Goal: Task Accomplishment & Management: Complete application form

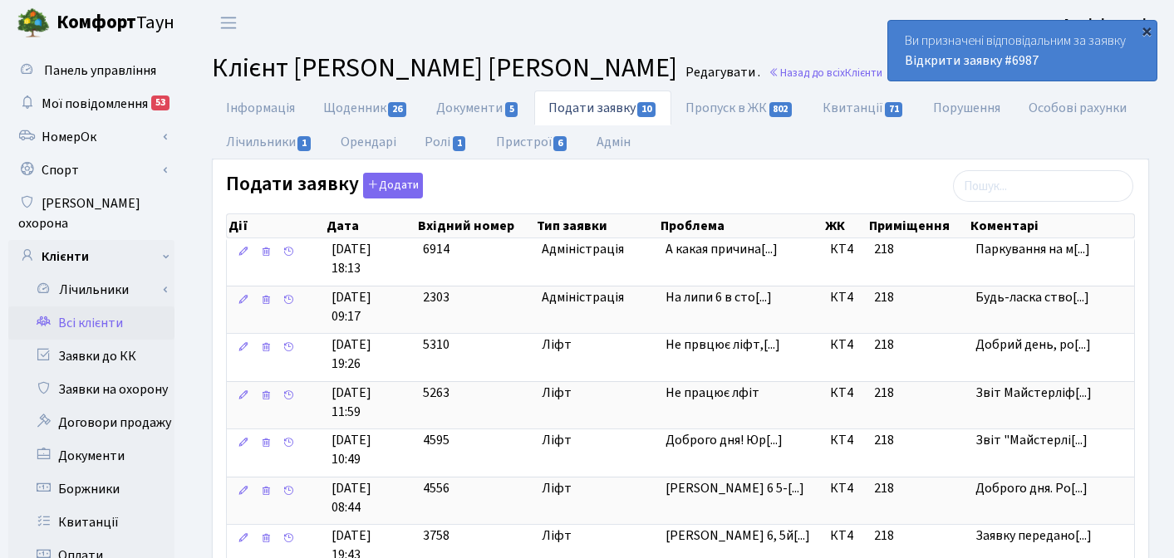
click at [1144, 30] on div "×" at bounding box center [1146, 30] width 17 height 17
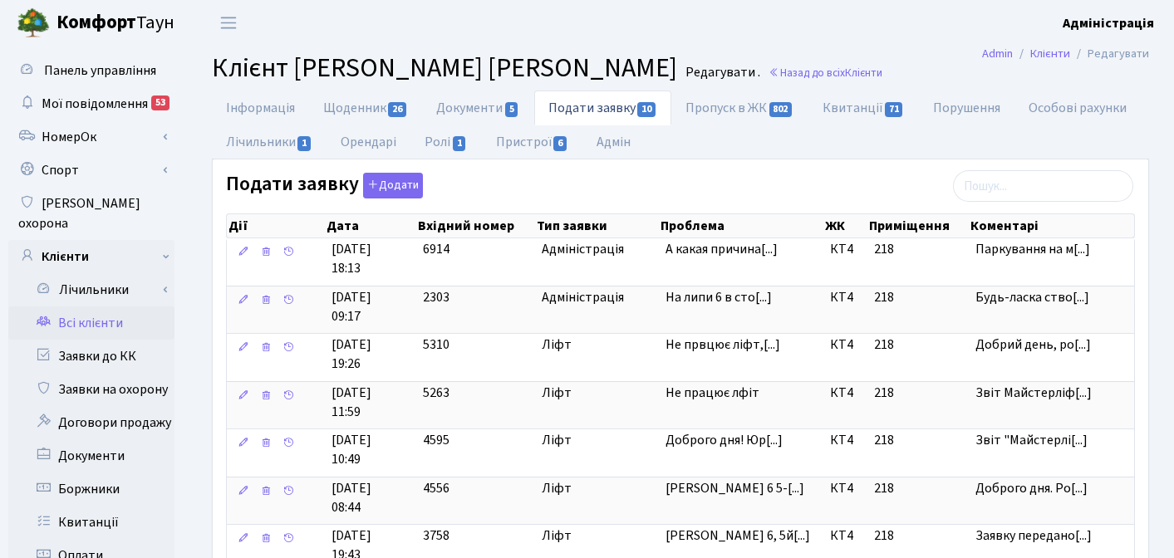
click at [562, 34] on header "Комфорт Таун Адміністрація Мій обліковий запис Вийти" at bounding box center [587, 23] width 1174 height 46
click at [85, 307] on link "Всі клієнти" at bounding box center [91, 323] width 166 height 33
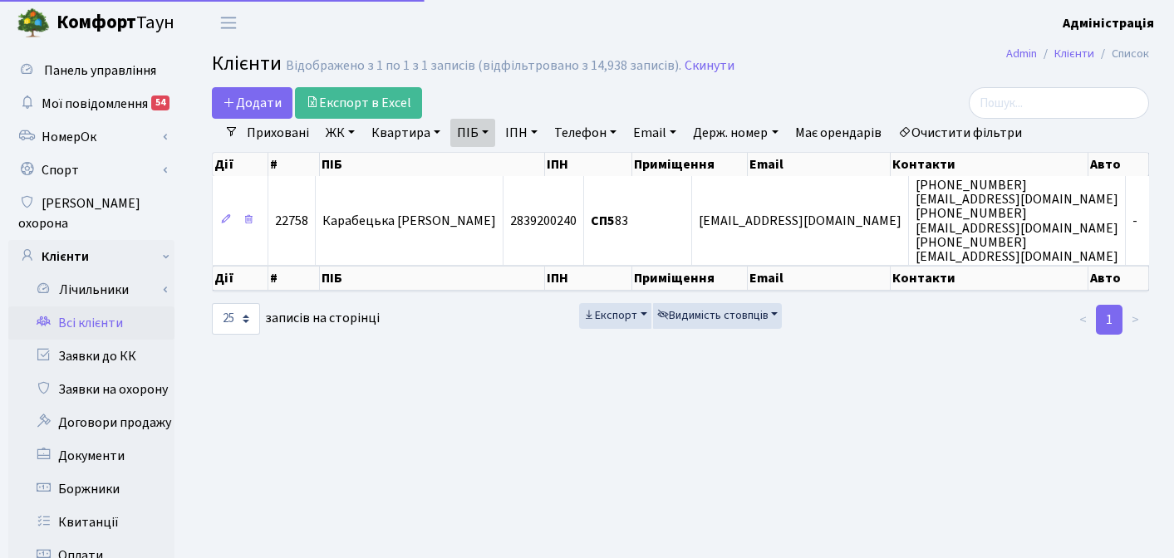
select select "25"
click at [875, 72] on h2 "Клієнти Відображено з 1 по 1 з 1 записів (відфільтровано з 14,938 записів). Ски…" at bounding box center [680, 66] width 937 height 28
click at [970, 126] on link "Очистити фільтри" at bounding box center [959, 133] width 137 height 28
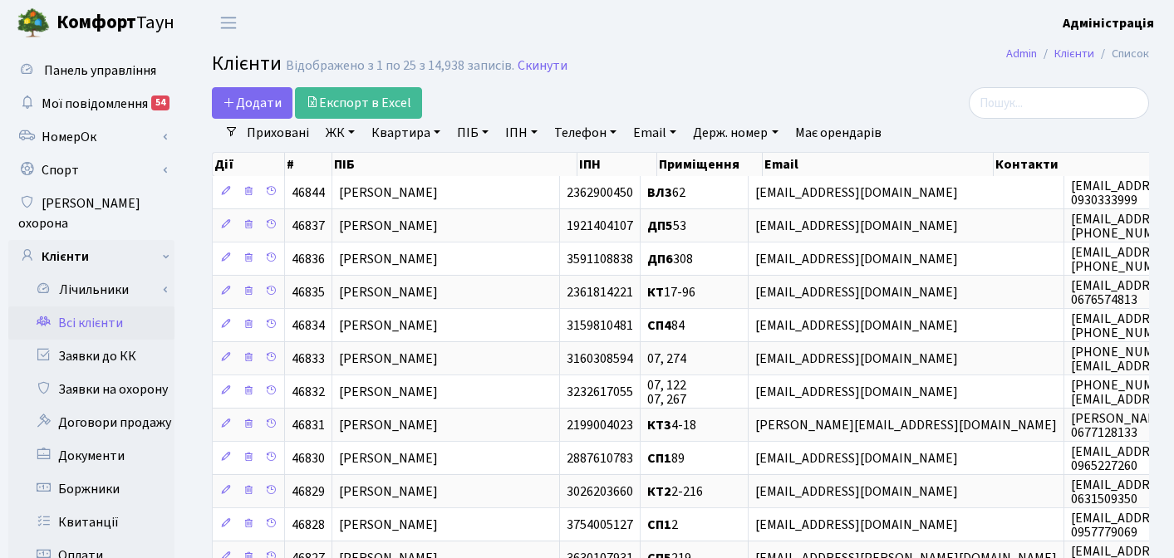
click at [809, 56] on h2 "Клієнти Відображено з 1 по 25 з 14,938 записів. Скинути" at bounding box center [680, 66] width 937 height 28
click at [819, 73] on h2 "Клієнти Відображено з 1 по 25 з 14,938 записів. Скинути" at bounding box center [680, 66] width 937 height 28
click at [806, 74] on h2 "Клієнти Відображено з 1 по 25 з 14,938 записів. Скинути" at bounding box center [680, 66] width 937 height 28
click at [705, 62] on h2 "Клієнти Відображено з 1 по 25 з 14,938 записів. Скинути" at bounding box center [680, 66] width 937 height 28
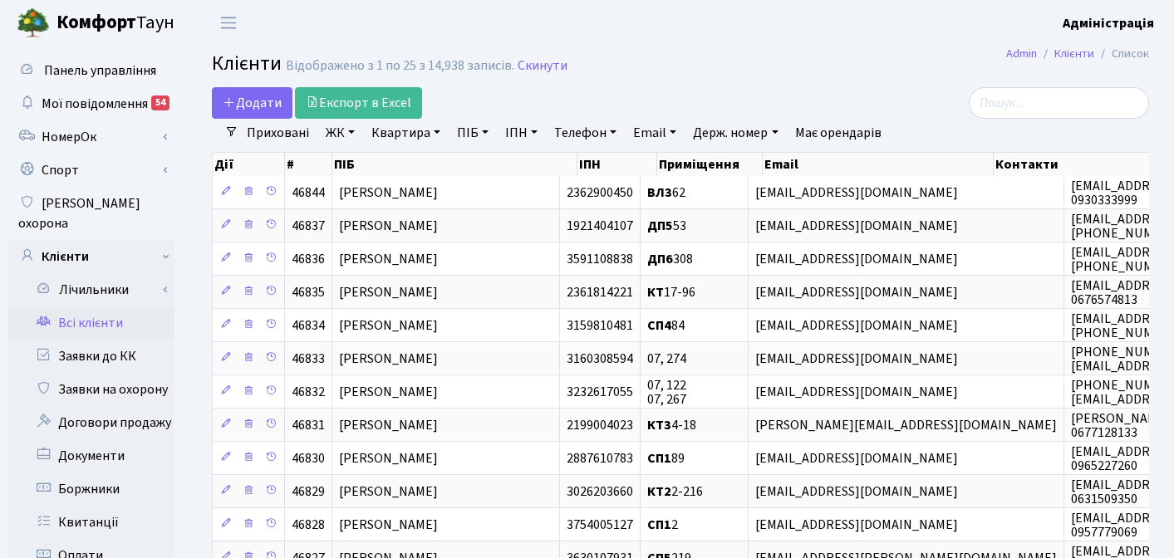
click at [557, 97] on div "Додати Експорт в Excel" at bounding box center [520, 103] width 616 height 32
click at [781, 87] on div "Додати Експорт в Excel" at bounding box center [520, 103] width 616 height 32
click at [338, 130] on link "ЖК" at bounding box center [340, 133] width 42 height 28
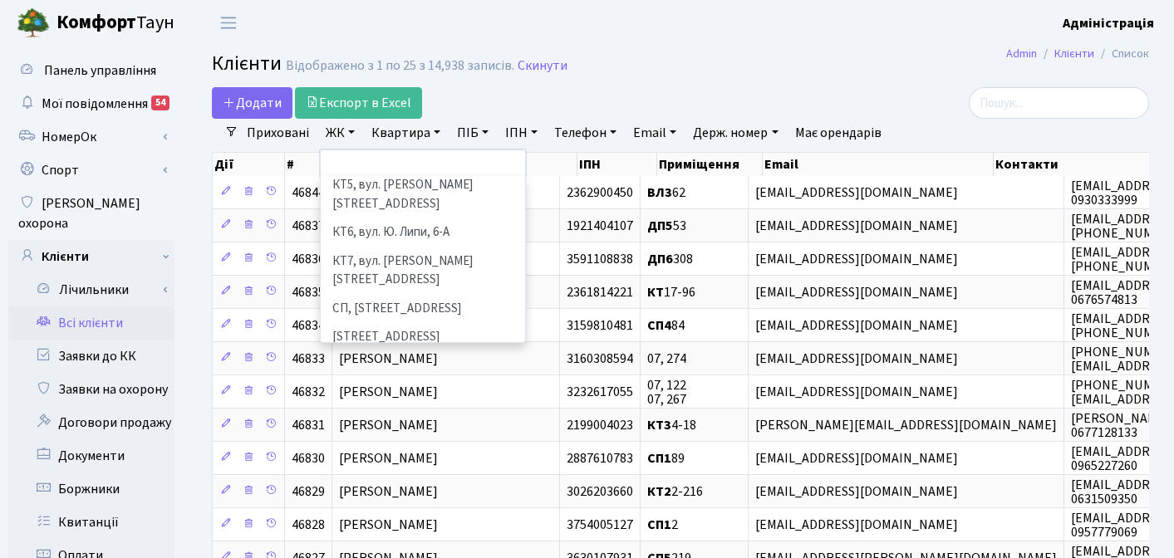
scroll to position [168, 0]
click at [371, 351] on li "СП2, Столичне шосе, 1А" at bounding box center [422, 365] width 201 height 29
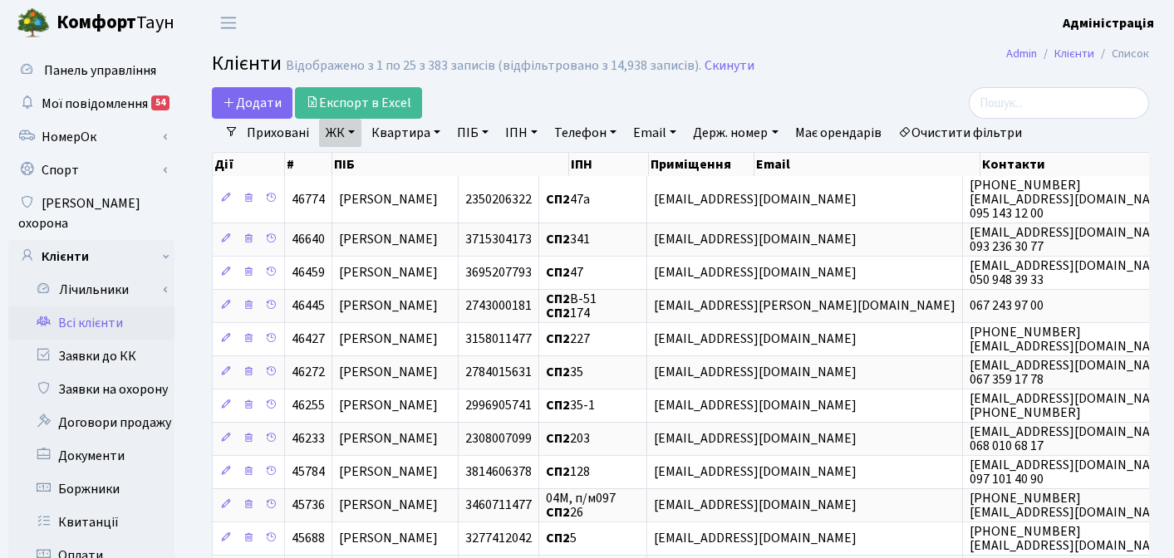
click at [408, 135] on link "Квартира" at bounding box center [406, 133] width 82 height 28
type input "77"
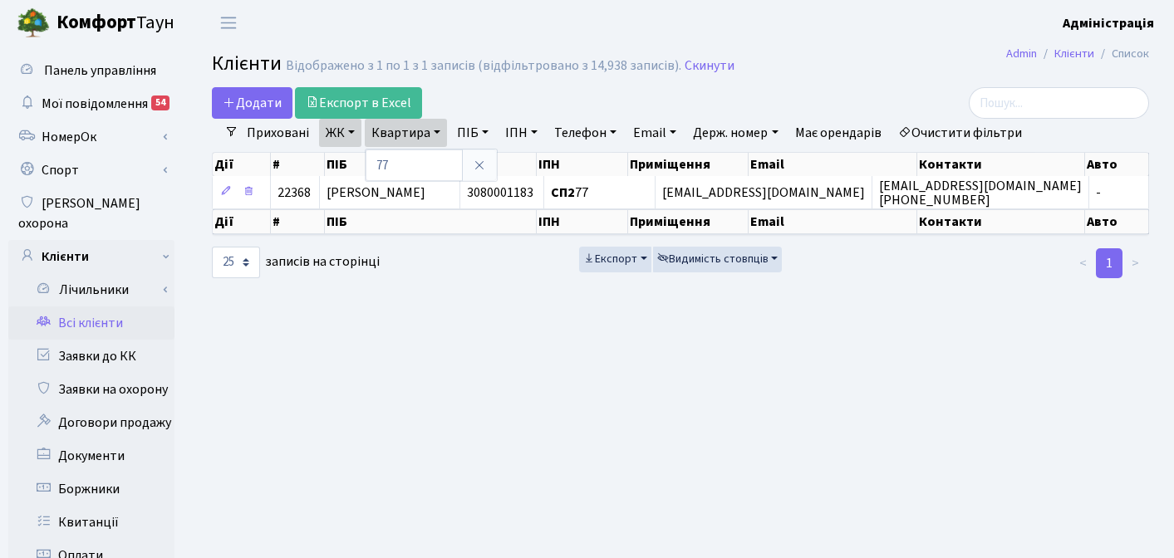
click at [651, 378] on main "Admin Клієнти Список Клієнти Відображено з 1 по 1 з 1 записів (відфільтровано з…" at bounding box center [680, 529] width 987 height 967
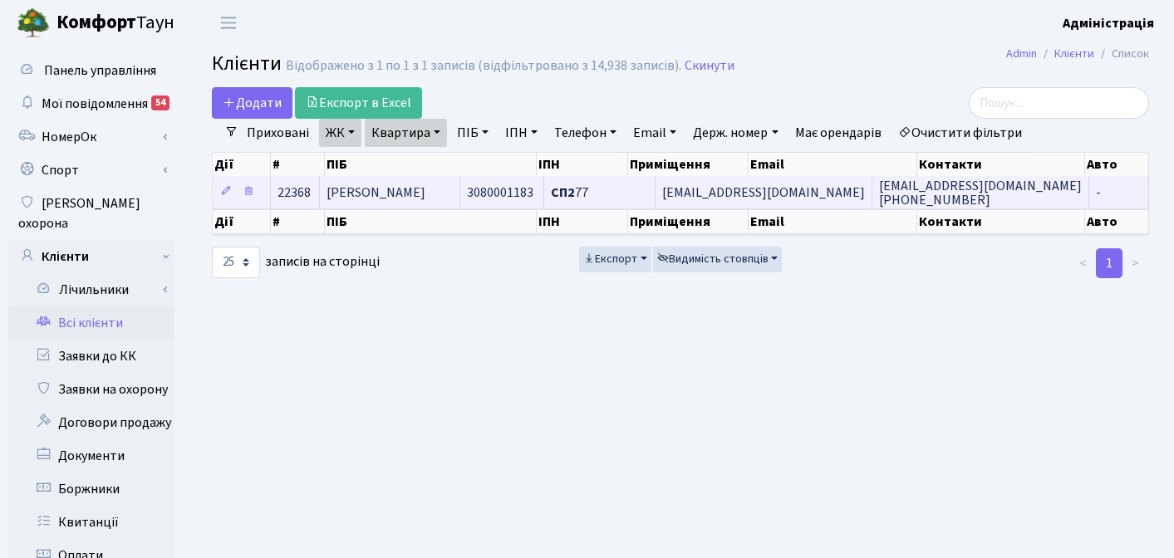
click at [811, 190] on span "kulechek84@gmail.com" at bounding box center [763, 193] width 203 height 18
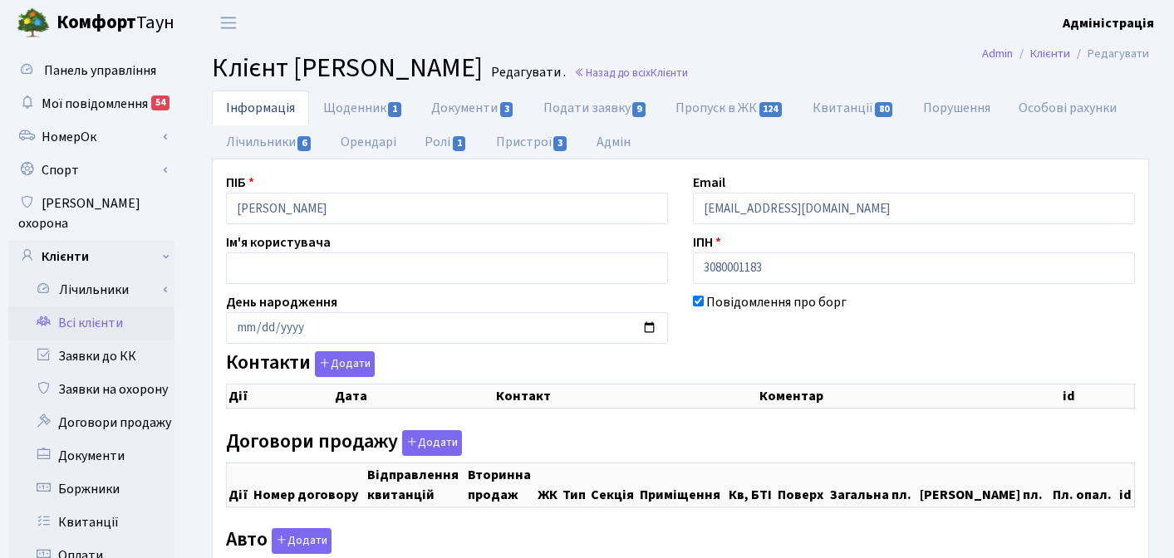
checkbox input "true"
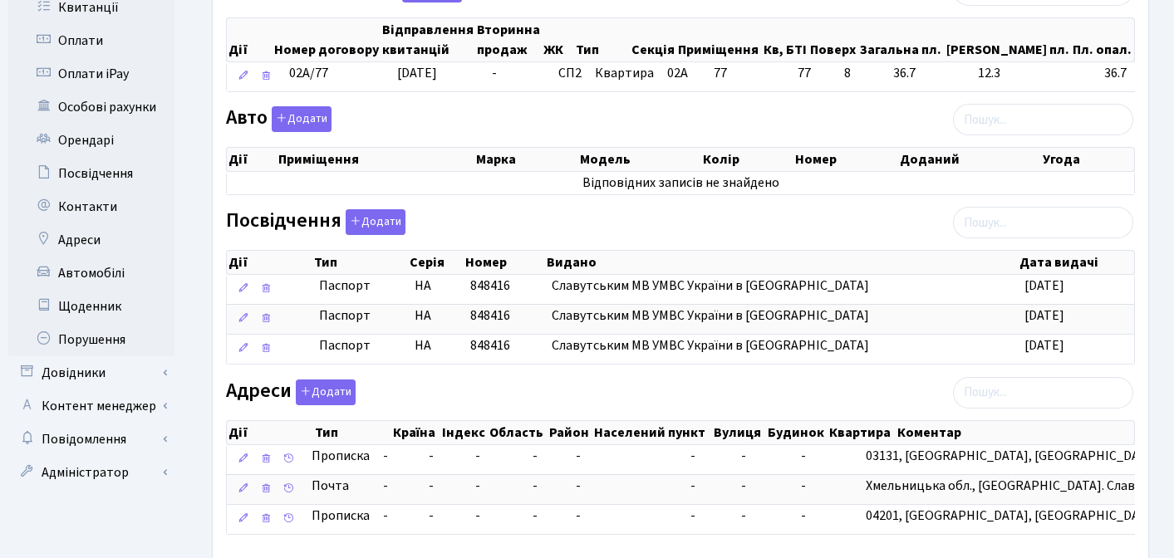
scroll to position [530, 0]
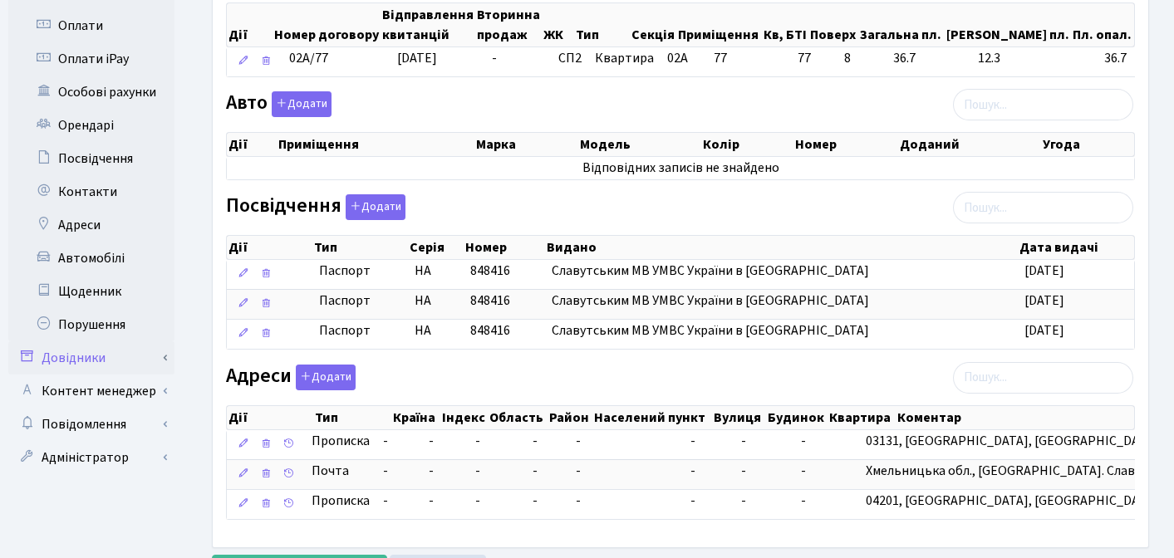
click at [88, 341] on link "Довідники" at bounding box center [91, 357] width 166 height 33
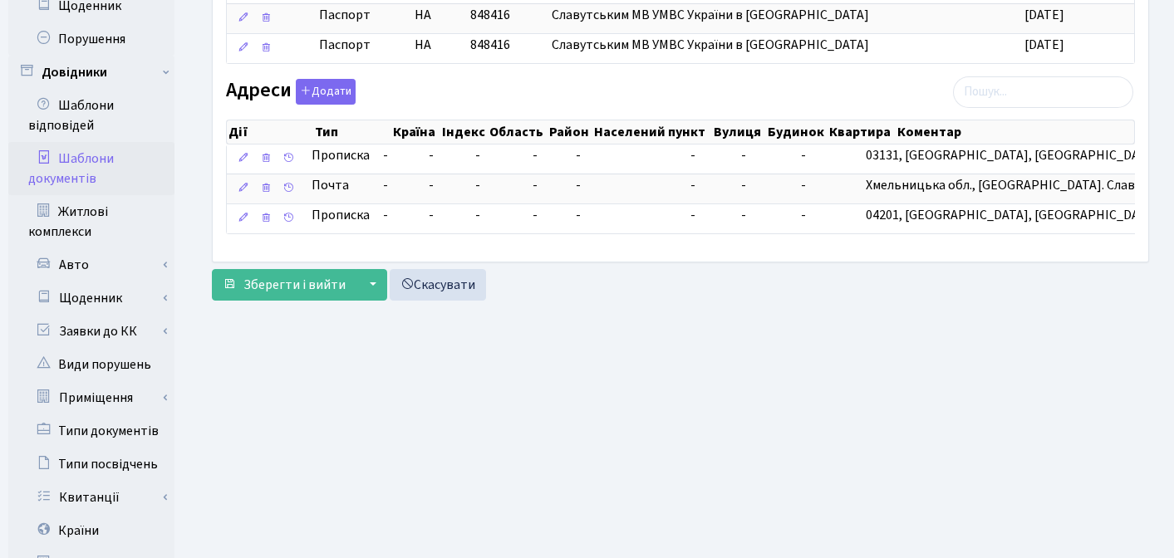
scroll to position [834, 0]
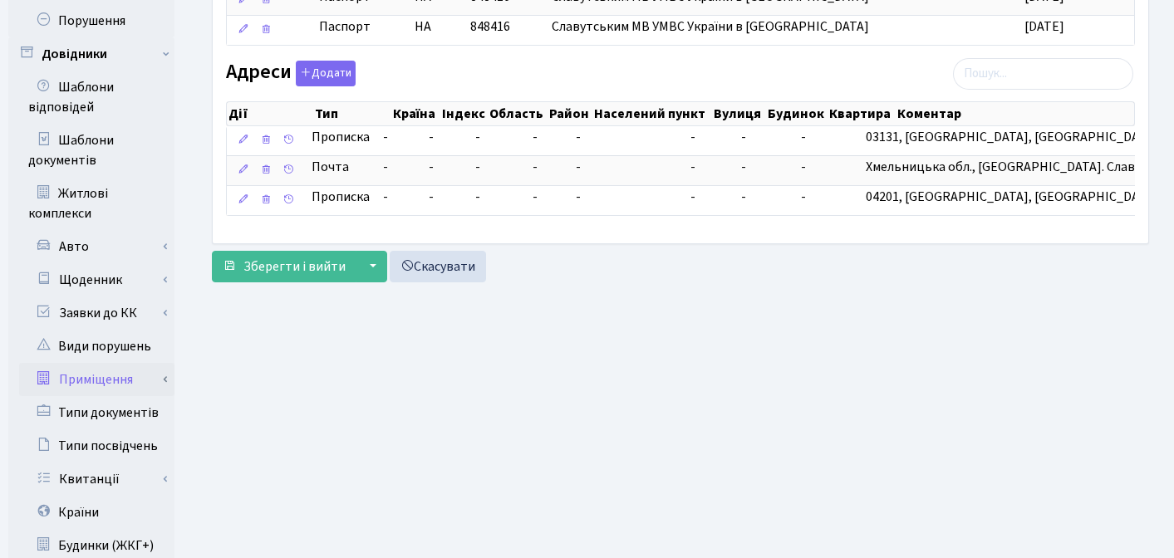
click at [106, 363] on link "Приміщення" at bounding box center [96, 379] width 155 height 33
click at [135, 396] on link "Всі приміщення" at bounding box center [96, 412] width 155 height 33
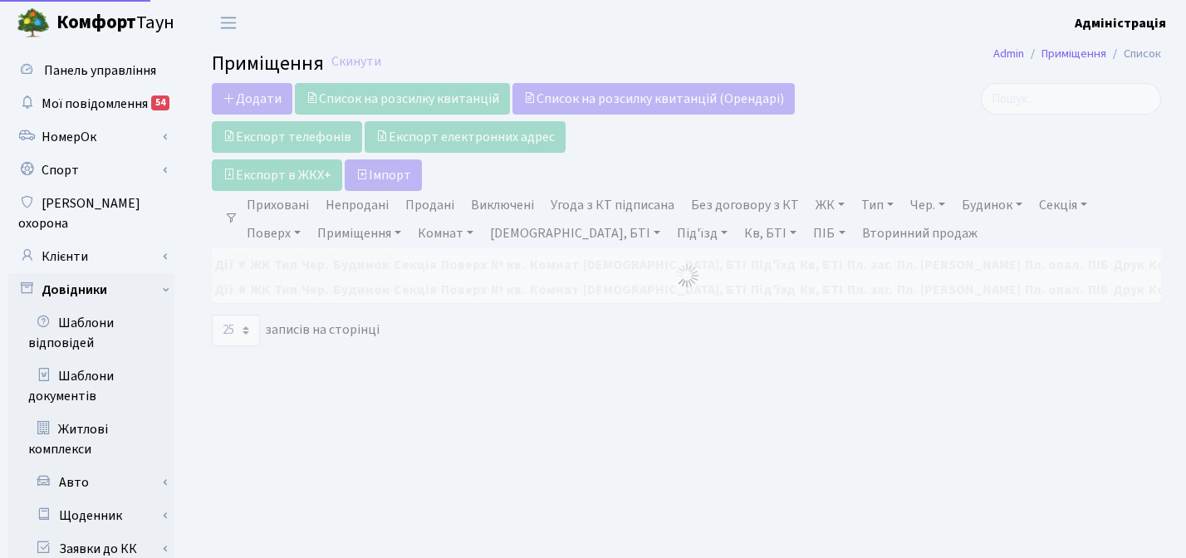
select select "25"
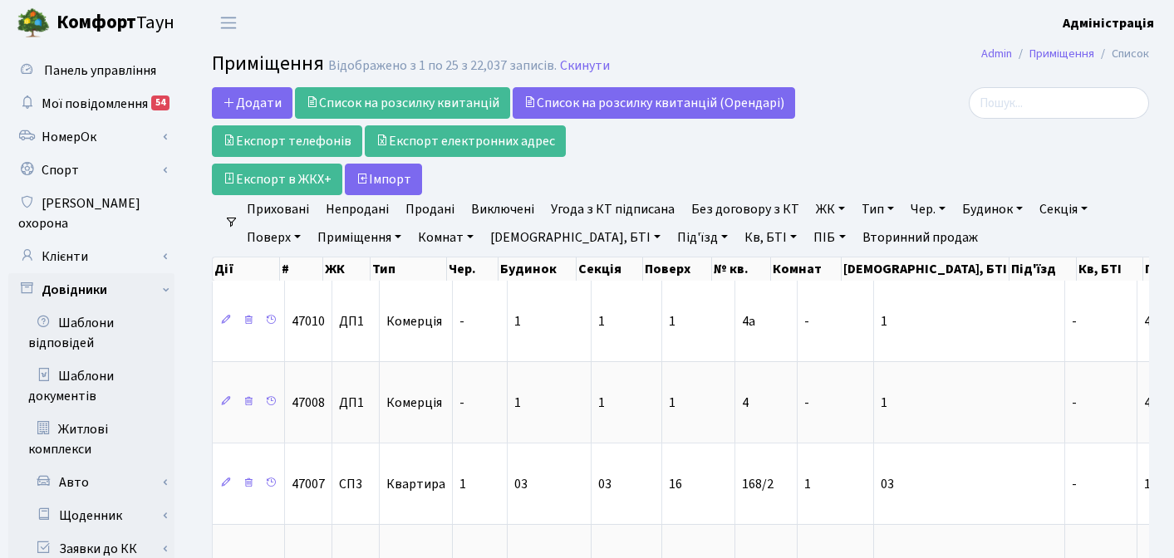
click at [809, 209] on link "ЖК" at bounding box center [830, 209] width 42 height 28
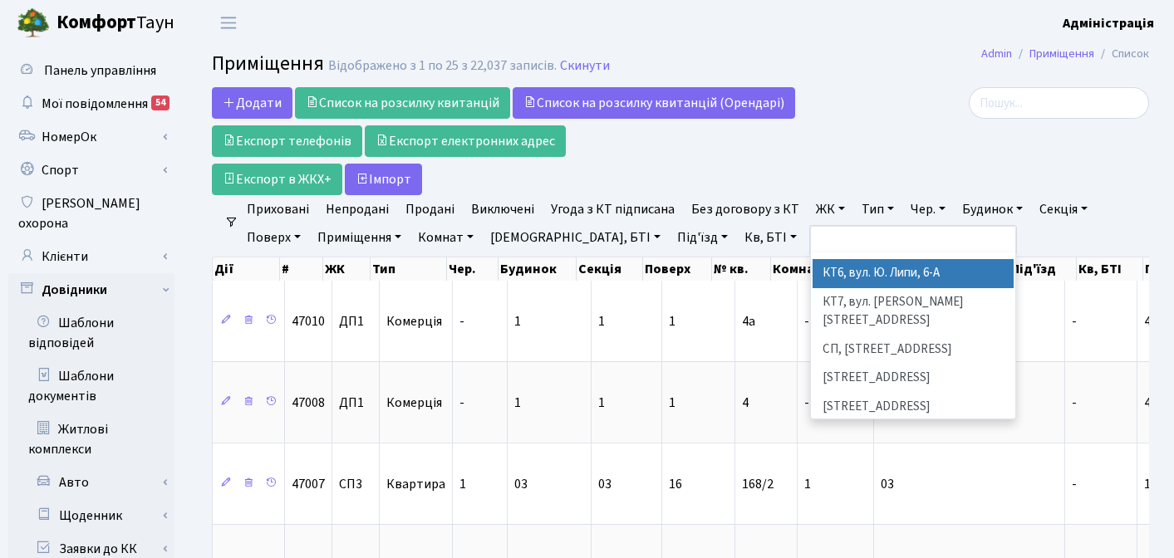
scroll to position [238, 0]
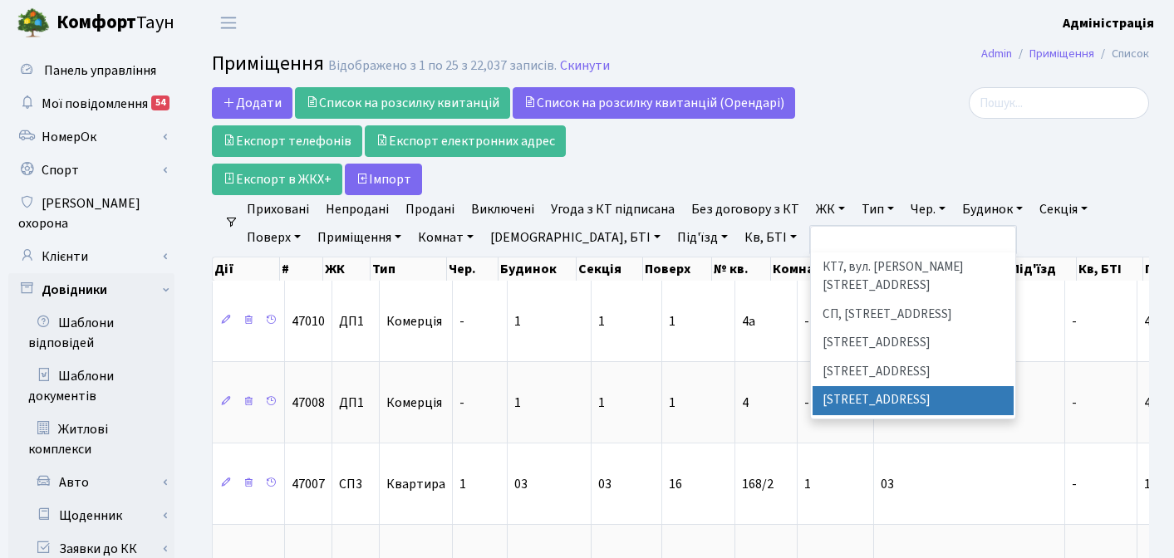
click at [872, 386] on li "[STREET_ADDRESS]" at bounding box center [912, 400] width 201 height 29
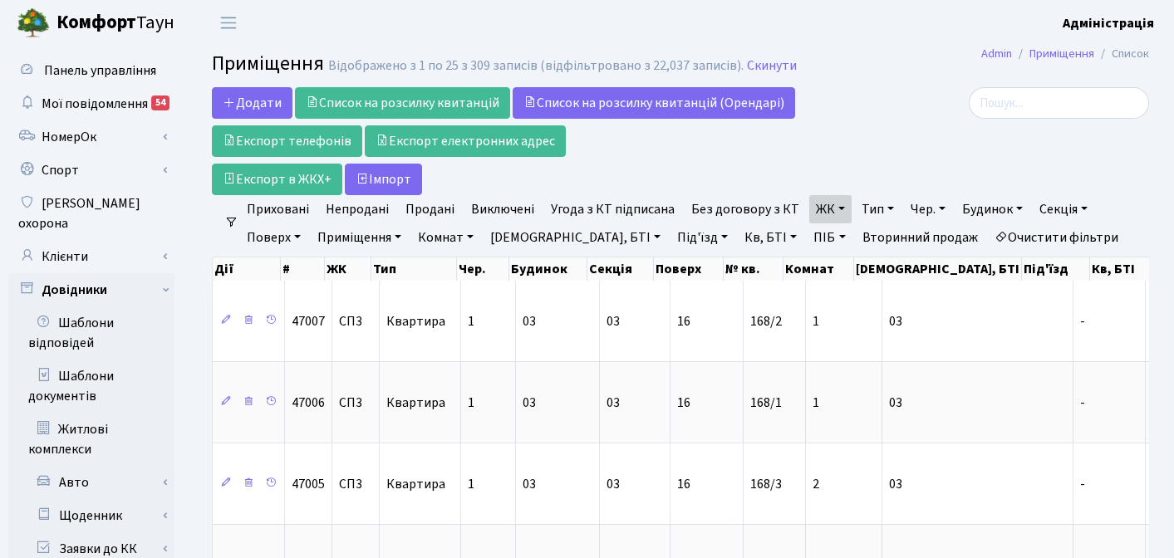
click at [532, 242] on link "Буд., БТІ" at bounding box center [575, 237] width 184 height 28
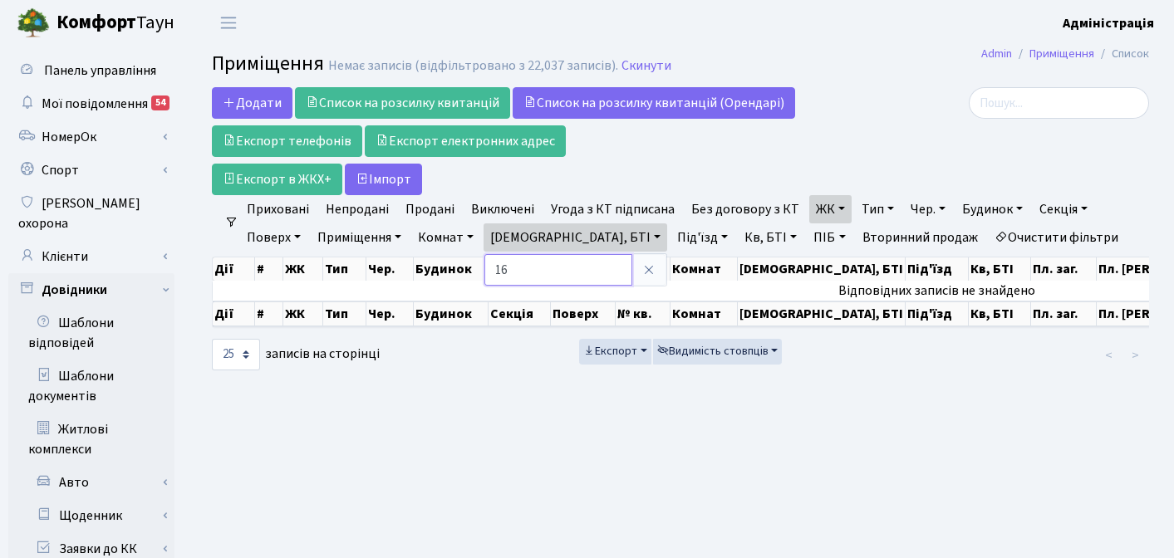
type input "1"
click at [642, 267] on icon at bounding box center [648, 269] width 13 height 13
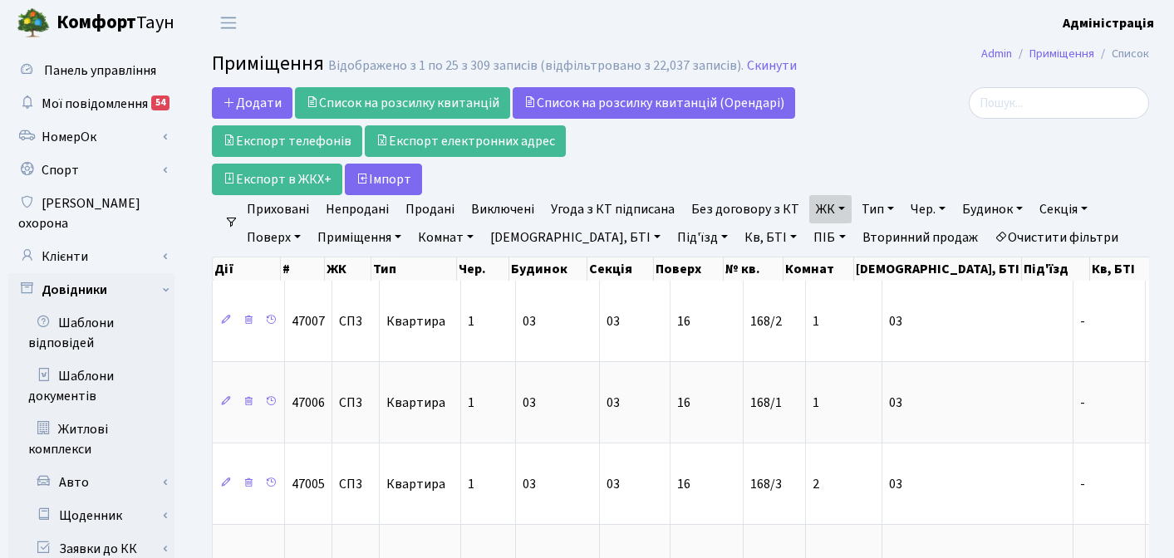
click at [831, 210] on link "ЖК" at bounding box center [830, 209] width 42 height 28
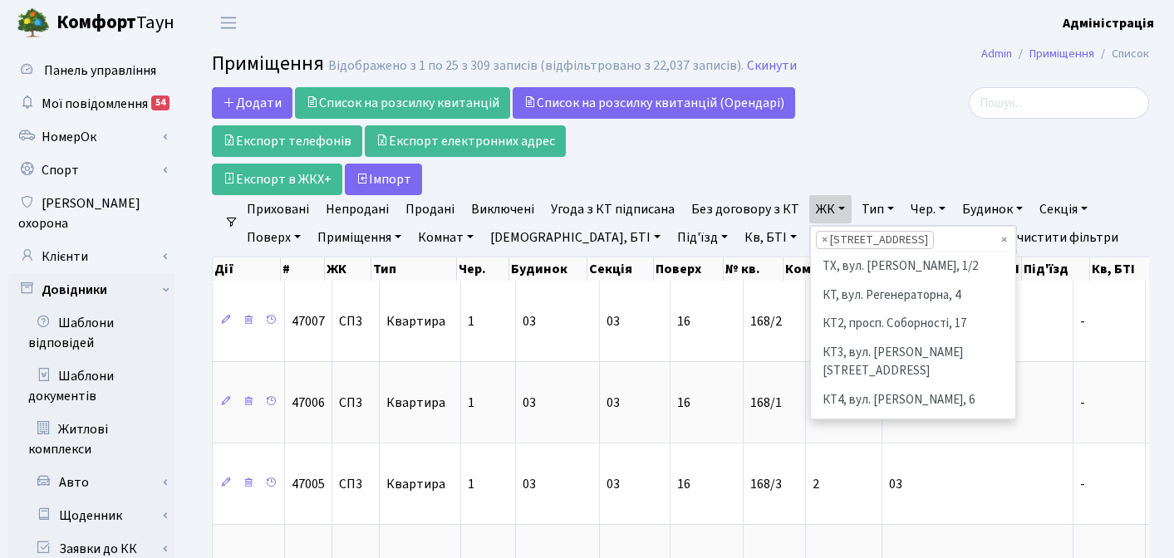
scroll to position [287, 0]
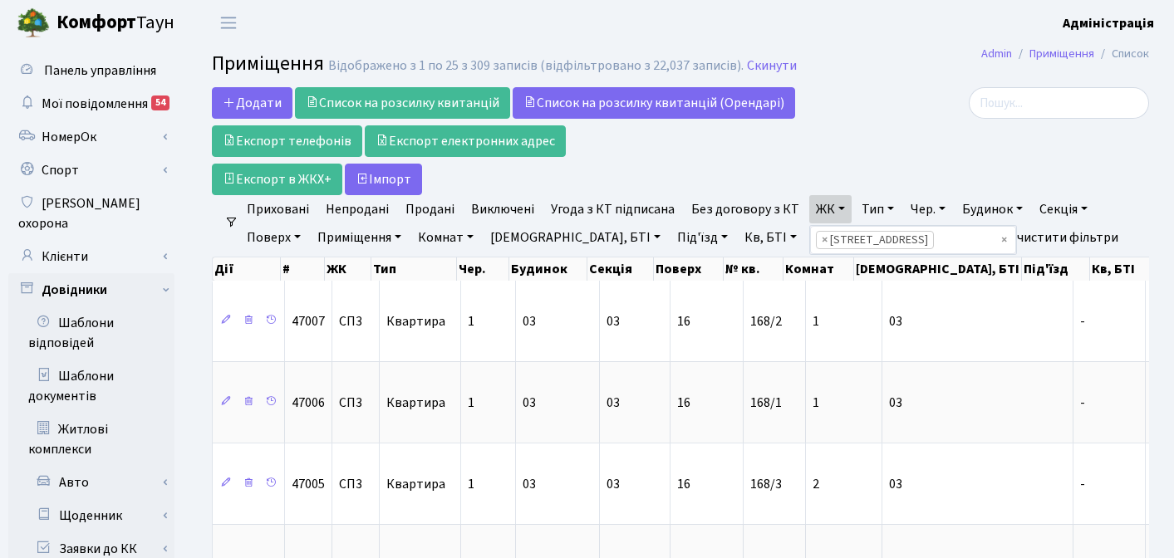
click at [886, 150] on div at bounding box center [1001, 141] width 321 height 108
click at [875, 211] on link "Тип" at bounding box center [878, 209] width 46 height 28
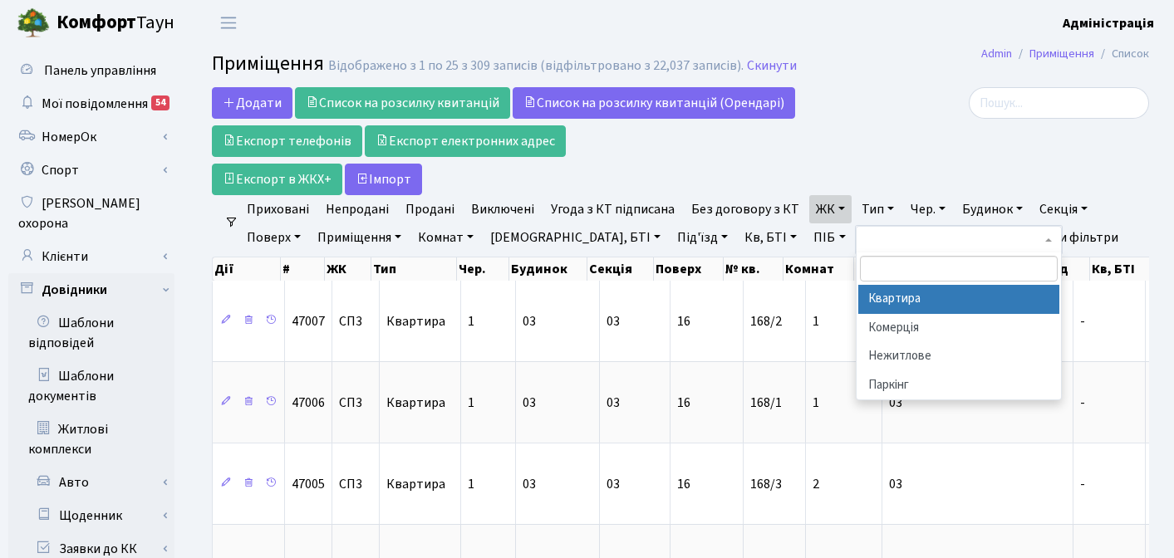
click at [904, 298] on li "Квартира" at bounding box center [958, 299] width 201 height 29
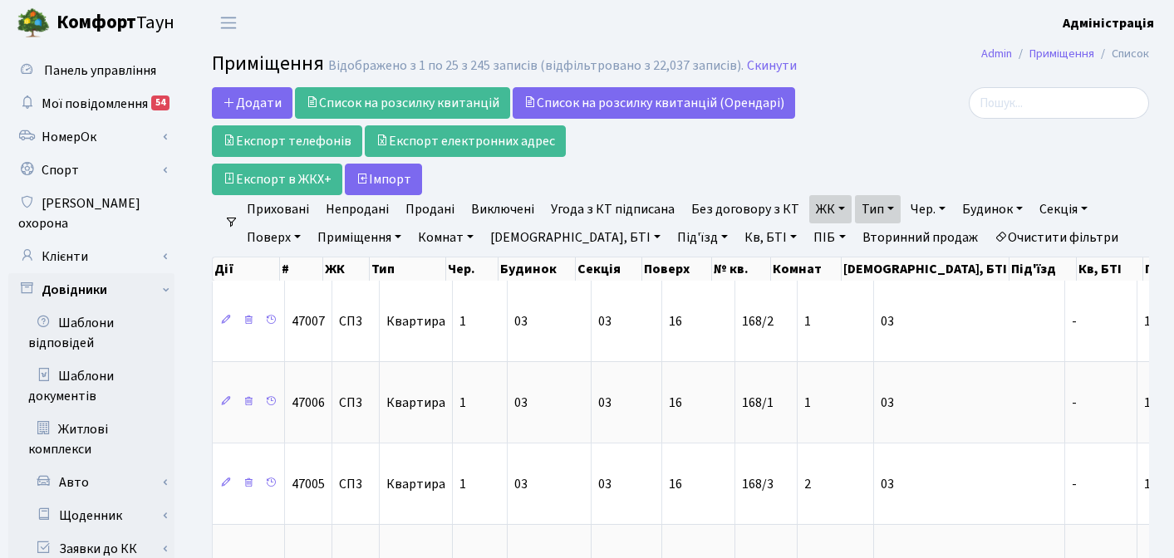
click at [738, 238] on link "Кв, БТІ" at bounding box center [771, 237] width 66 height 28
type input "168"
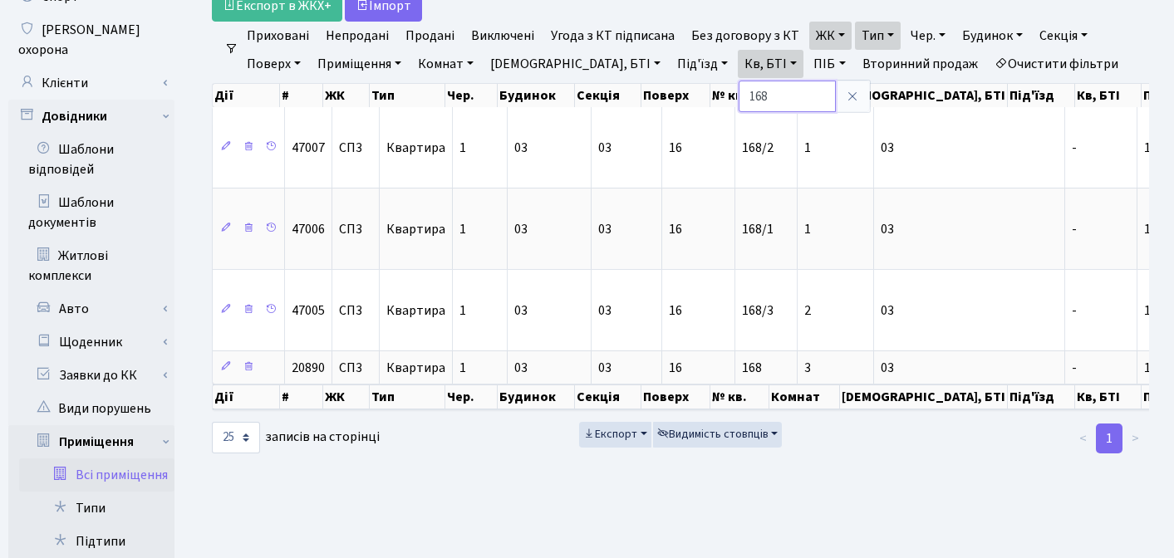
scroll to position [187, 0]
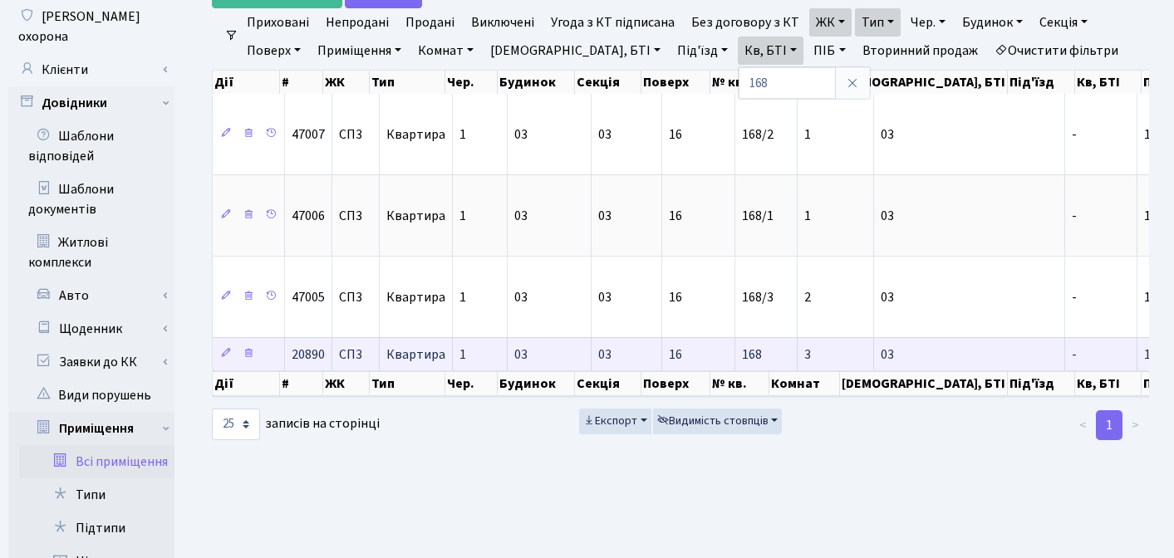
click at [558, 356] on td "03" at bounding box center [550, 353] width 84 height 33
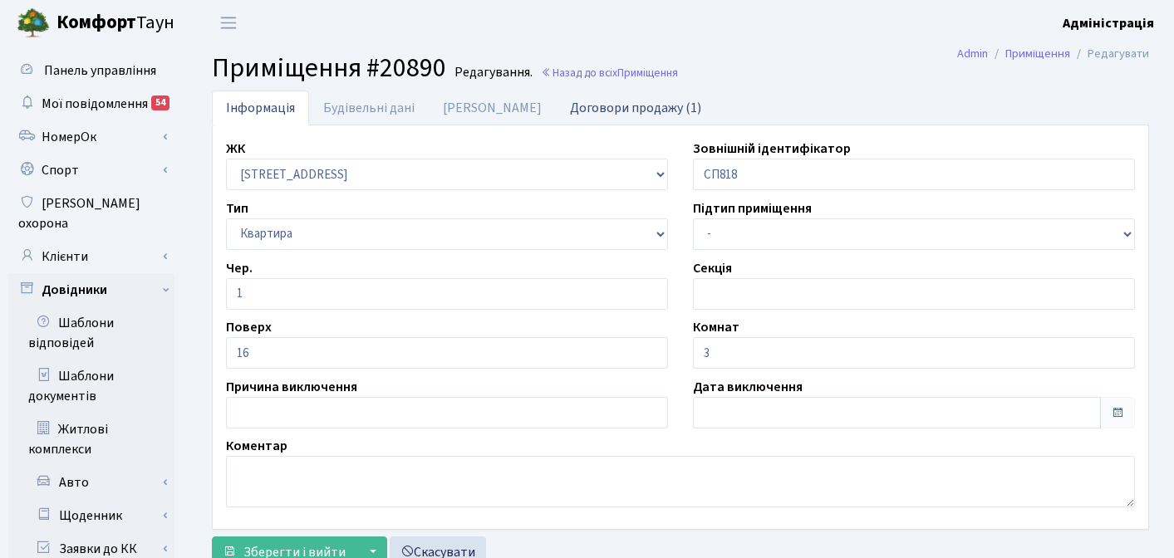
click at [570, 112] on link "Договори продажу (1)" at bounding box center [636, 108] width 160 height 34
select select "25"
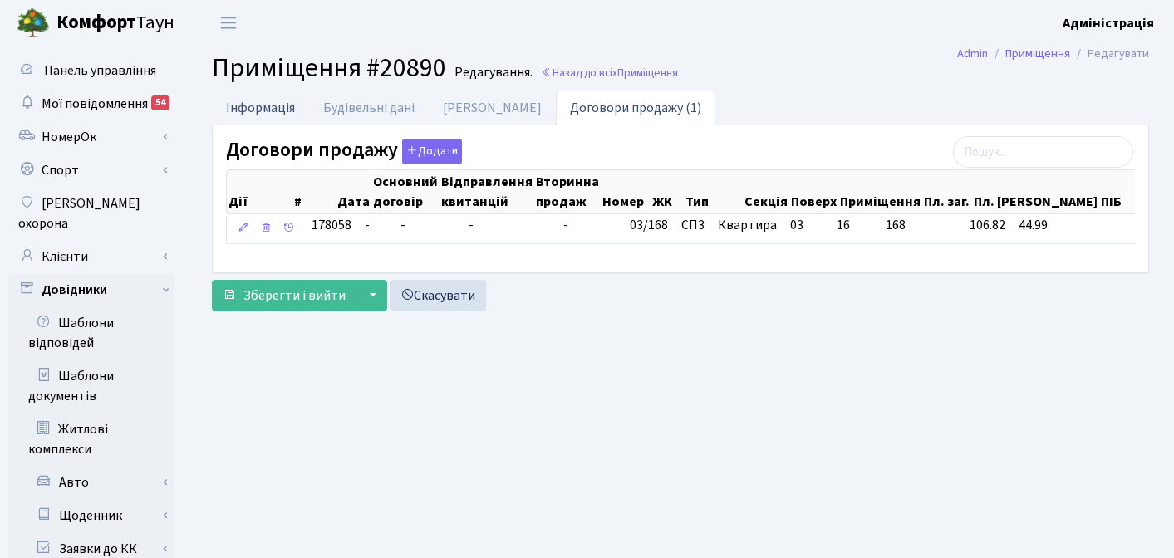
click at [250, 106] on link "Інформація" at bounding box center [260, 108] width 97 height 34
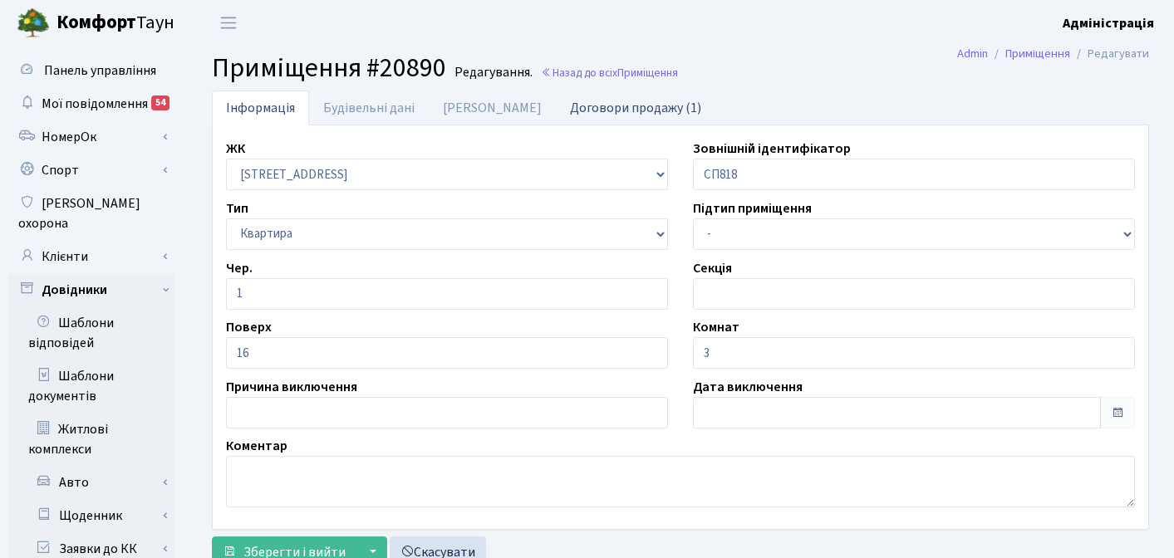
click at [557, 110] on link "Договори продажу (1)" at bounding box center [636, 108] width 160 height 34
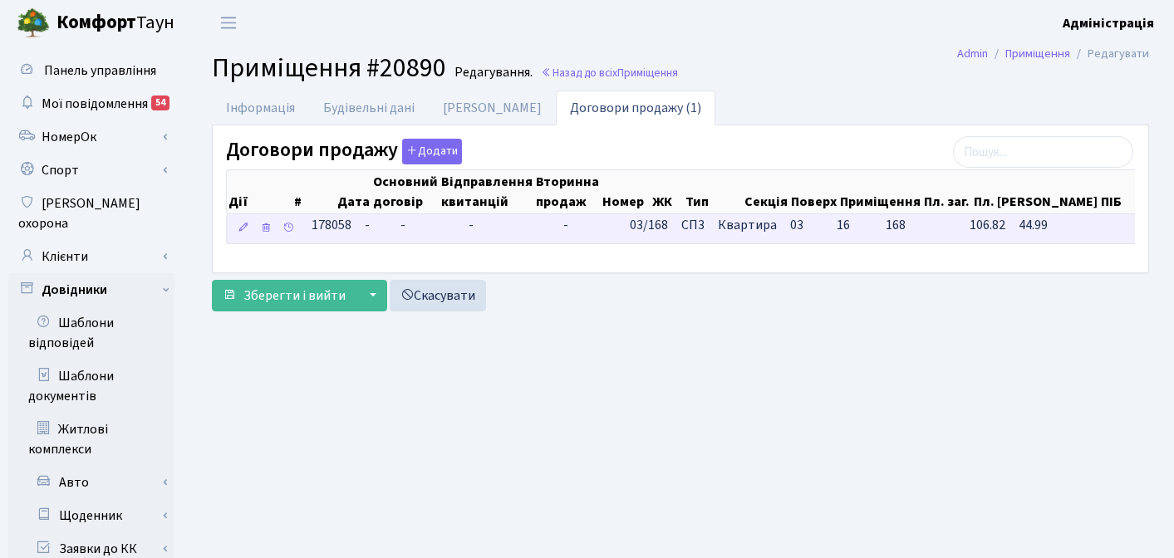
click at [721, 224] on span "Квартира" at bounding box center [747, 225] width 59 height 19
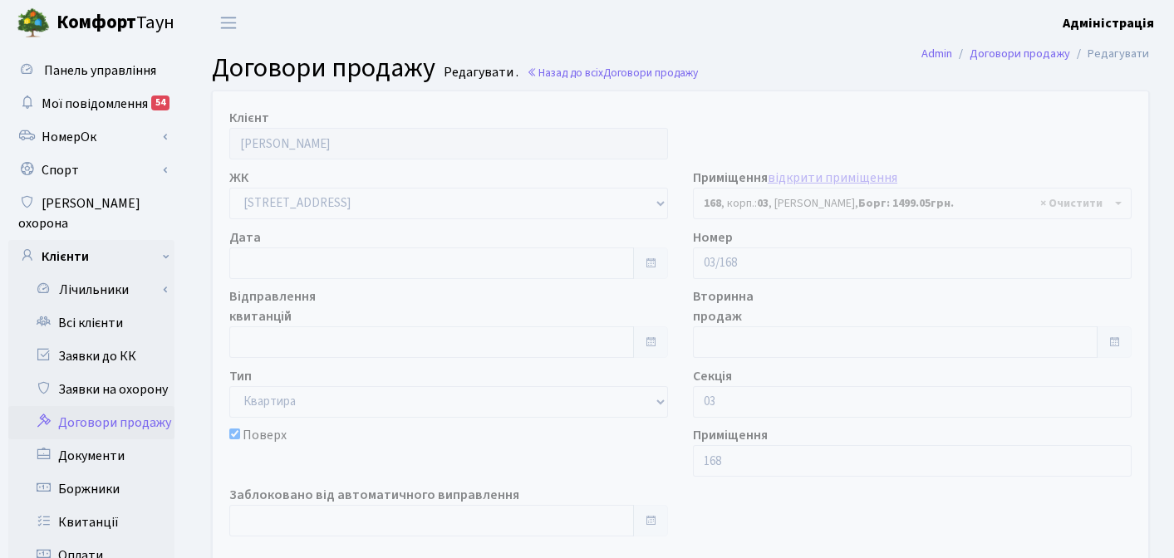
select select "20890"
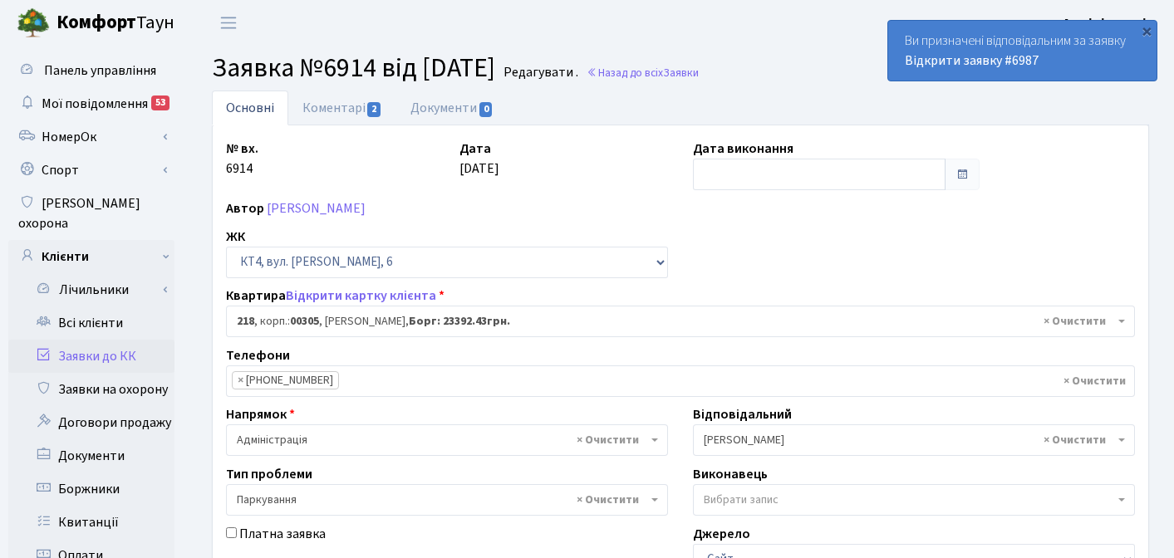
select select "16938"
select select "66"
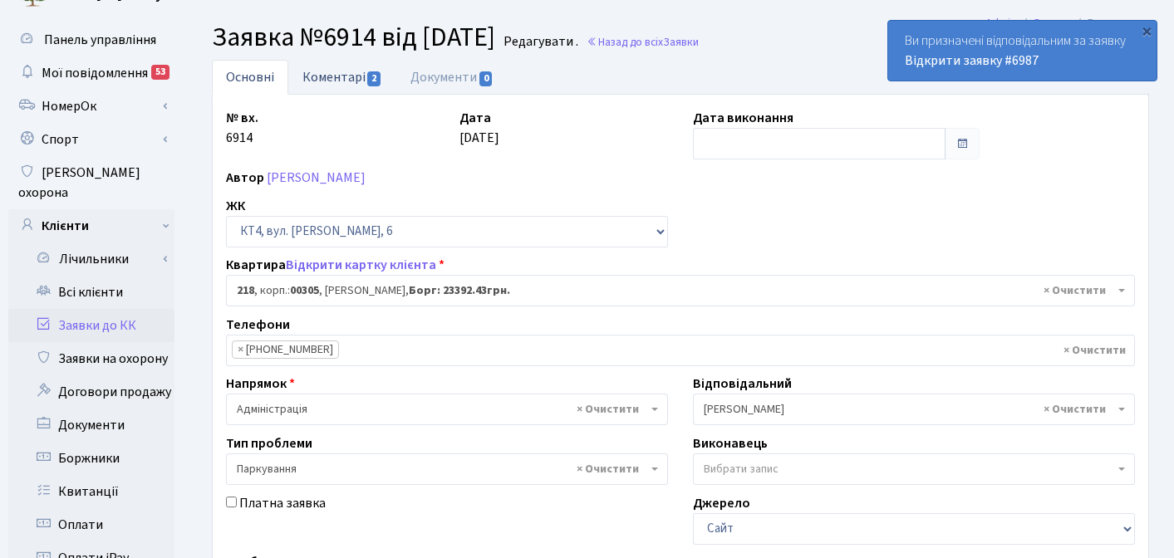
click at [332, 70] on link "Коментарі 2" at bounding box center [342, 77] width 108 height 34
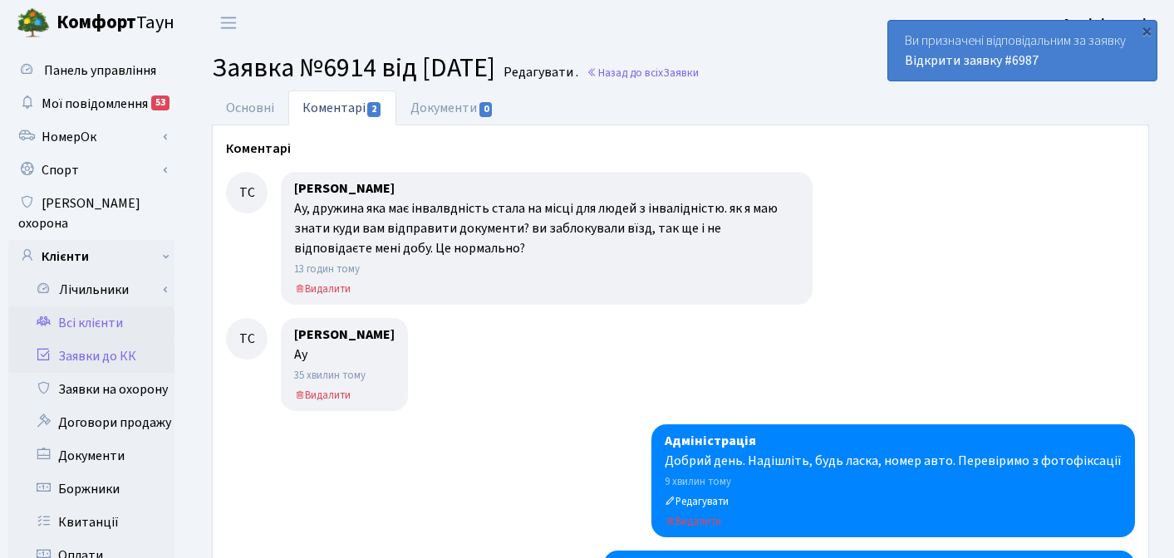
click at [101, 307] on link "Всі клієнти" at bounding box center [91, 323] width 166 height 33
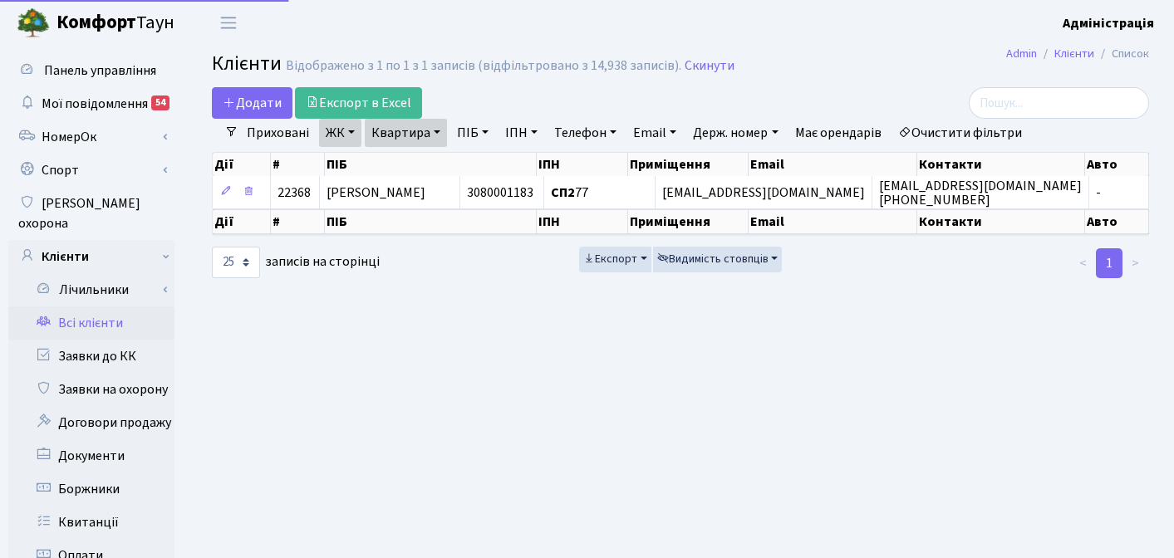
select select "25"
click at [968, 135] on link "Очистити фільтри" at bounding box center [959, 133] width 137 height 28
select select
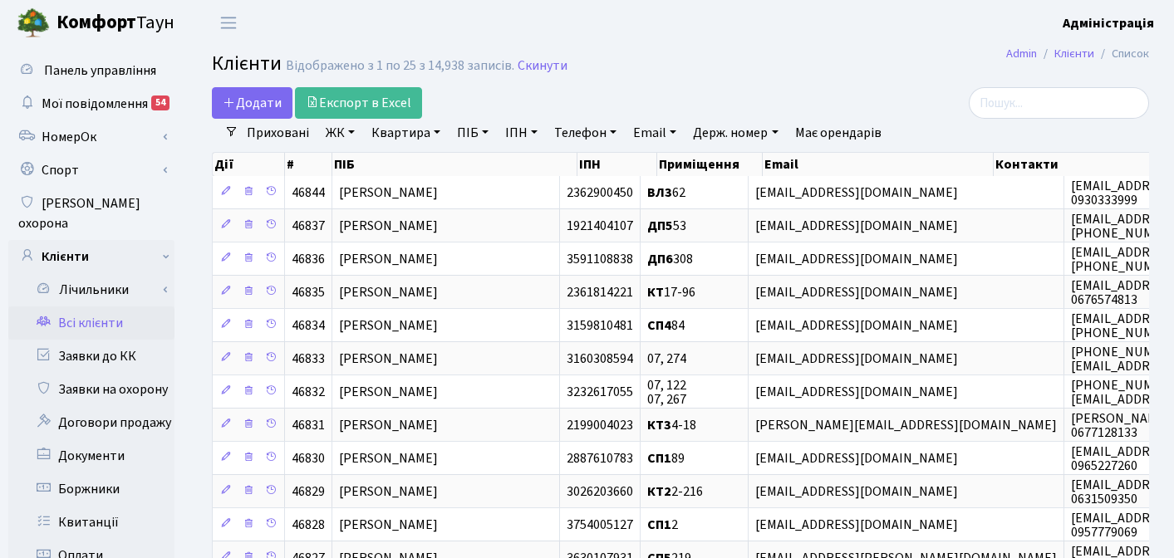
click at [327, 135] on link "ЖК" at bounding box center [340, 133] width 42 height 28
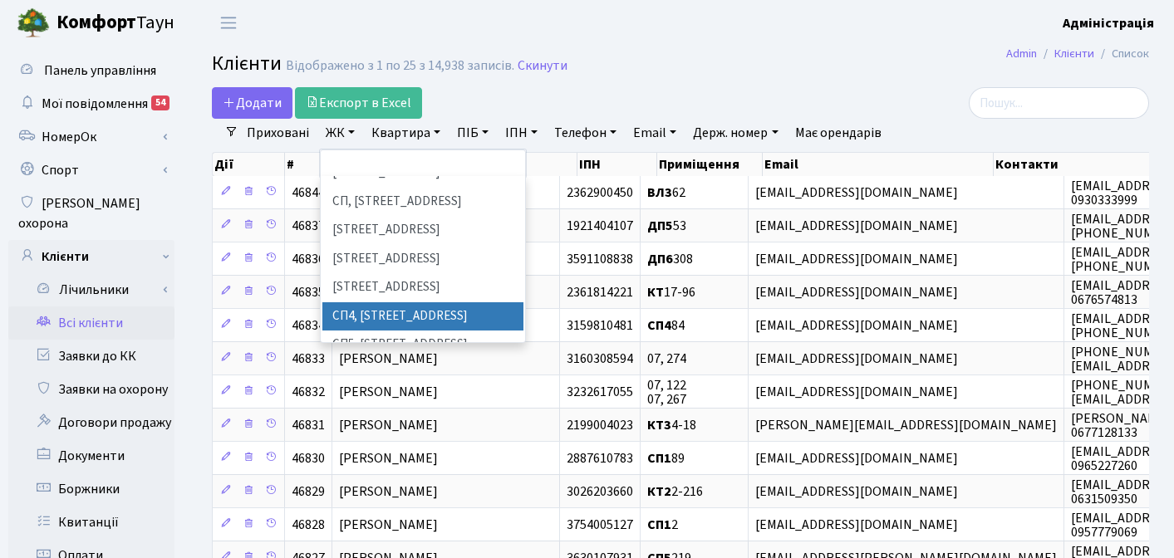
scroll to position [302, 0]
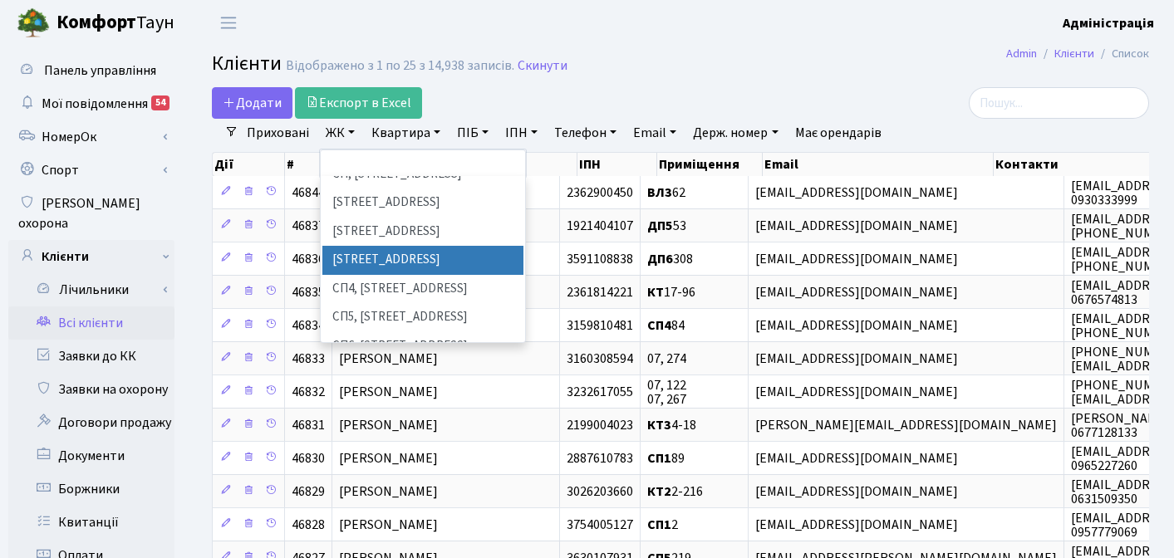
click at [410, 246] on li "СП3, Столичне шосе, 3" at bounding box center [422, 260] width 201 height 29
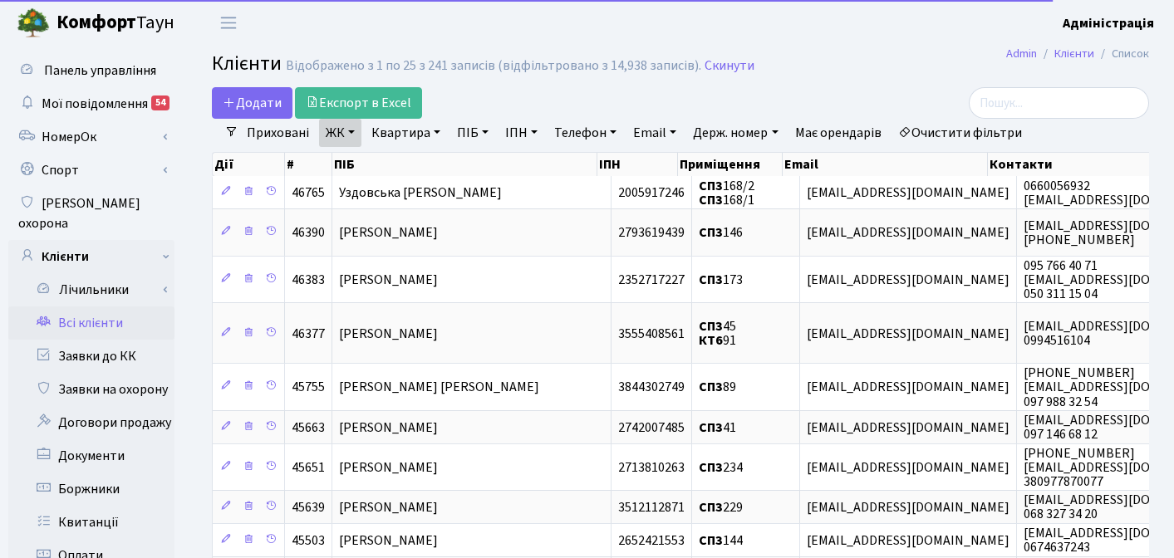
click at [408, 133] on link "Квартира" at bounding box center [406, 133] width 82 height 28
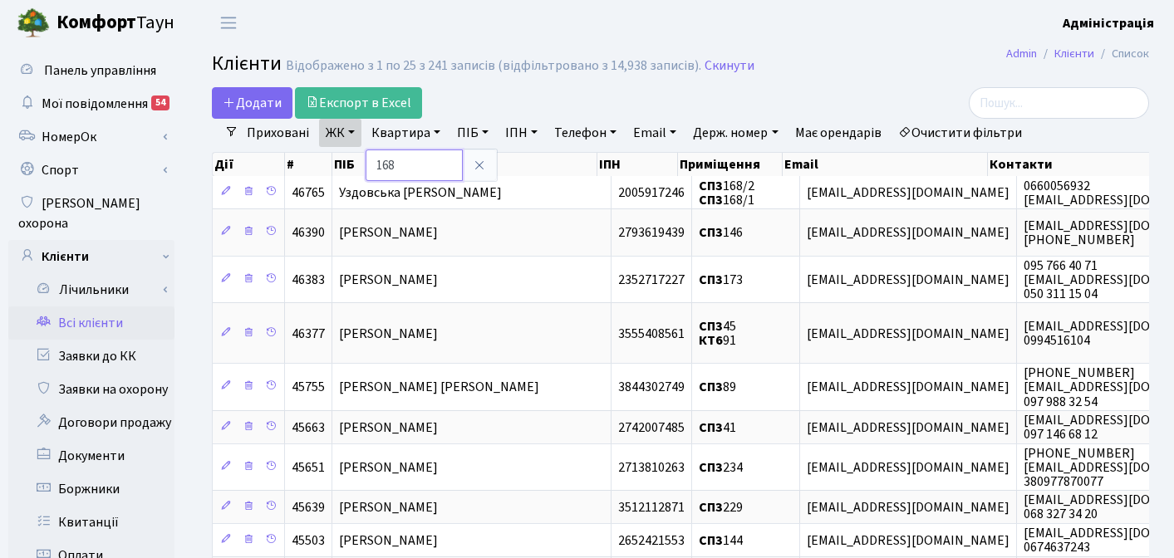
type input "168"
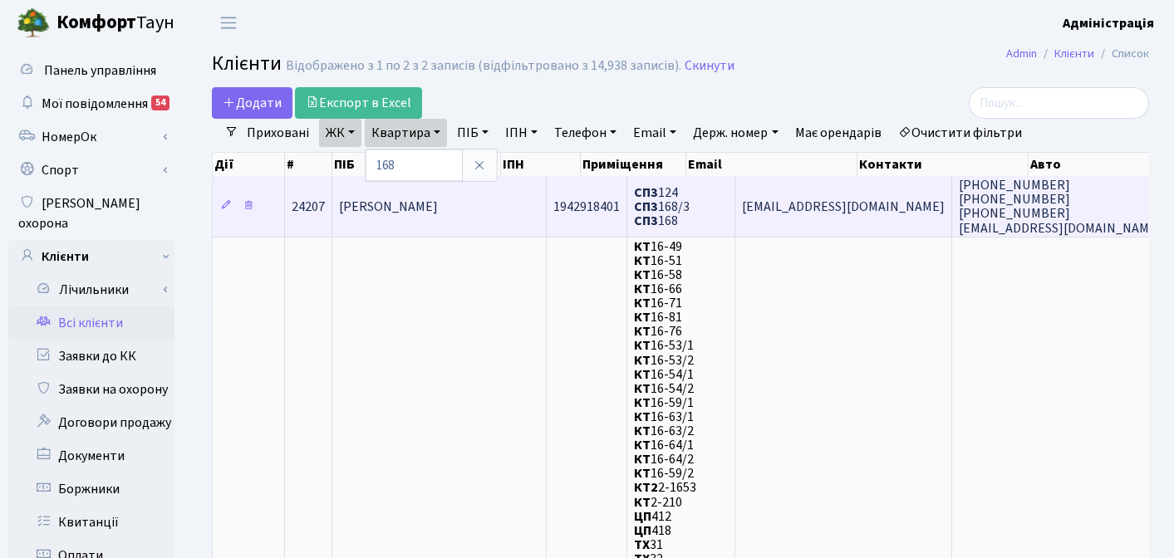
click at [634, 208] on span "СП3 124 СП3 168/3 СП3 168" at bounding box center [662, 207] width 56 height 47
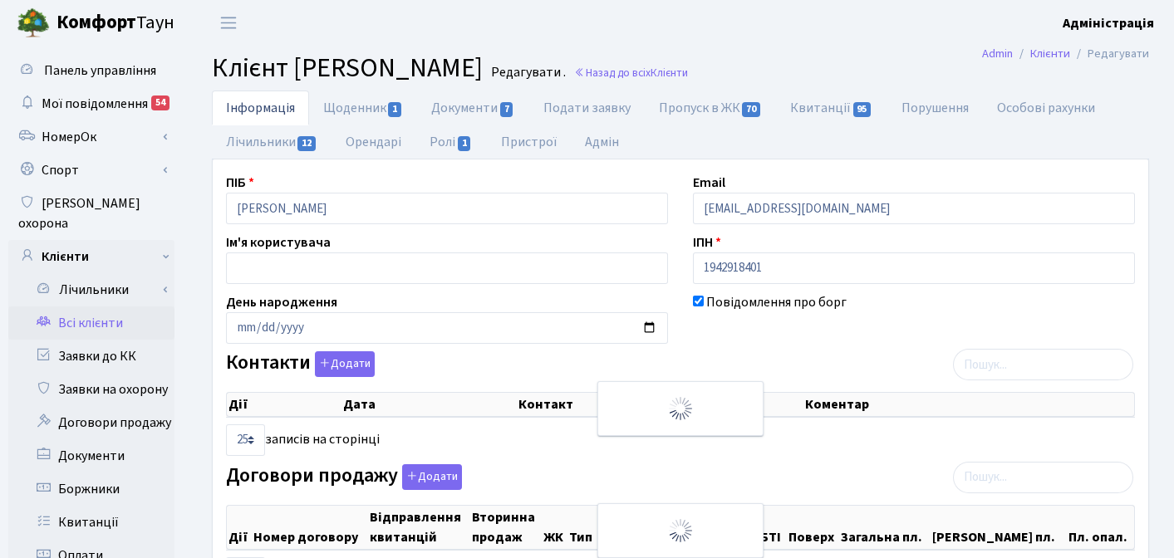
select select "25"
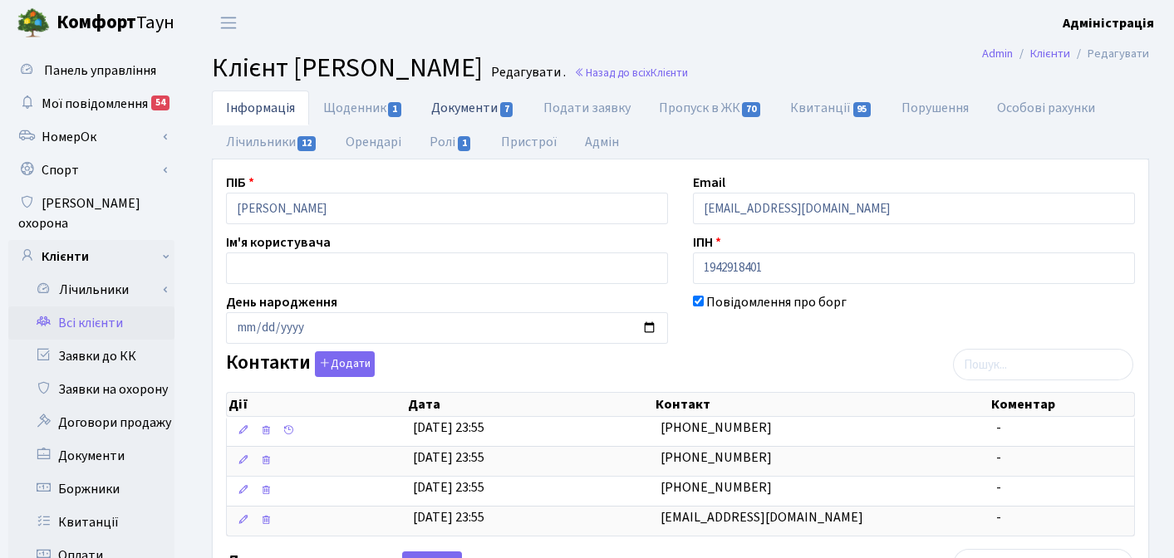
click at [467, 106] on link "Документи 7" at bounding box center [472, 108] width 111 height 34
select select "25"
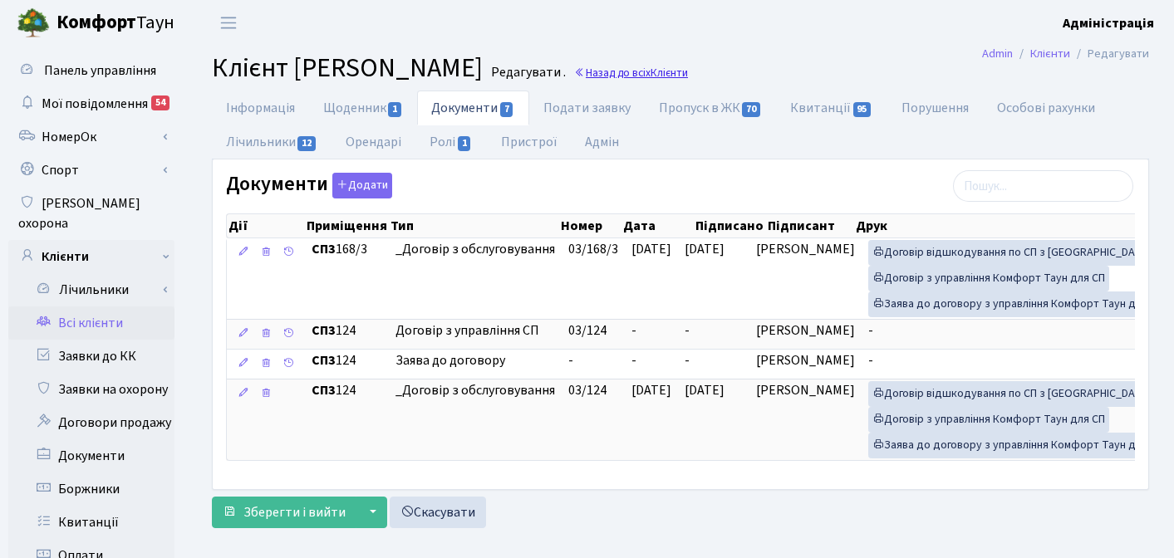
click at [688, 76] on link "Назад до всіх Клієнти" at bounding box center [631, 73] width 114 height 16
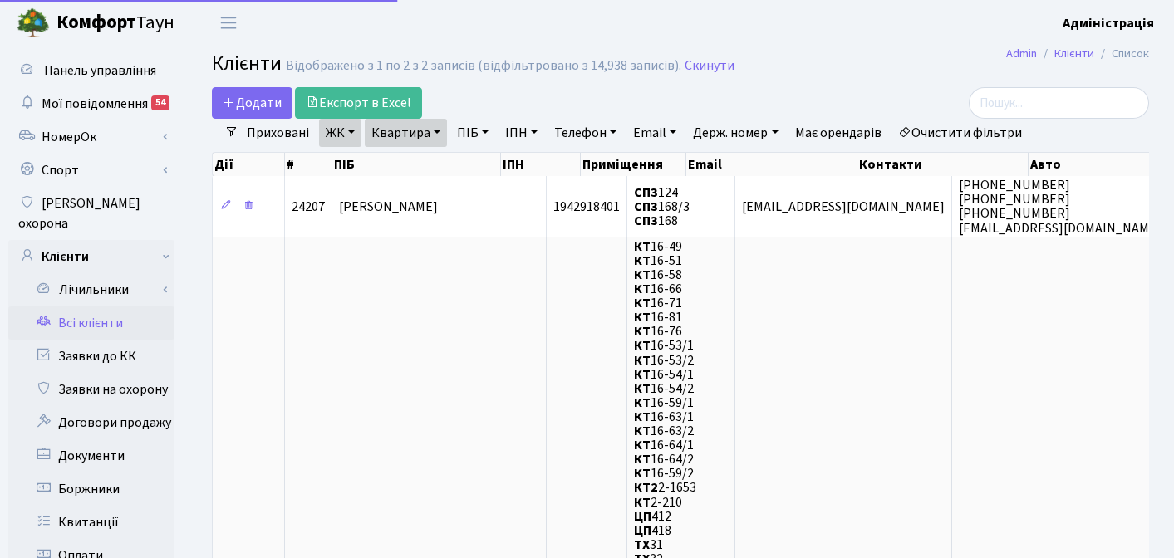
select select "25"
click at [948, 133] on link "Очистити фільтри" at bounding box center [959, 133] width 137 height 28
select select
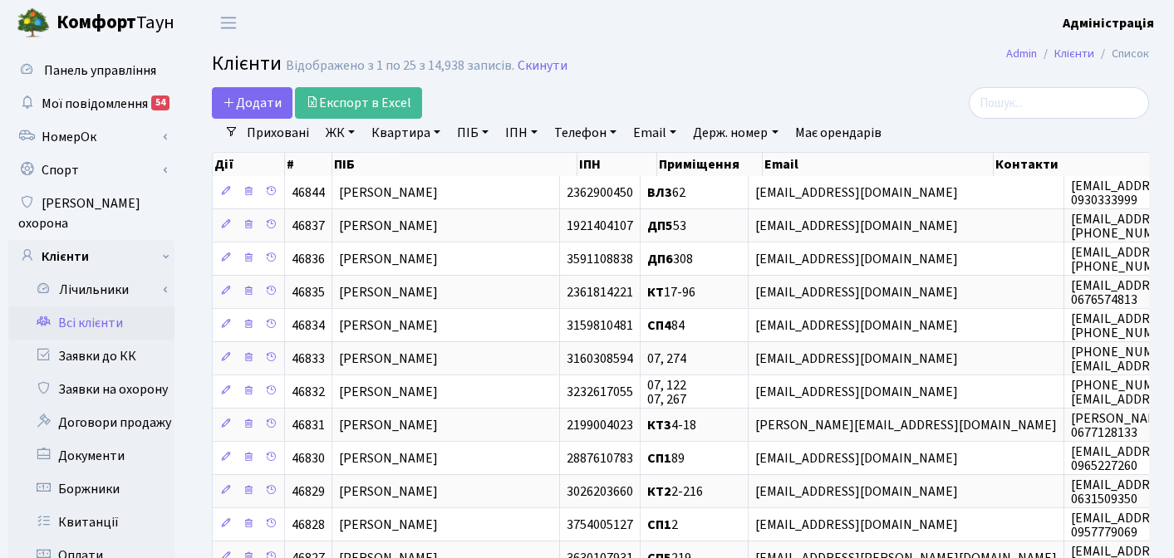
click at [336, 130] on link "ЖК" at bounding box center [340, 133] width 42 height 28
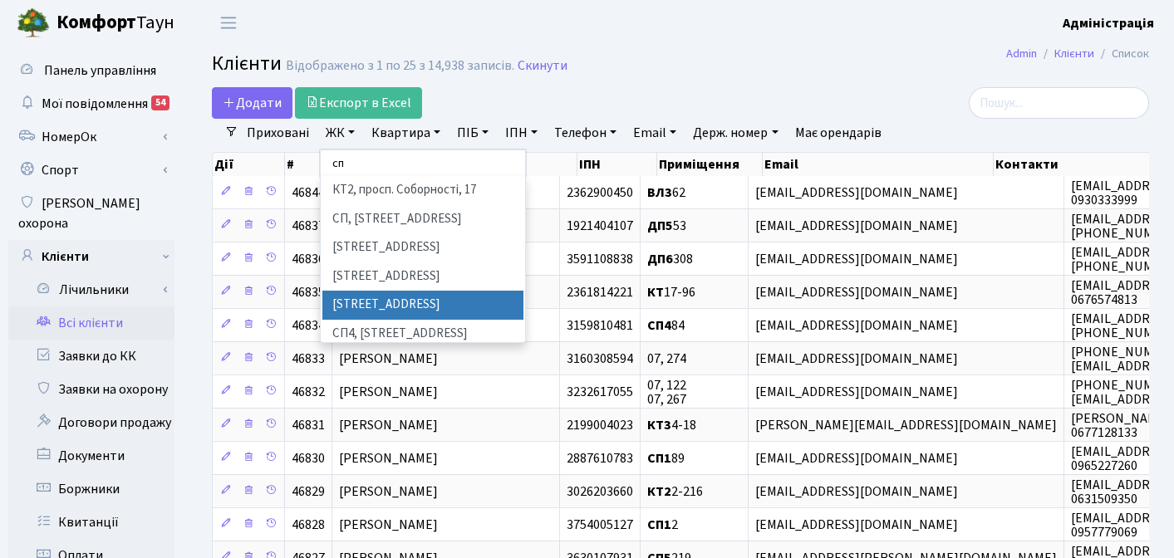
type input "сп"
click at [380, 305] on li "СП3, Столичне шосе, 3" at bounding box center [422, 305] width 201 height 29
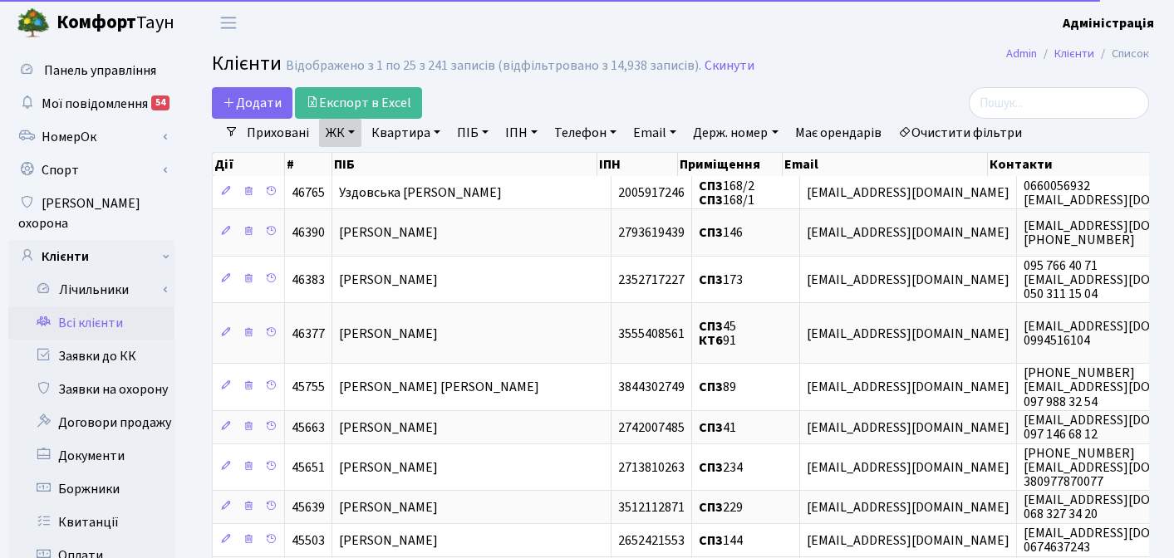
click at [398, 134] on link "Квартира" at bounding box center [406, 133] width 82 height 28
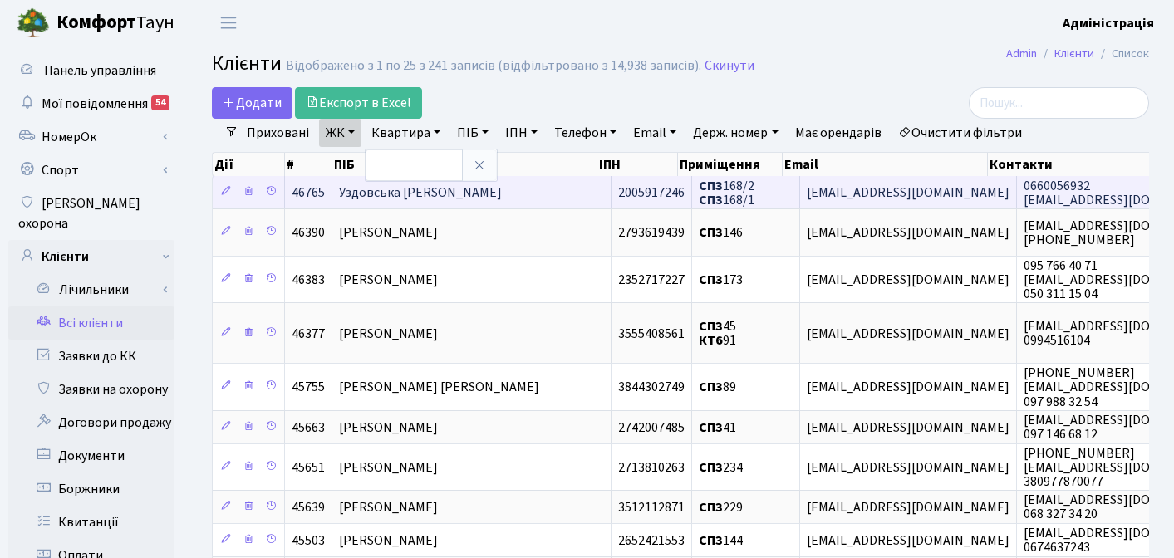
click at [523, 195] on td "Уздовська Людмила Євгеніївна" at bounding box center [471, 192] width 279 height 32
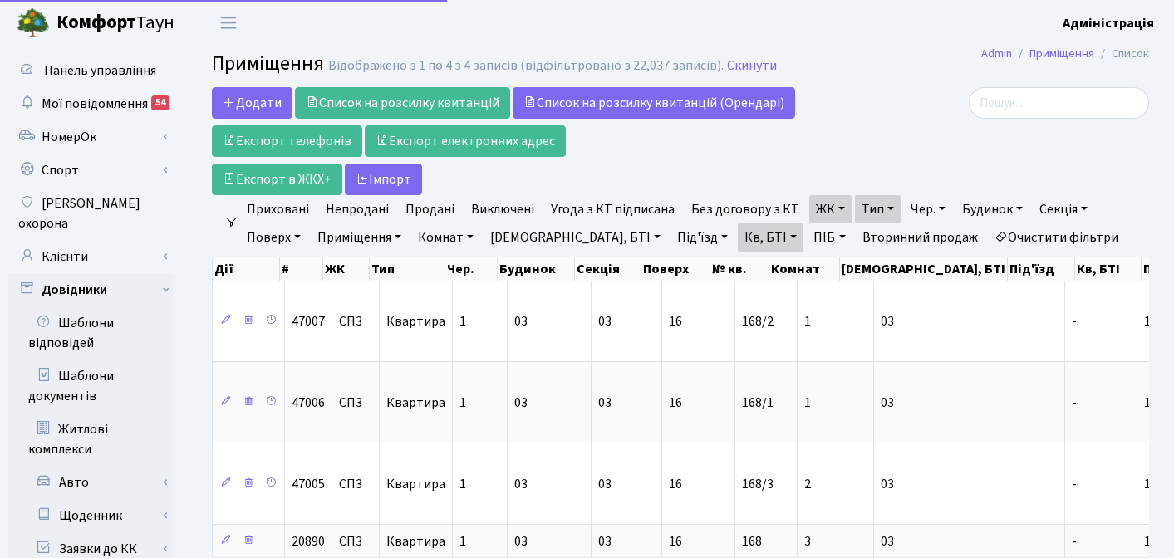
select select "25"
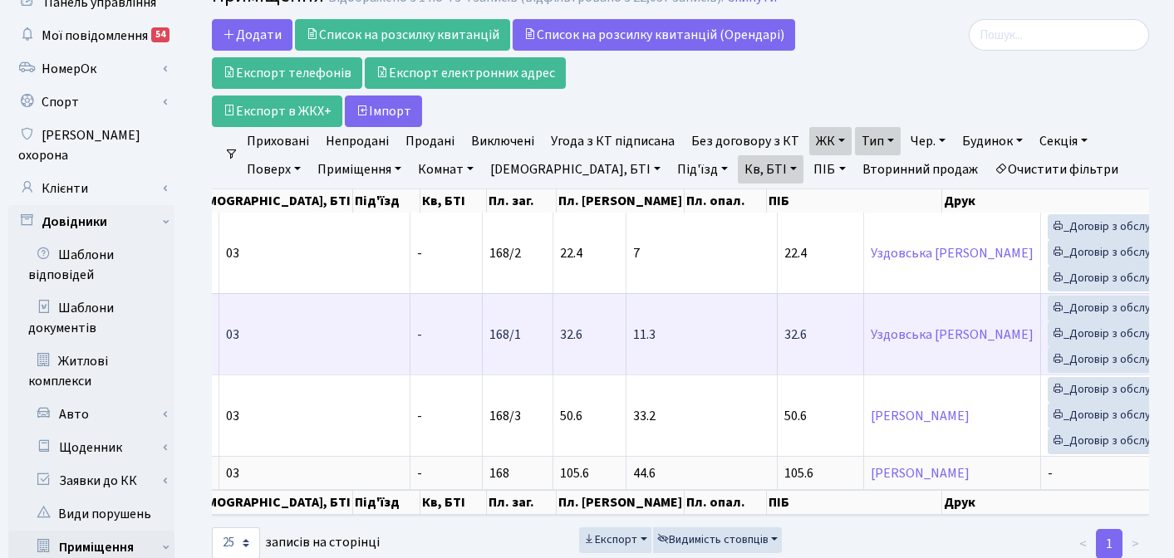
scroll to position [0, 650]
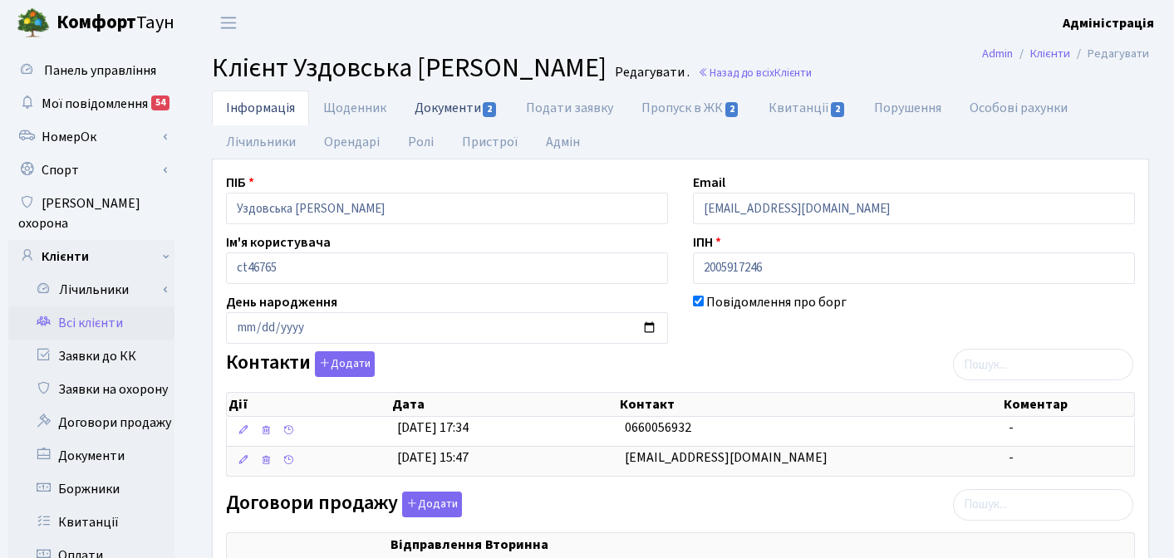
click at [442, 110] on link "Документи 2" at bounding box center [455, 108] width 111 height 34
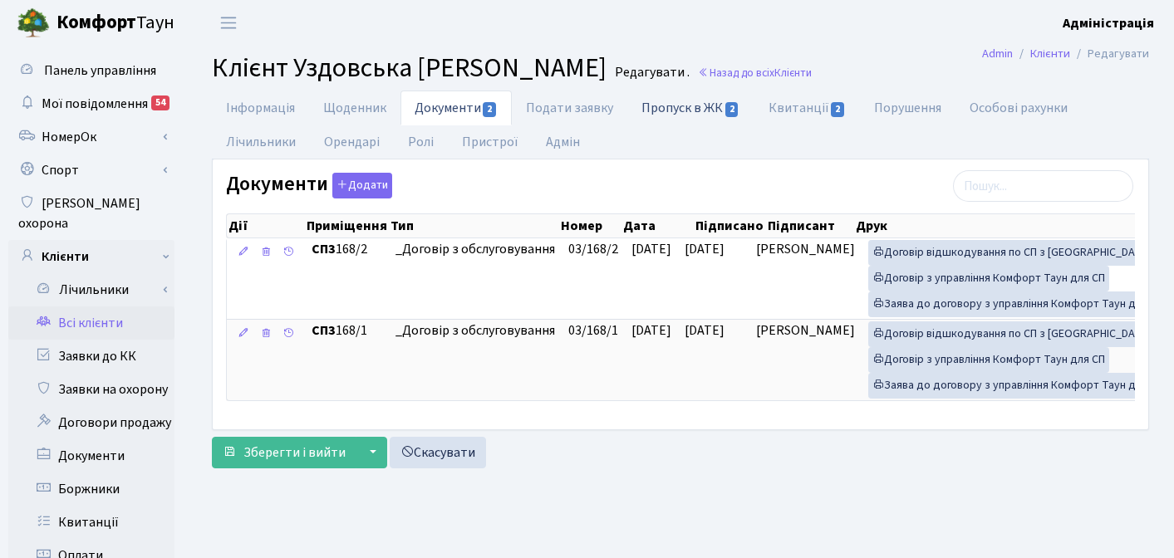
click at [694, 107] on link "Пропуск в ЖК 2" at bounding box center [690, 108] width 126 height 34
select select "25"
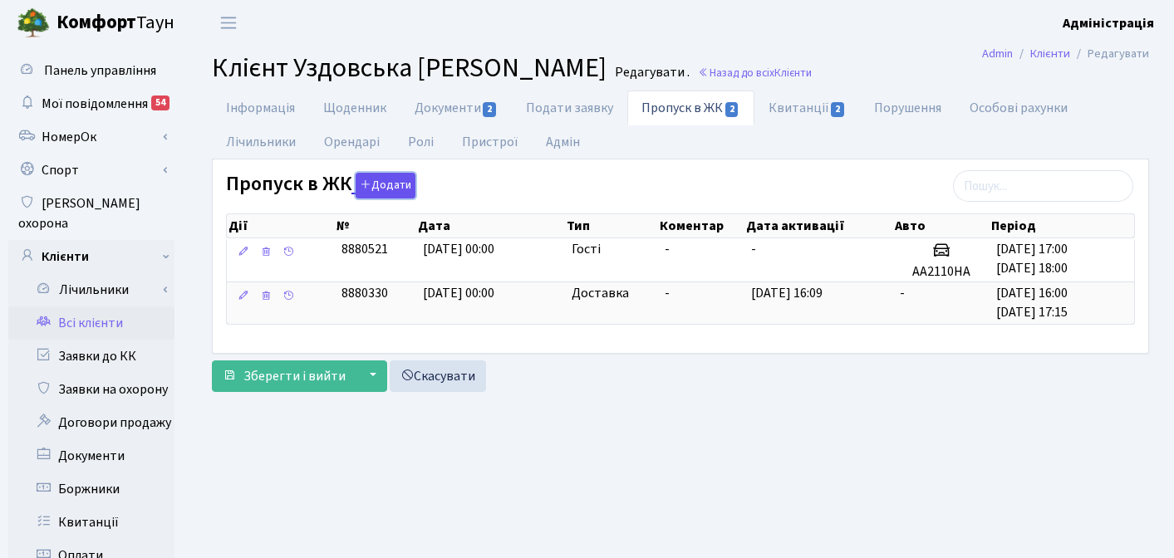
click at [381, 185] on button "Додати" at bounding box center [386, 186] width 60 height 26
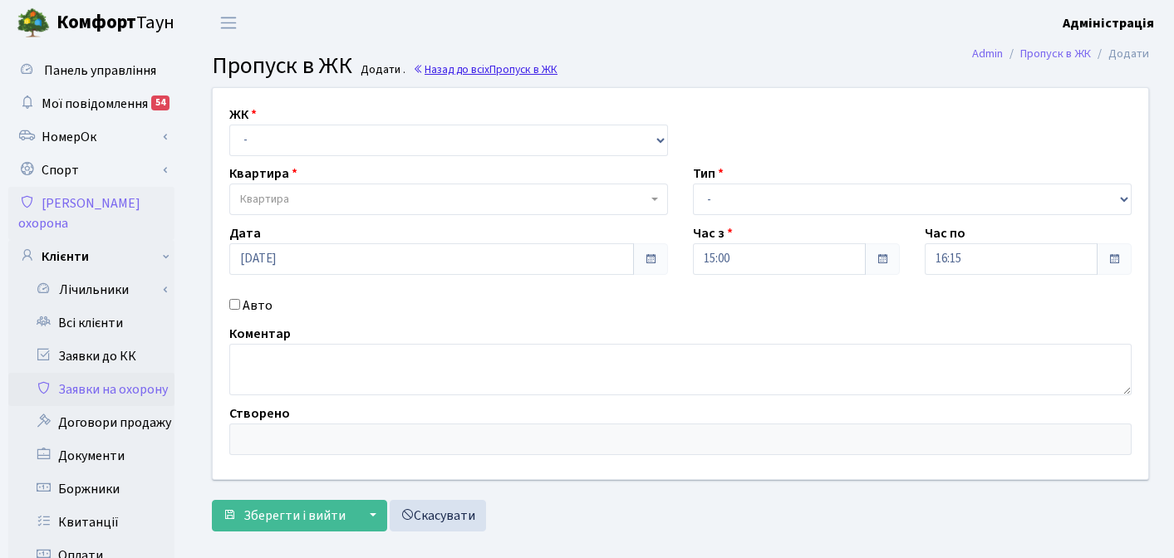
click at [501, 70] on span "Пропуск в ЖК" at bounding box center [523, 69] width 68 height 16
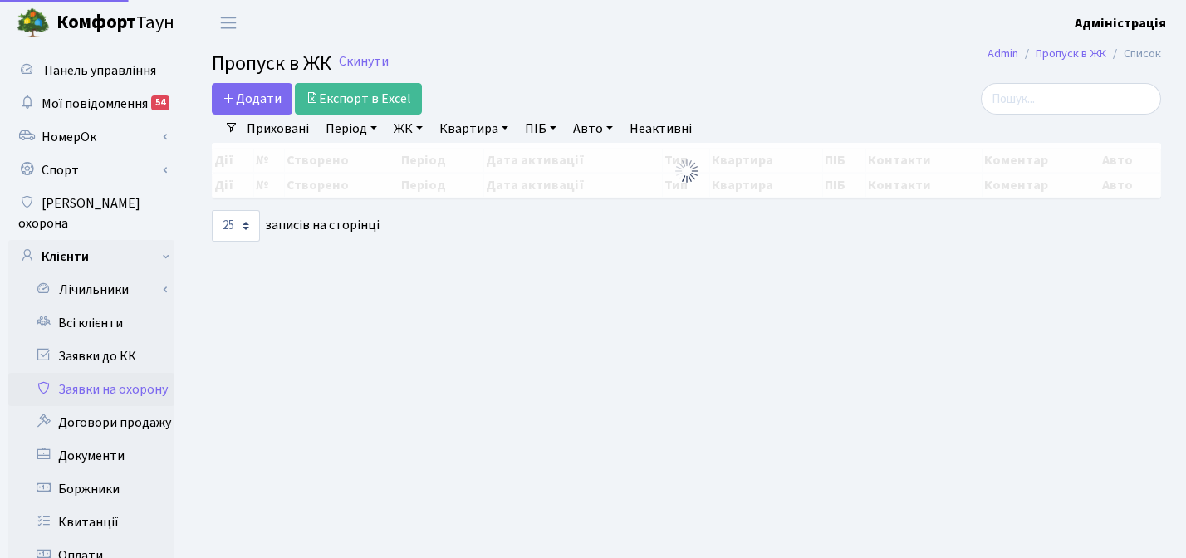
select select "25"
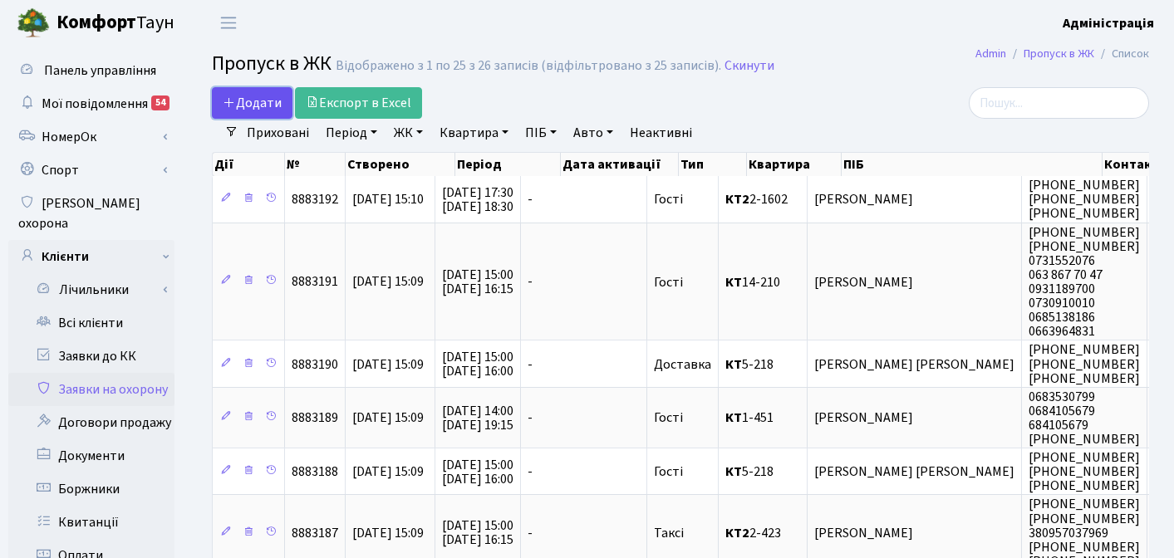
click at [257, 102] on span "Додати" at bounding box center [252, 103] width 59 height 18
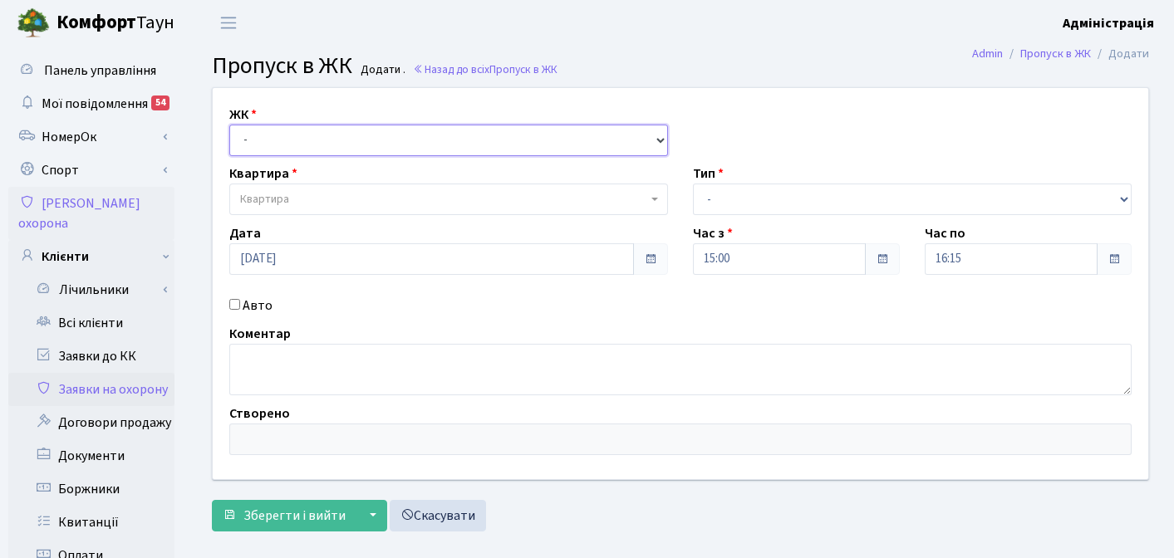
click at [347, 138] on select "- КТ, вул. Регенераторна, 4 ЦП, вул. Джона Маккейна, 7 ТХ, вул. Ділова, 1/2 КТ2…" at bounding box center [448, 141] width 439 height 32
select select "309"
click at [229, 125] on select "- КТ, вул. Регенераторна, 4 ЦП, вул. Джона Маккейна, 7 ТХ, вул. Ділова, 1/2 КТ2…" at bounding box center [448, 141] width 439 height 32
select select
click at [307, 204] on span "Квартира" at bounding box center [443, 199] width 407 height 17
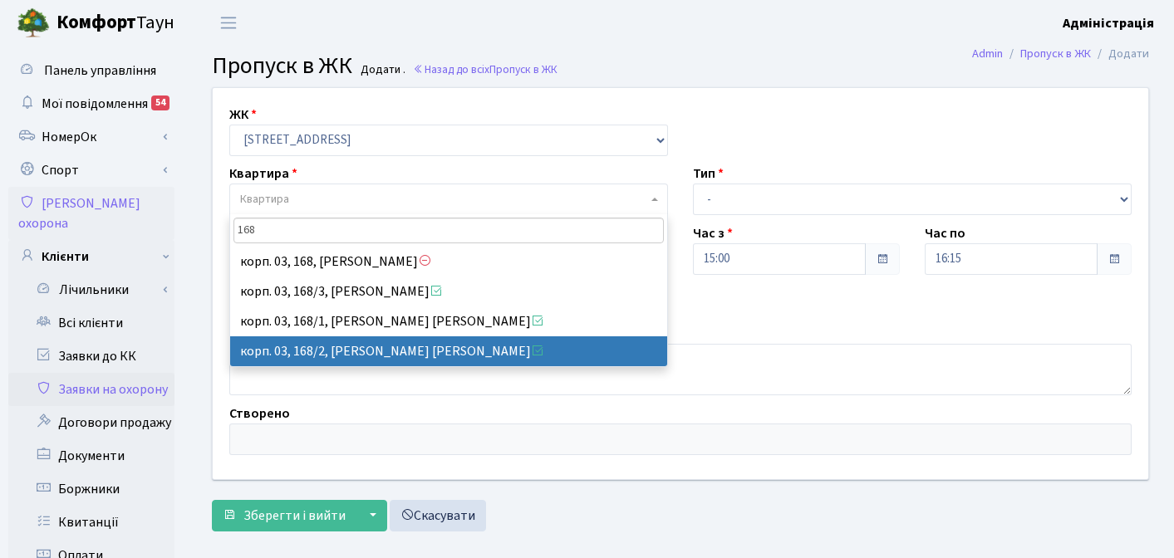
type input "168"
select select "47007"
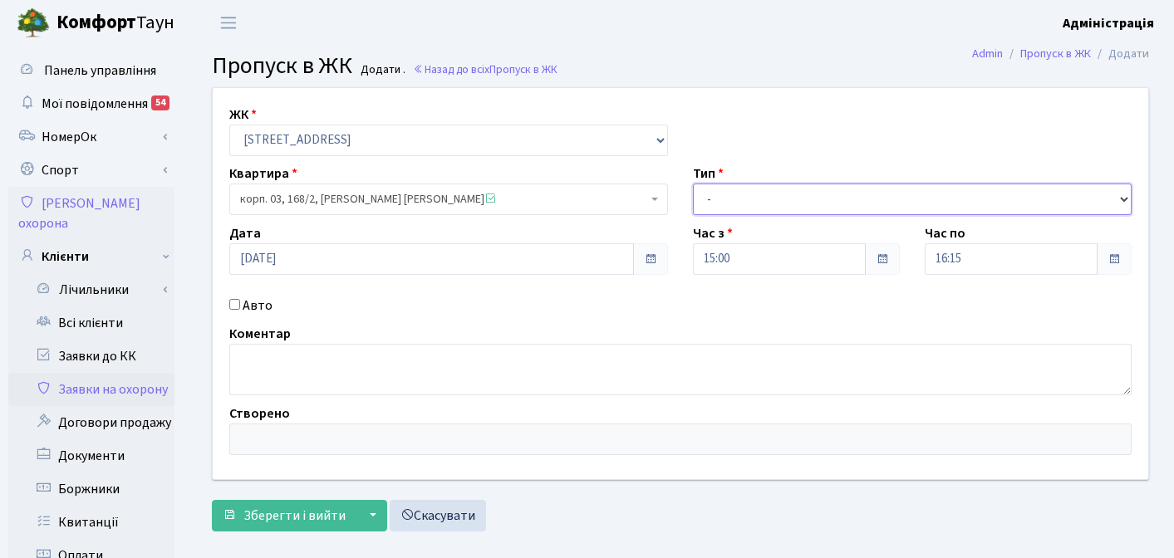
click at [791, 207] on select "- Доставка Таксі Гості Сервіс" at bounding box center [912, 200] width 439 height 32
select select "2"
click at [693, 184] on select "- Доставка Таксі Гості Сервіс" at bounding box center [912, 200] width 439 height 32
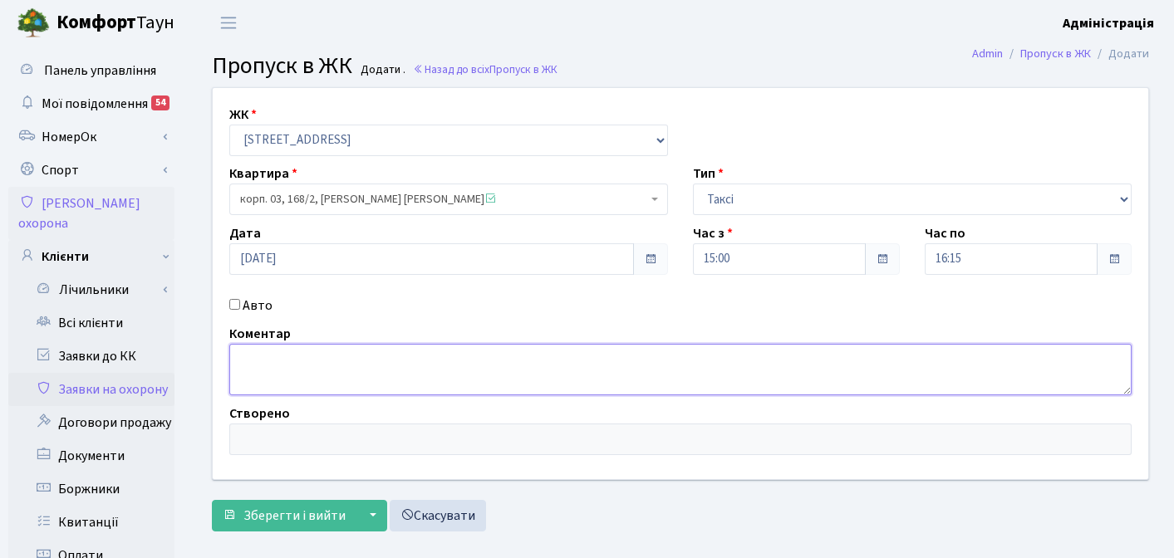
click at [409, 364] on textarea at bounding box center [680, 370] width 902 height 52
type textarea "n"
type textarea "Тестова"
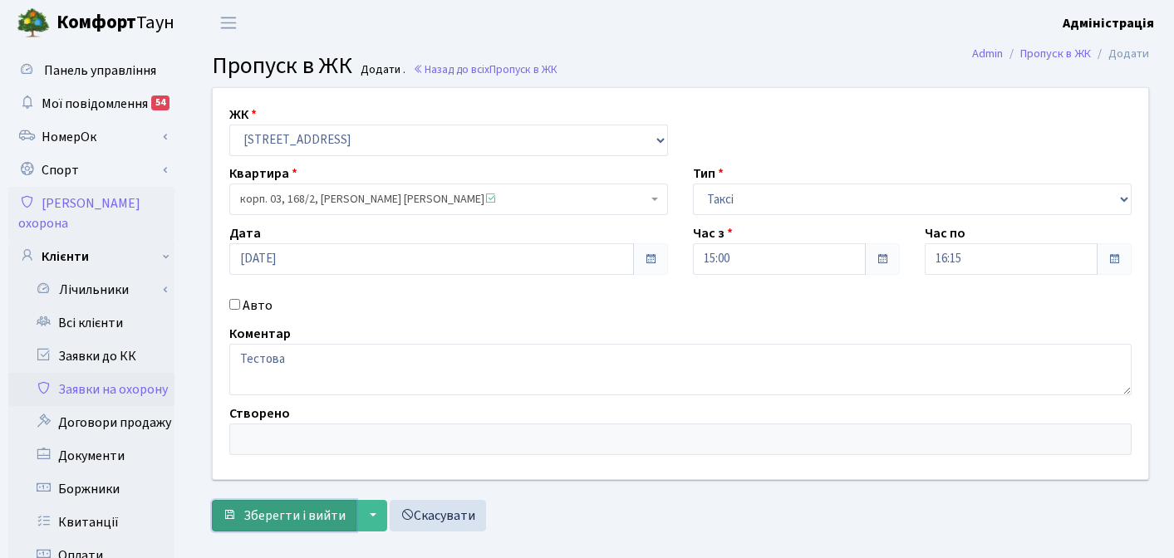
click at [312, 510] on span "Зберегти і вийти" at bounding box center [294, 516] width 102 height 18
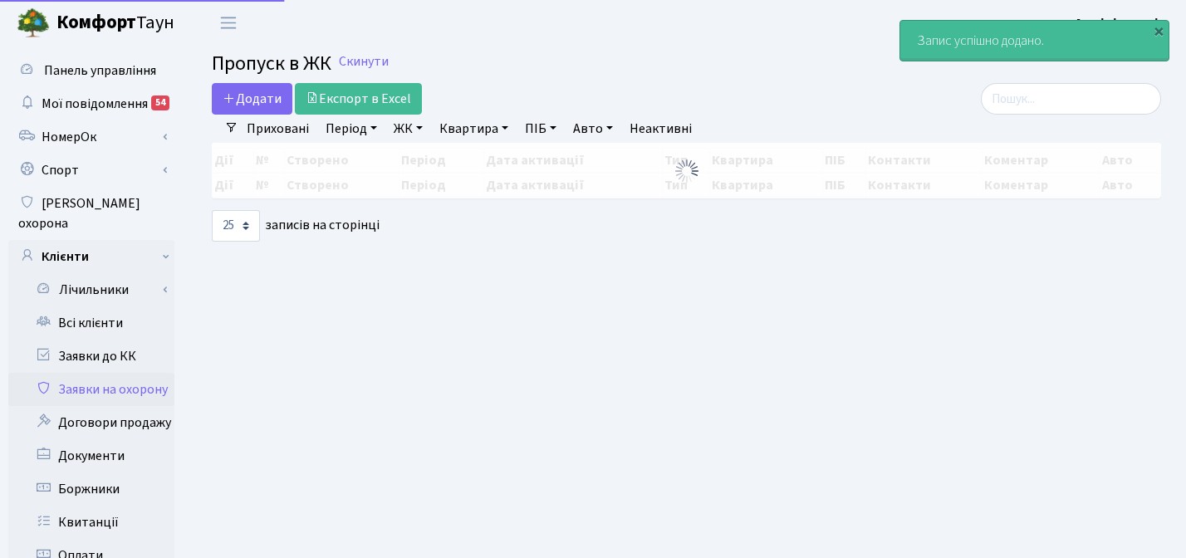
select select "25"
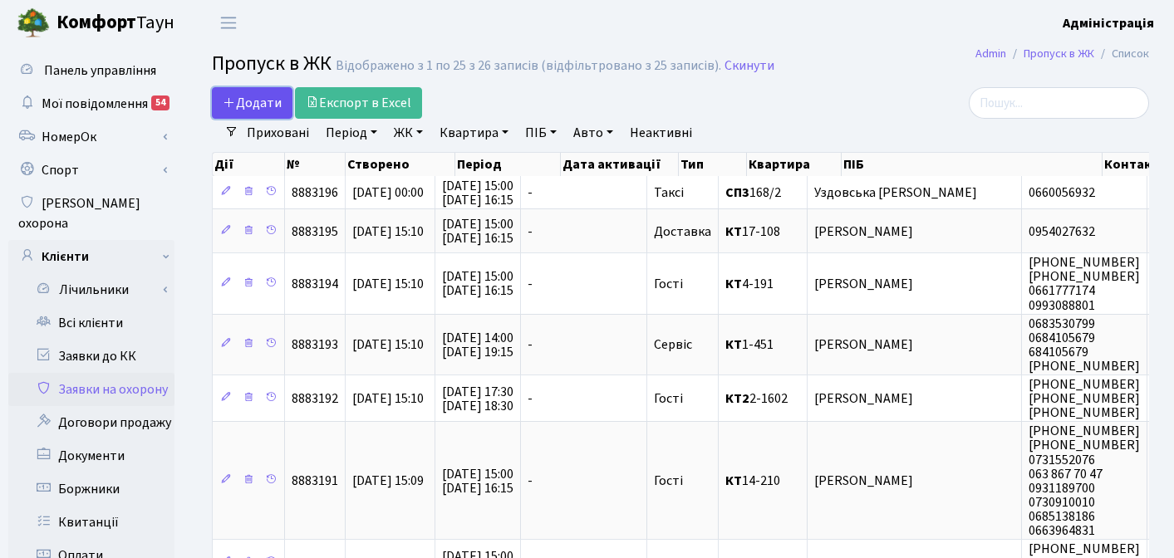
click at [252, 96] on span "Додати" at bounding box center [252, 103] width 59 height 18
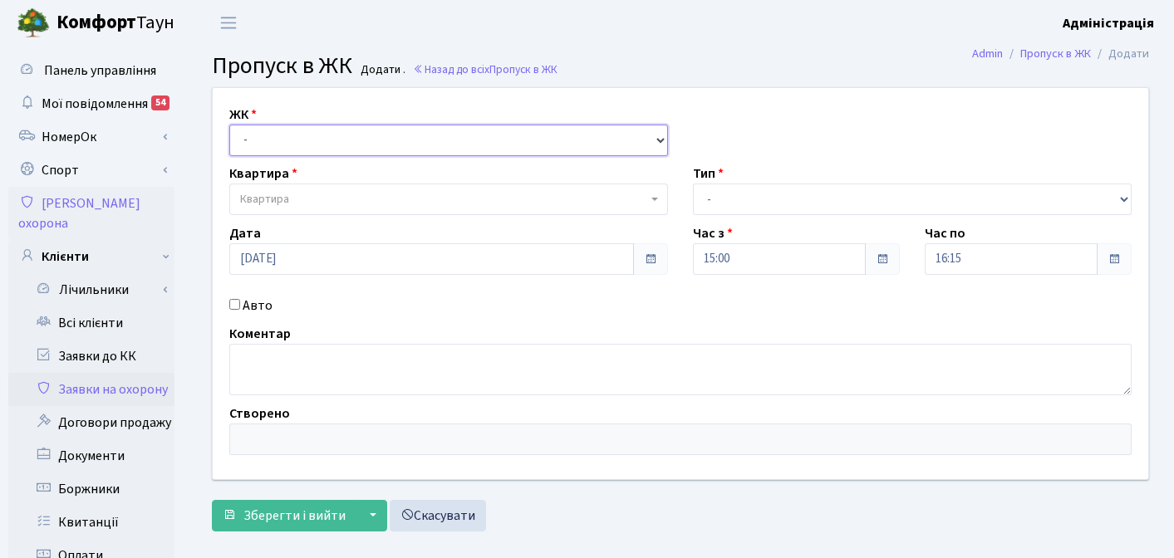
click at [303, 135] on select "- КТ, вул. Регенераторна, [GEOGRAPHIC_DATA], вул. [PERSON_NAME], [GEOGRAPHIC_DA…" at bounding box center [448, 141] width 439 height 32
select select "309"
click at [229, 125] on select "- КТ, вул. Регенераторна, [GEOGRAPHIC_DATA], вул. [PERSON_NAME], [GEOGRAPHIC_DA…" at bounding box center [448, 141] width 439 height 32
select select
click at [326, 198] on span "Квартира" at bounding box center [443, 199] width 407 height 17
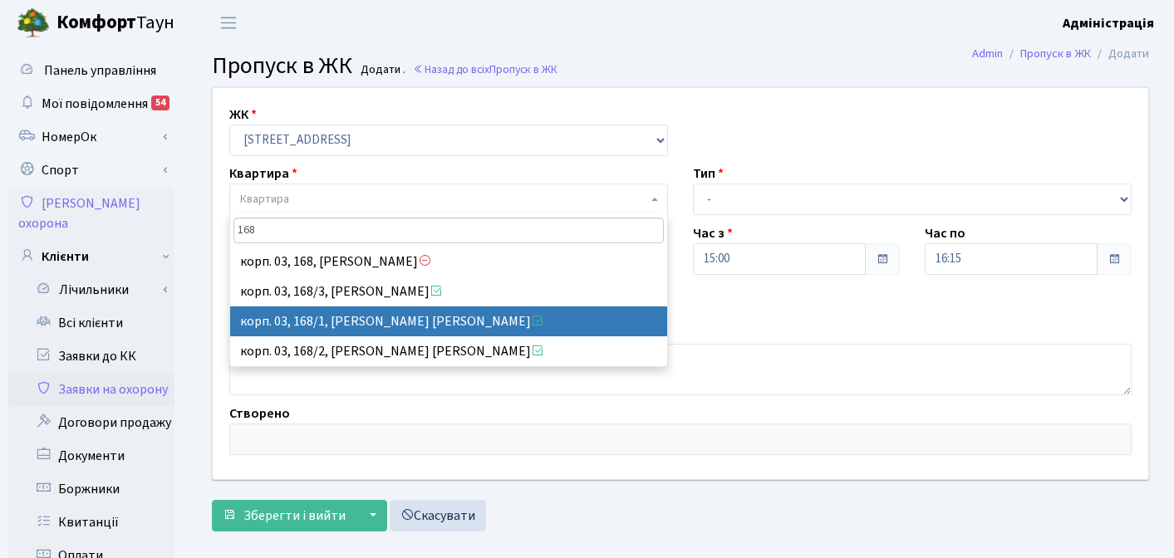
type input "168"
select select "47006"
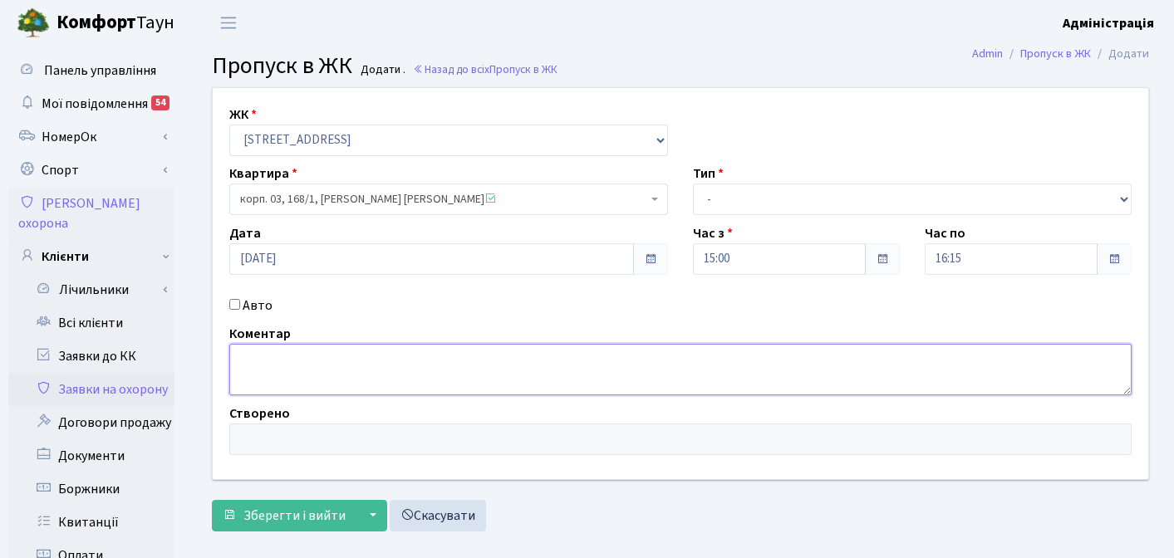
click at [361, 366] on textarea at bounding box center [680, 370] width 902 height 52
type textarea "тест"
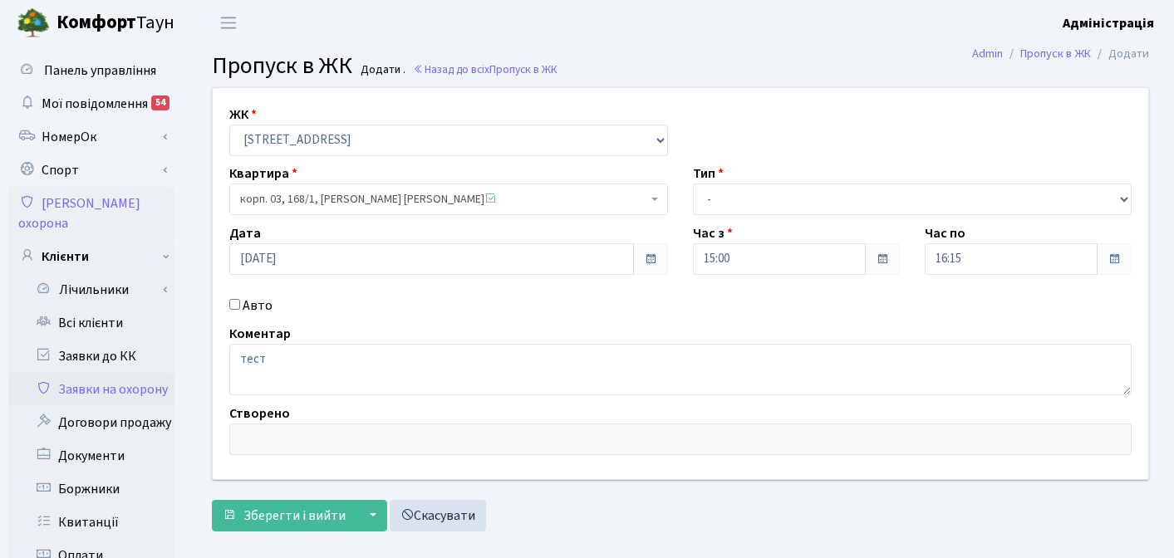
click at [802, 171] on div "Тип - Доставка Таксі Гості Сервіс" at bounding box center [912, 190] width 464 height 52
click at [788, 204] on select "- Доставка Таксі Гості Сервіс" at bounding box center [912, 200] width 439 height 32
select select "1"
click at [693, 184] on select "- Доставка Таксі Гості Сервіс" at bounding box center [912, 200] width 439 height 32
click at [270, 523] on span "Зберегти і вийти" at bounding box center [294, 516] width 102 height 18
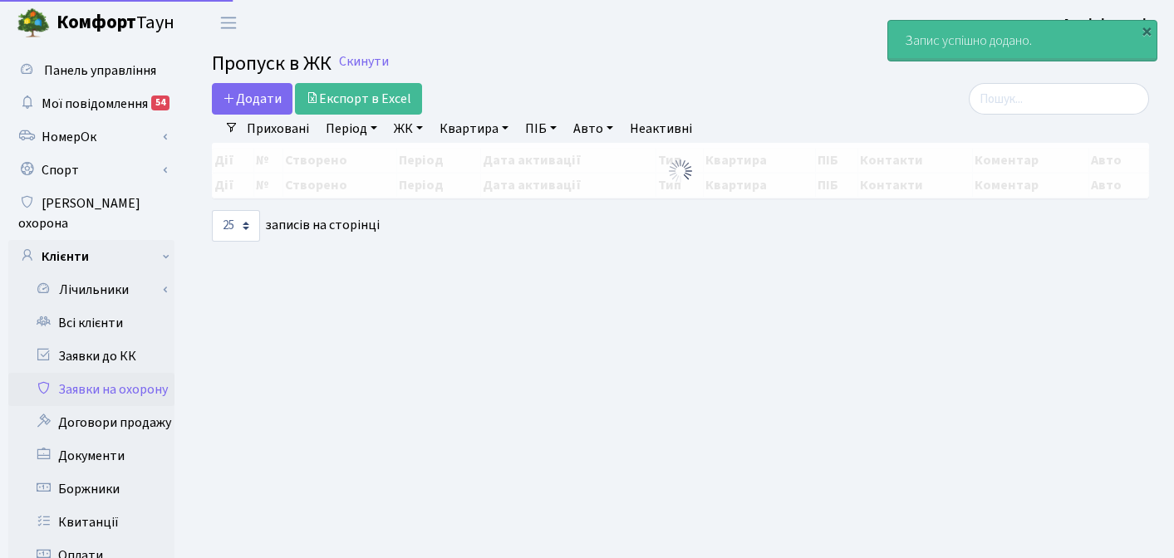
select select "25"
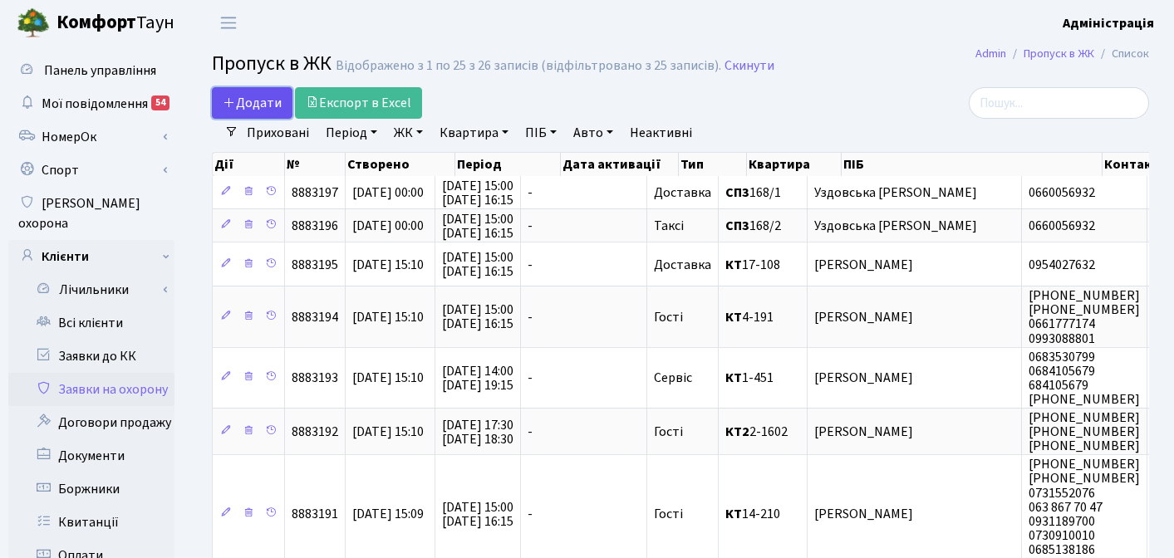
click at [250, 105] on span "Додати" at bounding box center [252, 103] width 59 height 18
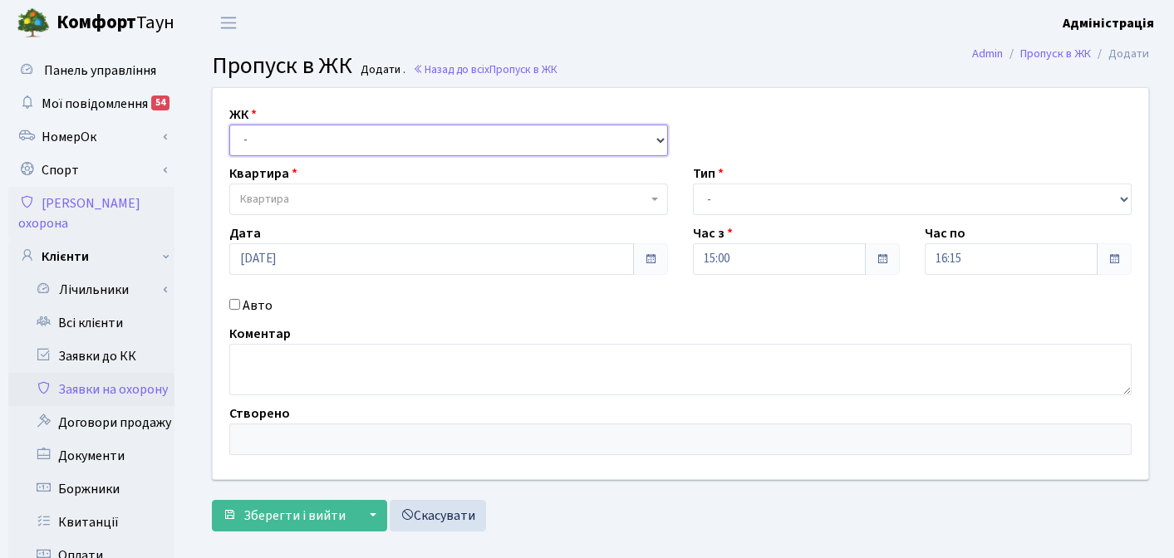
click at [294, 131] on select "- КТ, вул. Регенераторна, [GEOGRAPHIC_DATA], вул. [PERSON_NAME], [GEOGRAPHIC_DA…" at bounding box center [448, 141] width 439 height 32
select select "309"
click at [229, 125] on select "- КТ, вул. Регенераторна, [GEOGRAPHIC_DATA], вул. [PERSON_NAME], [GEOGRAPHIC_DA…" at bounding box center [448, 141] width 439 height 32
select select
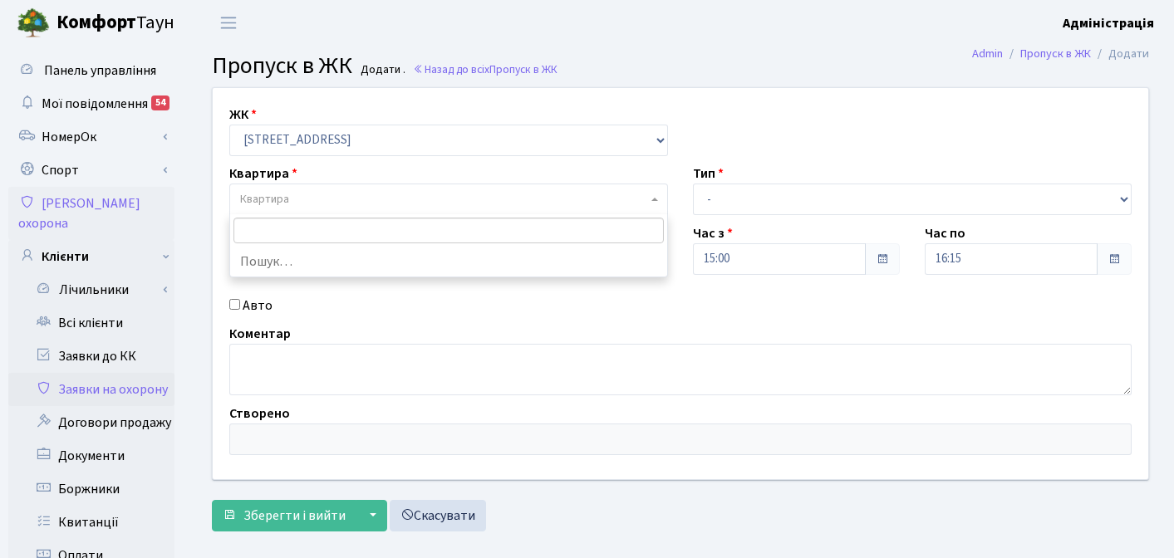
click at [303, 192] on span "Квартира" at bounding box center [443, 199] width 407 height 17
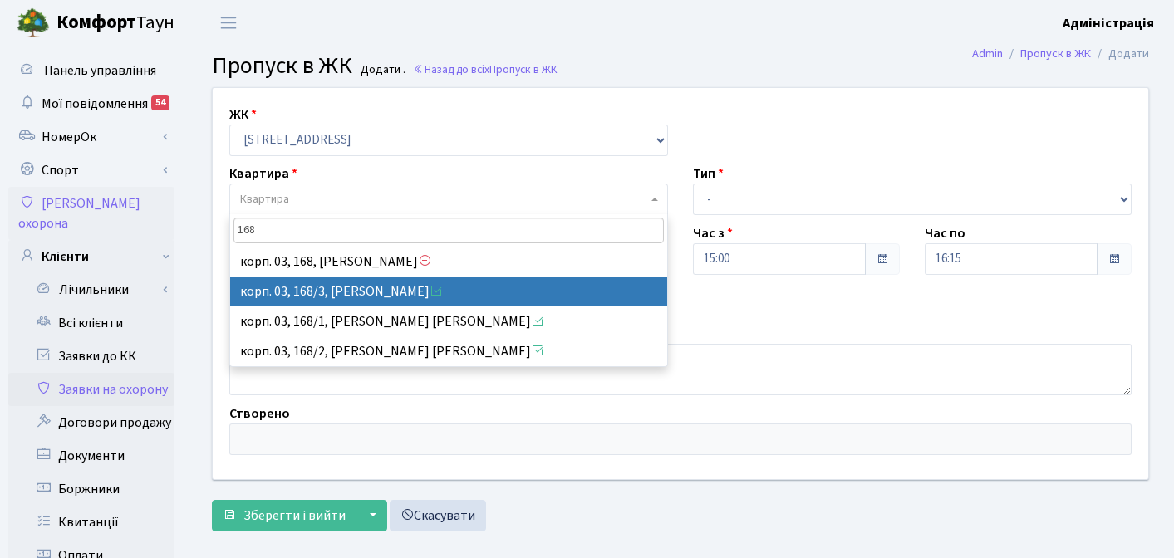
type input "168"
select select "47005"
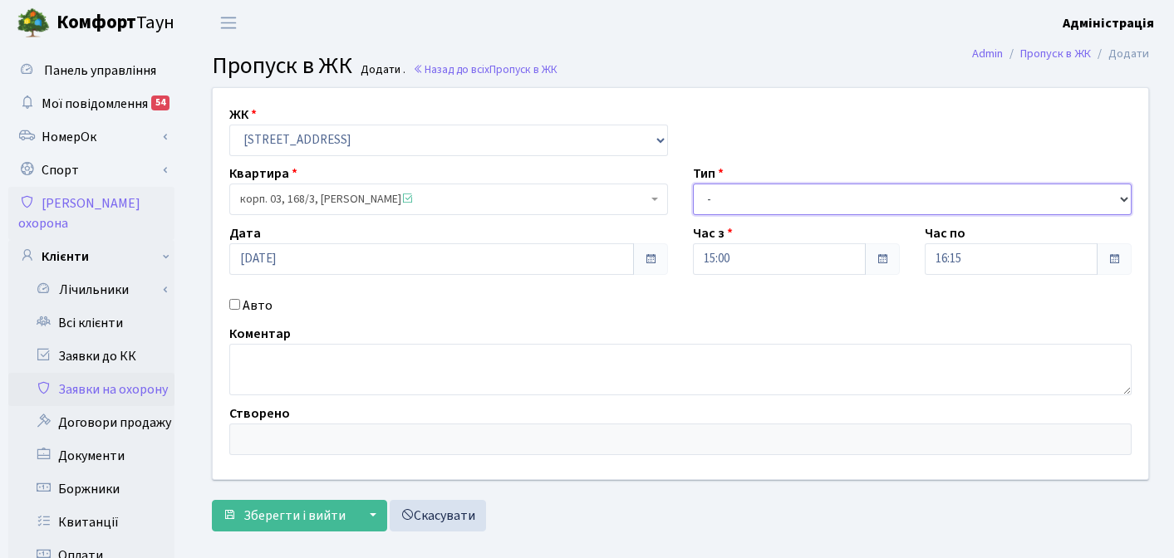
click at [745, 202] on select "- Доставка Таксі Гості Сервіс" at bounding box center [912, 200] width 439 height 32
select select "1"
click at [693, 184] on select "- Доставка Таксі Гості Сервіс" at bounding box center [912, 200] width 439 height 32
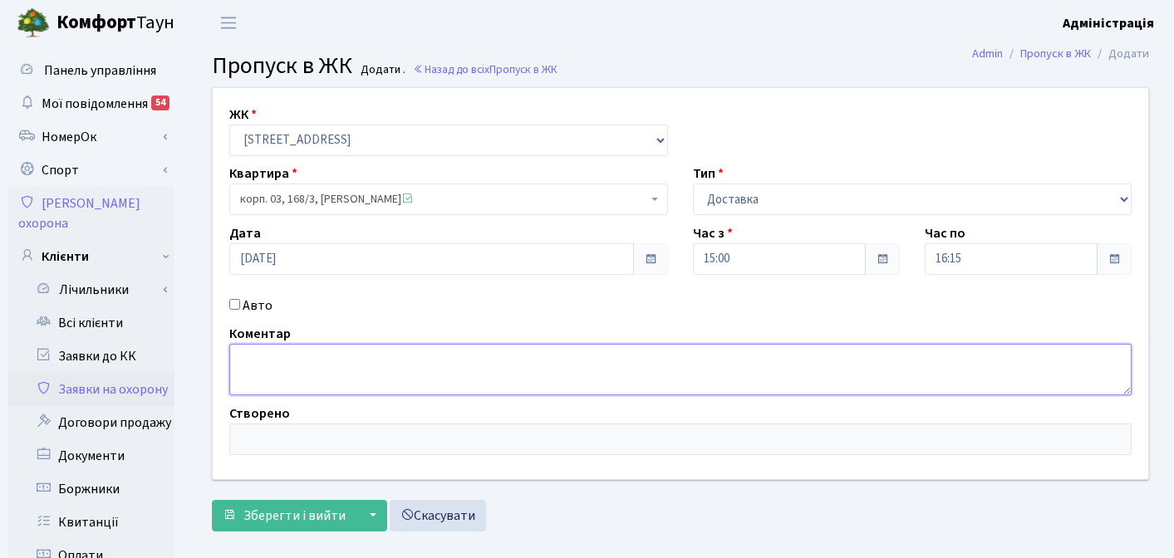
click at [302, 371] on textarea at bounding box center [680, 370] width 902 height 52
type textarea "тест"
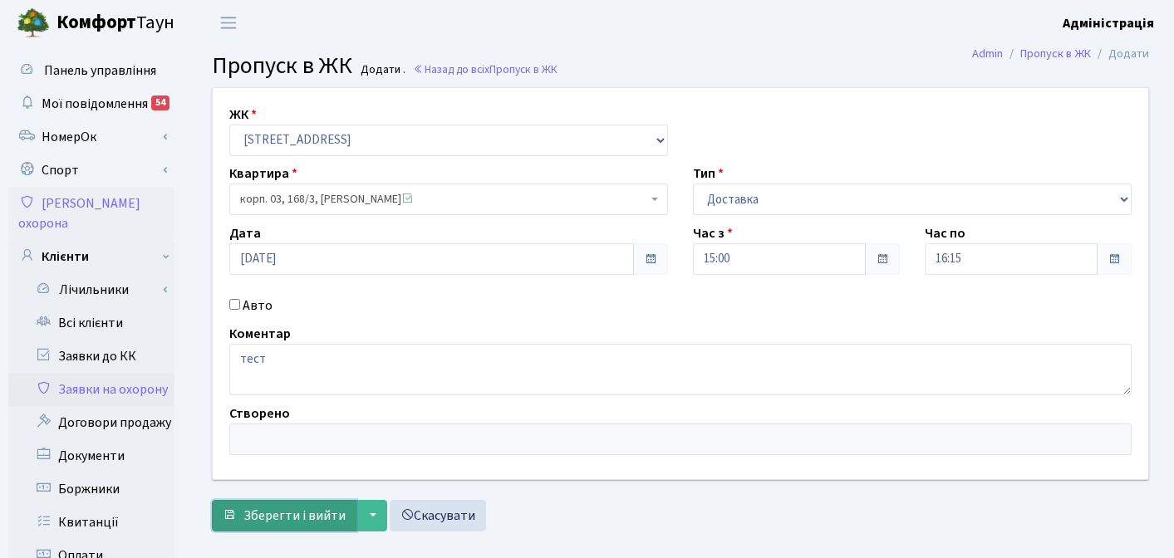
click at [295, 521] on span "Зберегти і вийти" at bounding box center [294, 516] width 102 height 18
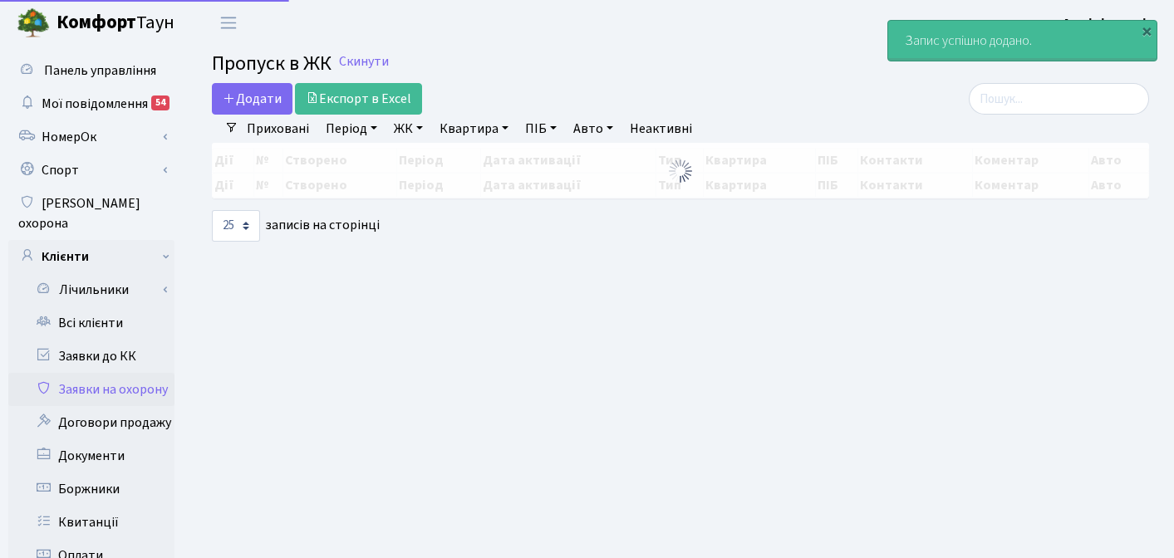
select select "25"
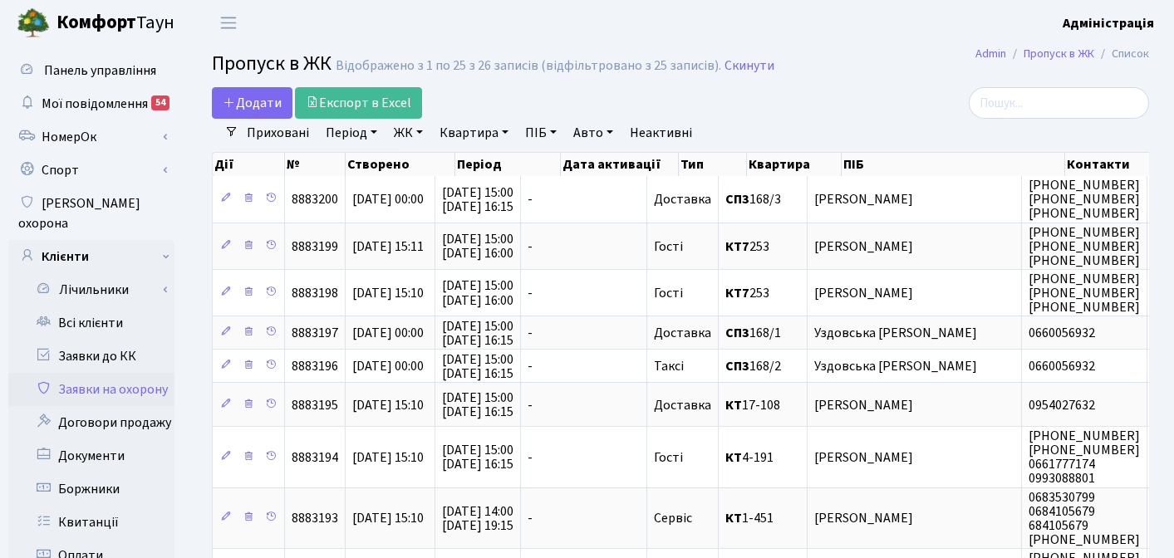
click at [949, 96] on div at bounding box center [1001, 103] width 296 height 32
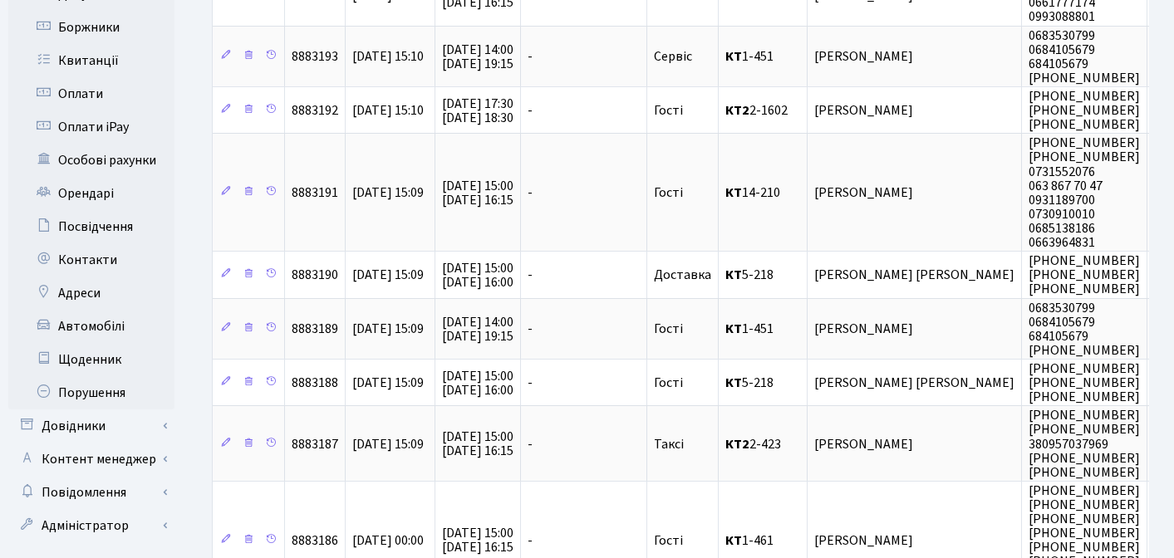
scroll to position [463, 0]
click at [83, 409] on link "Довідники" at bounding box center [91, 425] width 166 height 33
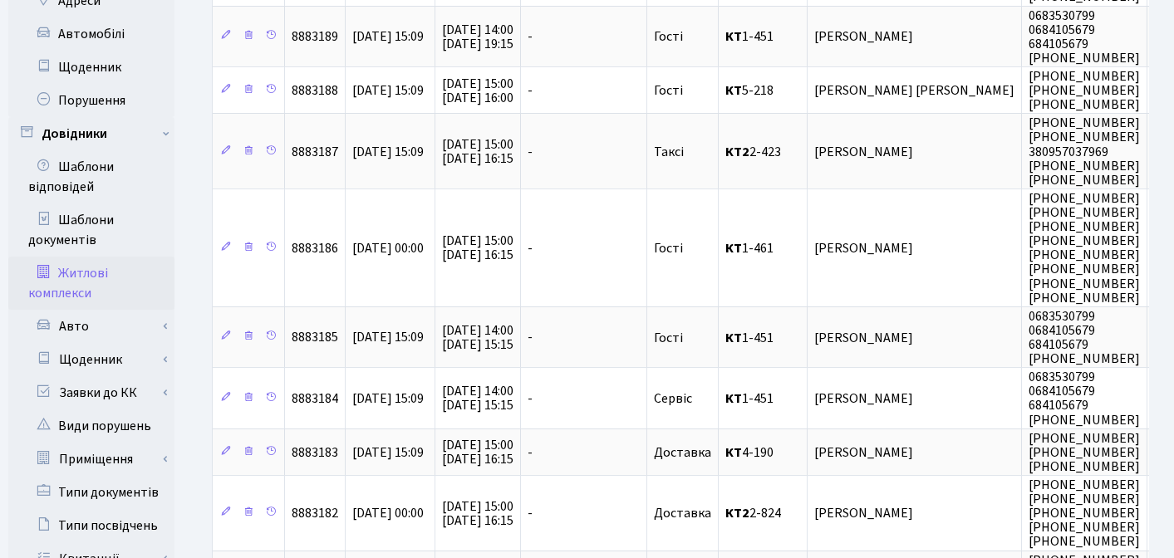
scroll to position [751, 0]
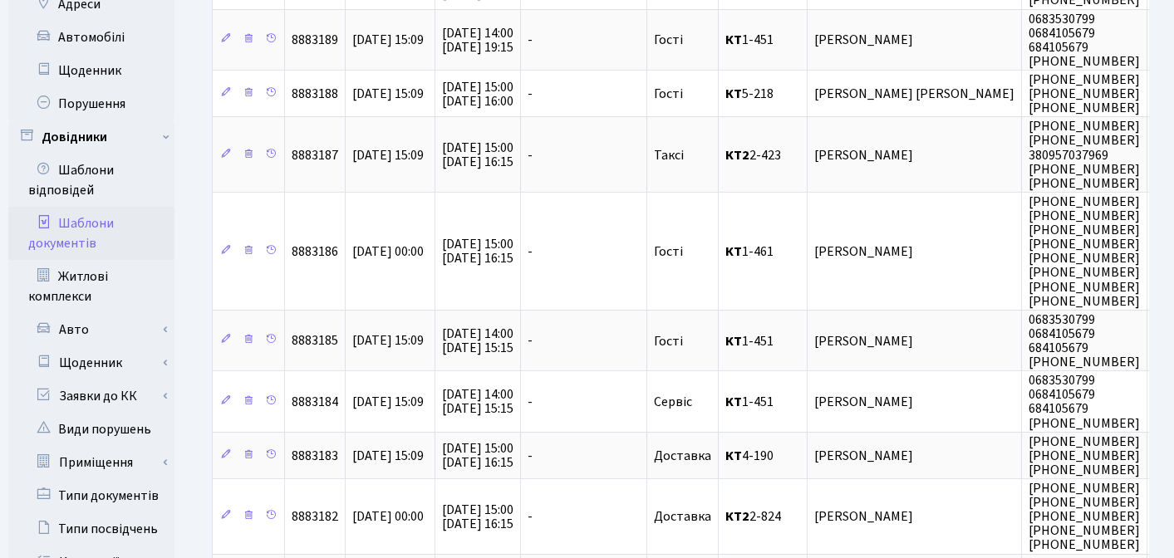
click at [96, 207] on link "Шаблони документів" at bounding box center [91, 233] width 166 height 53
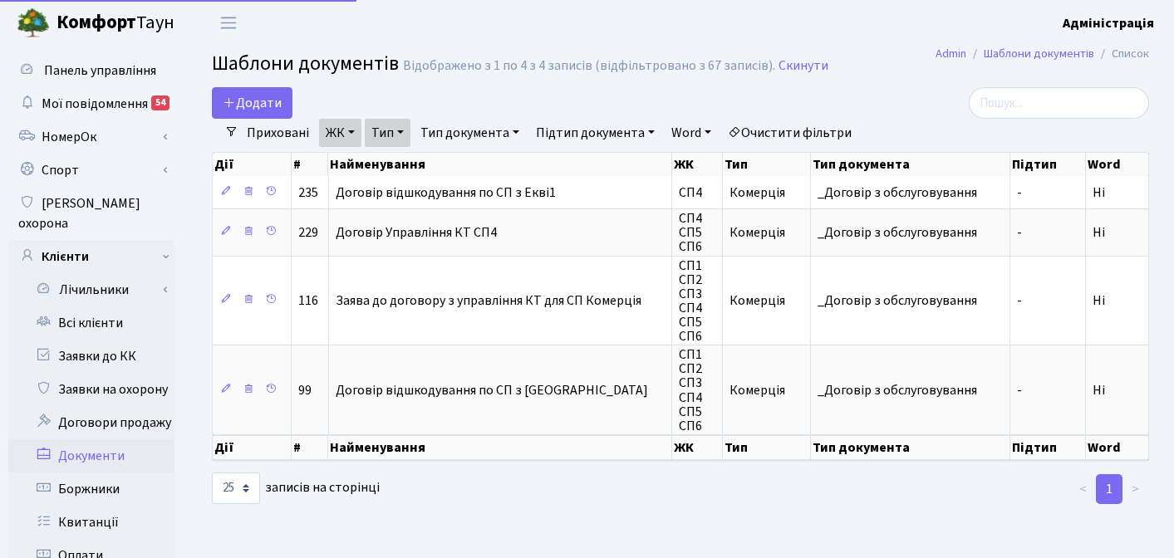
select select "25"
click at [815, 130] on link "Очистити фільтри" at bounding box center [789, 133] width 137 height 28
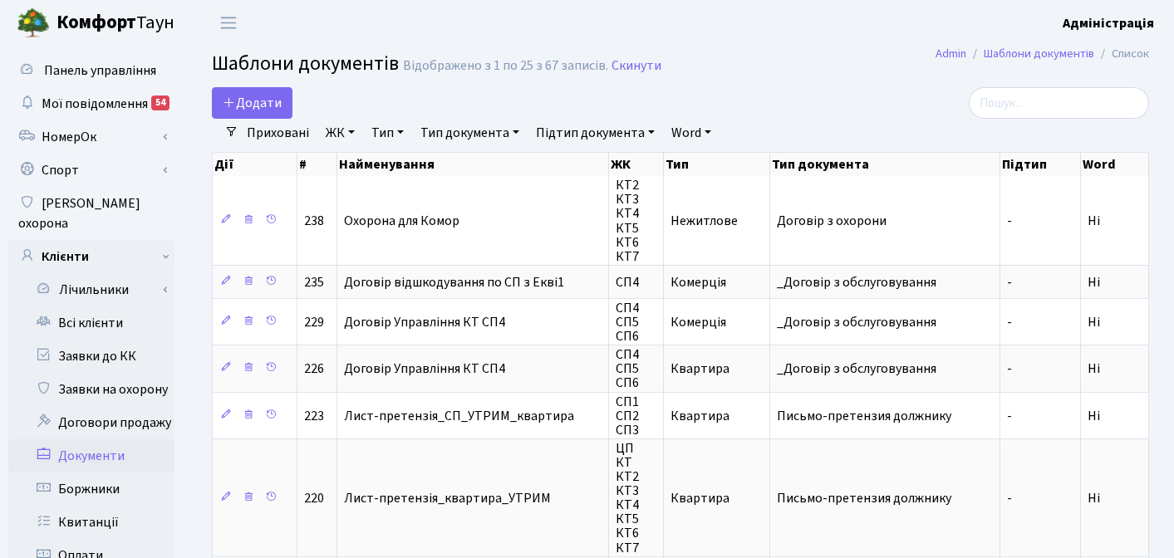
click at [335, 131] on link "ЖК" at bounding box center [340, 133] width 42 height 28
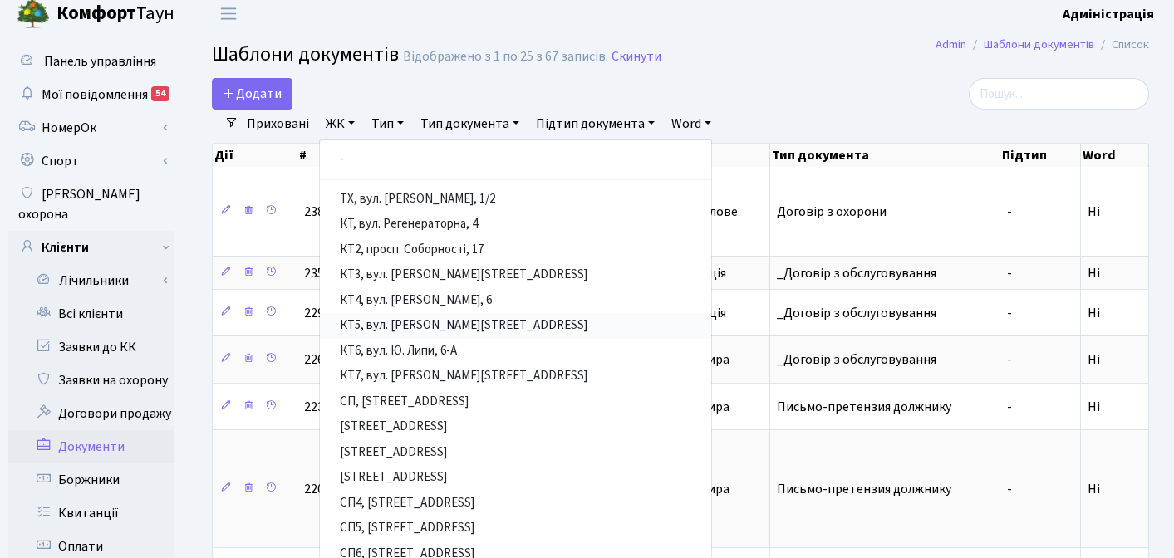
scroll to position [24, 0]
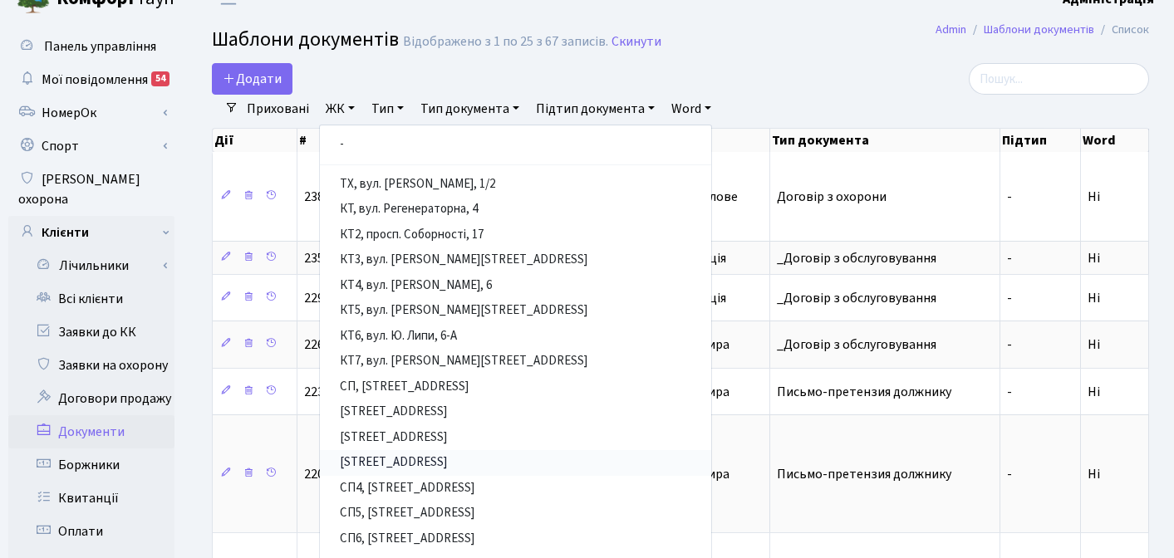
click at [381, 458] on link "СП3, Столичне шосе, 3" at bounding box center [515, 463] width 391 height 26
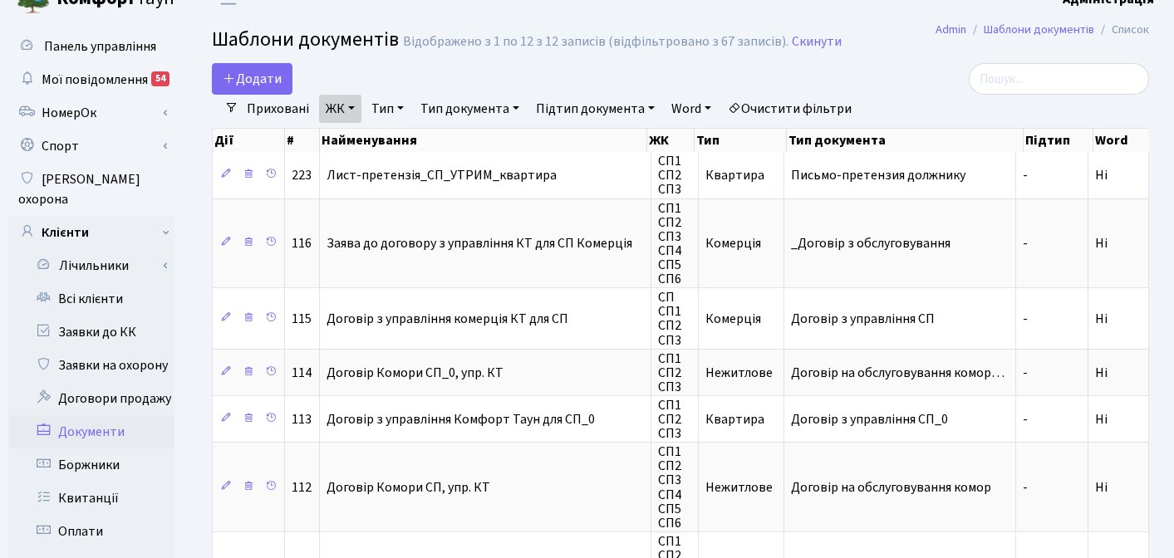
click at [348, 110] on link "ЖК" at bounding box center [340, 109] width 42 height 28
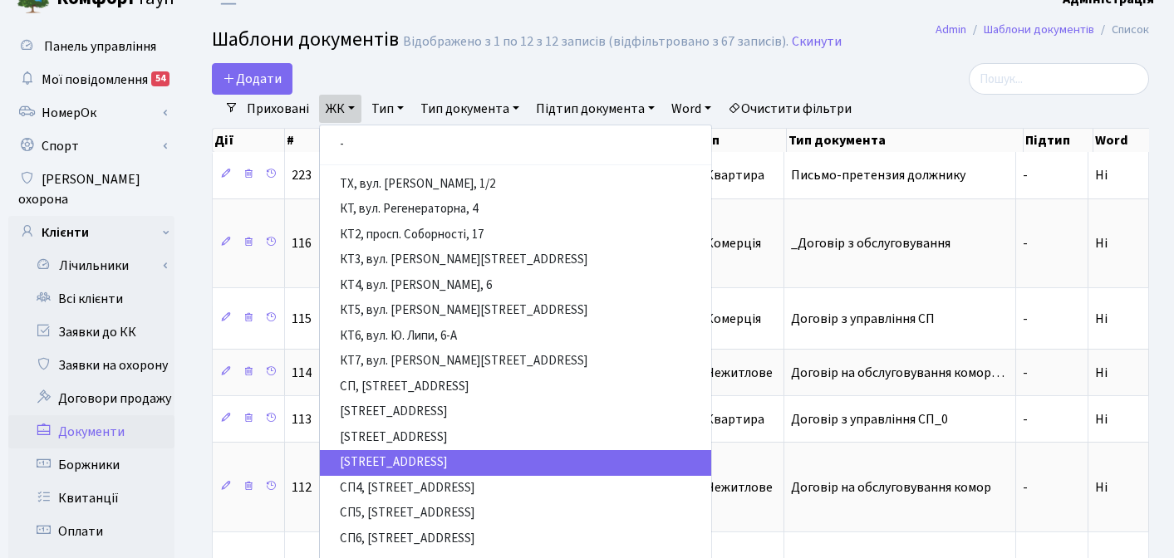
click at [447, 76] on div "Додати" at bounding box center [520, 79] width 616 height 32
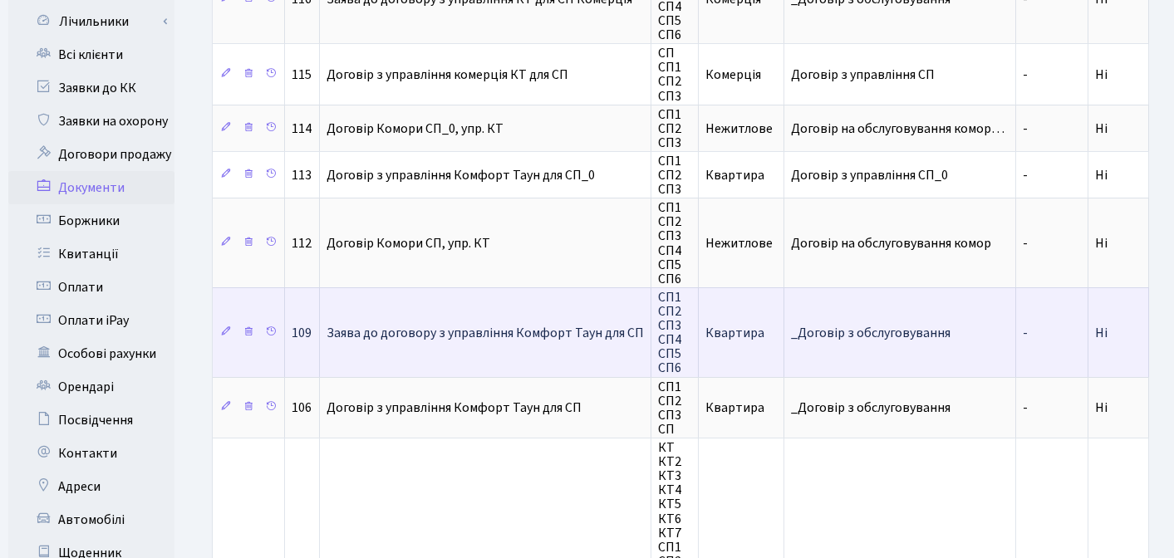
scroll to position [267, 0]
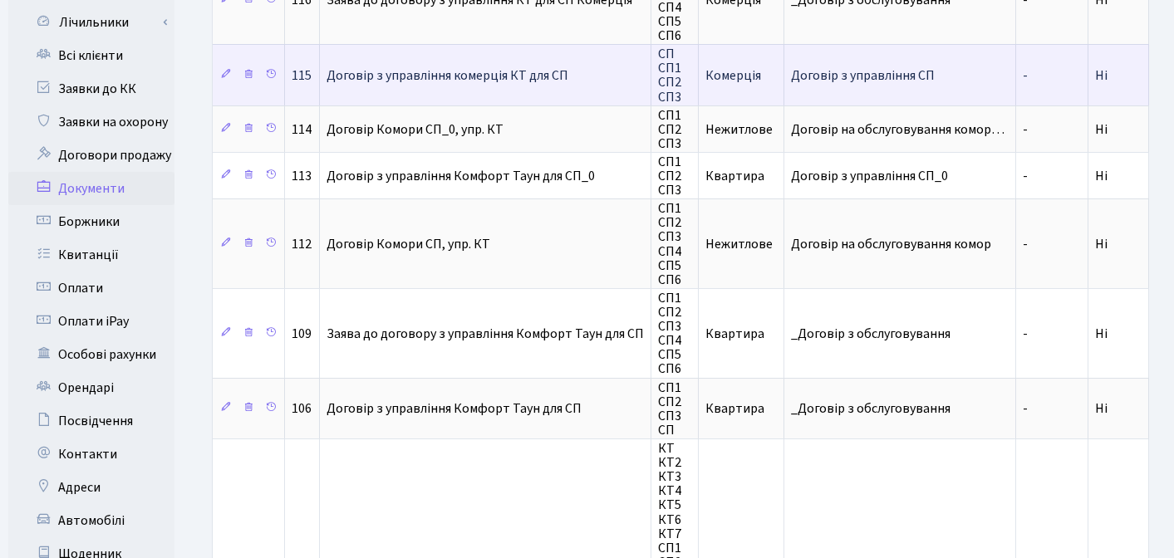
click at [852, 80] on span "Договір з управління СП" at bounding box center [900, 75] width 218 height 13
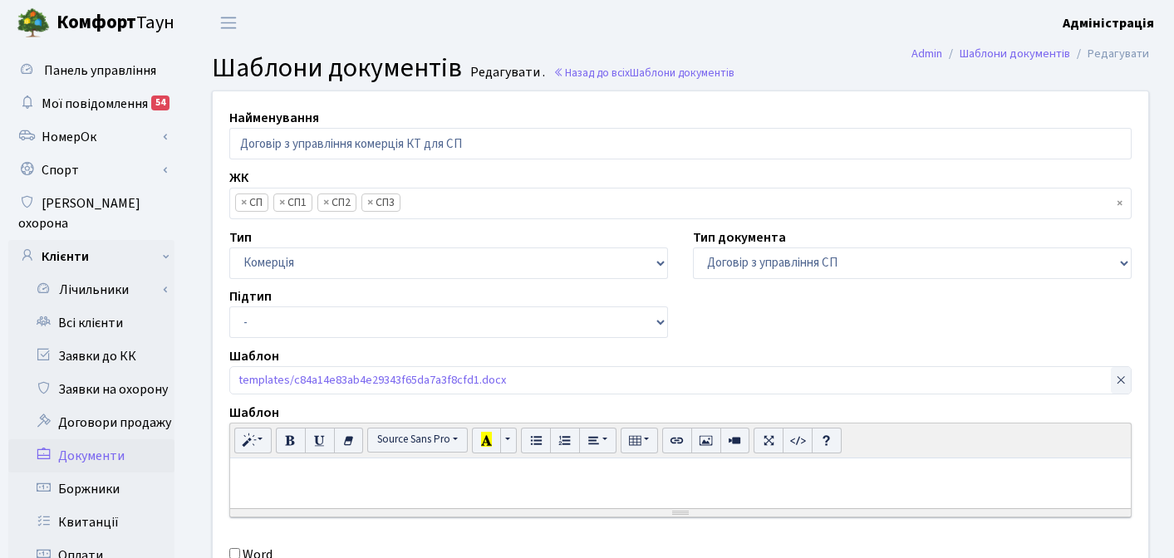
scroll to position [105, 0]
click at [464, 326] on select "- третейская оговорка без третейской оговорки приложения пакетная печать (1 сто…" at bounding box center [448, 323] width 439 height 32
click at [229, 307] on select "- третейская оговорка без третейской оговорки приложения пакетная печать (1 сто…" at bounding box center [448, 323] width 439 height 32
click at [788, 267] on select "- _Договір з обслуговування Акт об отсутствии претензий Акт опломбирования счет…" at bounding box center [912, 264] width 439 height 32
select select "289"
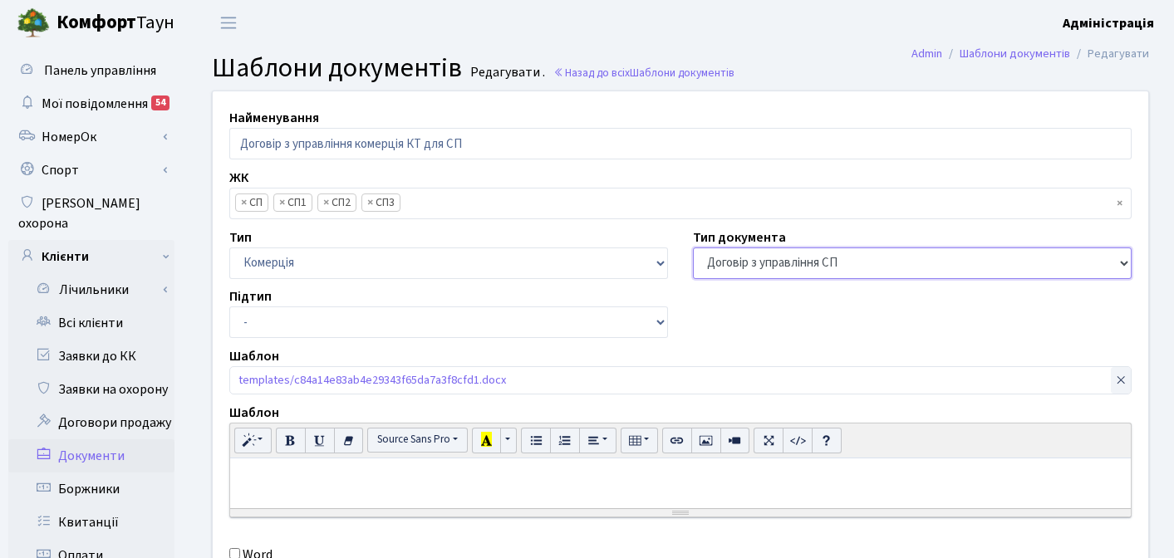
click at [693, 248] on select "- _Договір з обслуговування Акт об отсутствии претензий Акт опломбирования счет…" at bounding box center [912, 264] width 439 height 32
click at [756, 322] on div "Найменування Договір з управління комерція КТ для СП ЖК КТ ЦП ТХ КТ2 КТ3 КТ4 КТ…" at bounding box center [680, 340] width 960 height 498
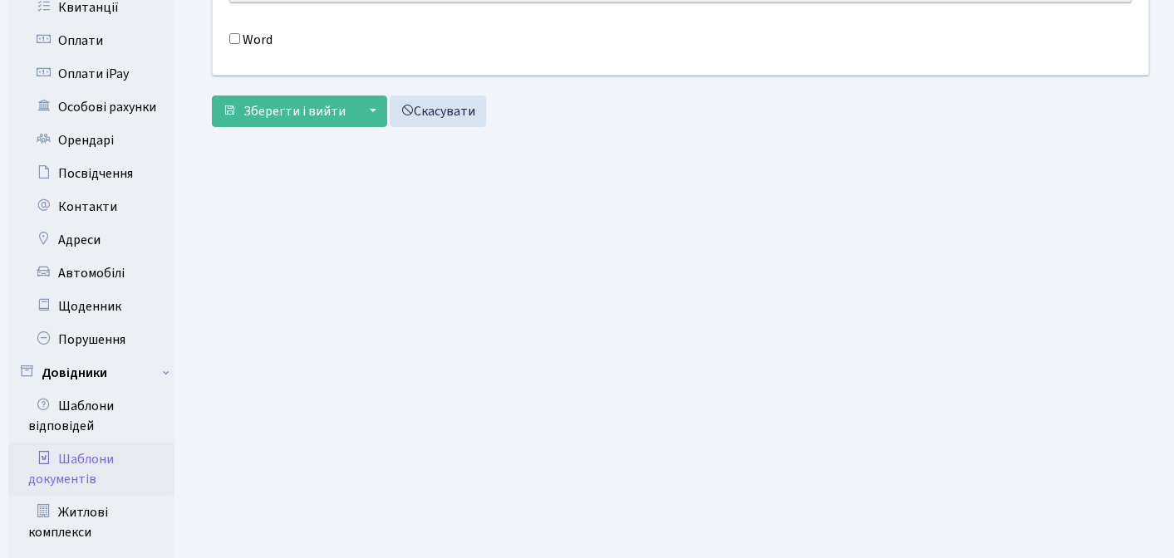
scroll to position [523, 0]
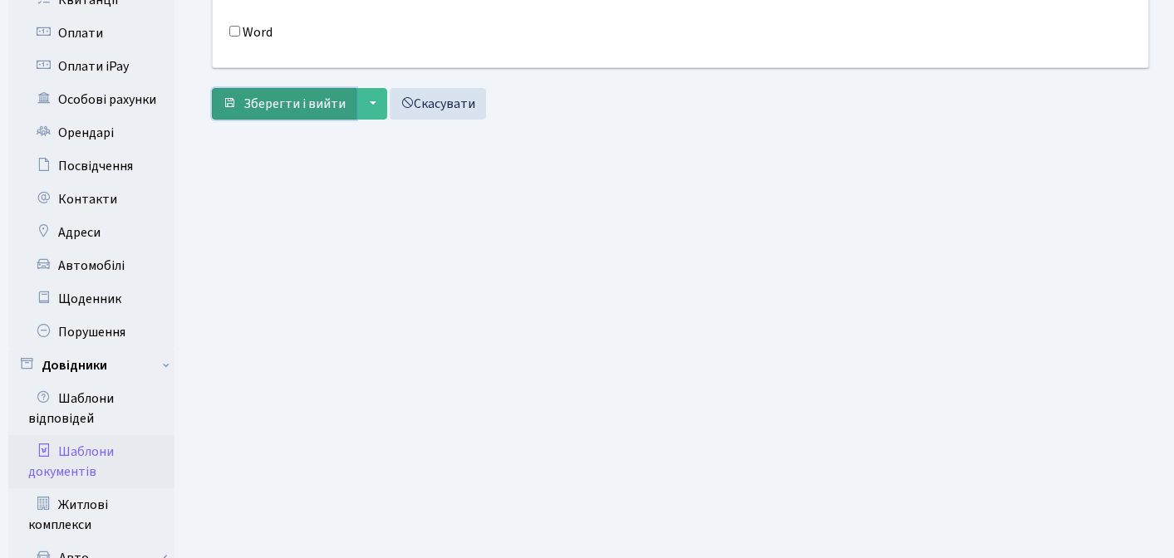
click at [287, 107] on span "Зберегти і вийти" at bounding box center [294, 104] width 102 height 18
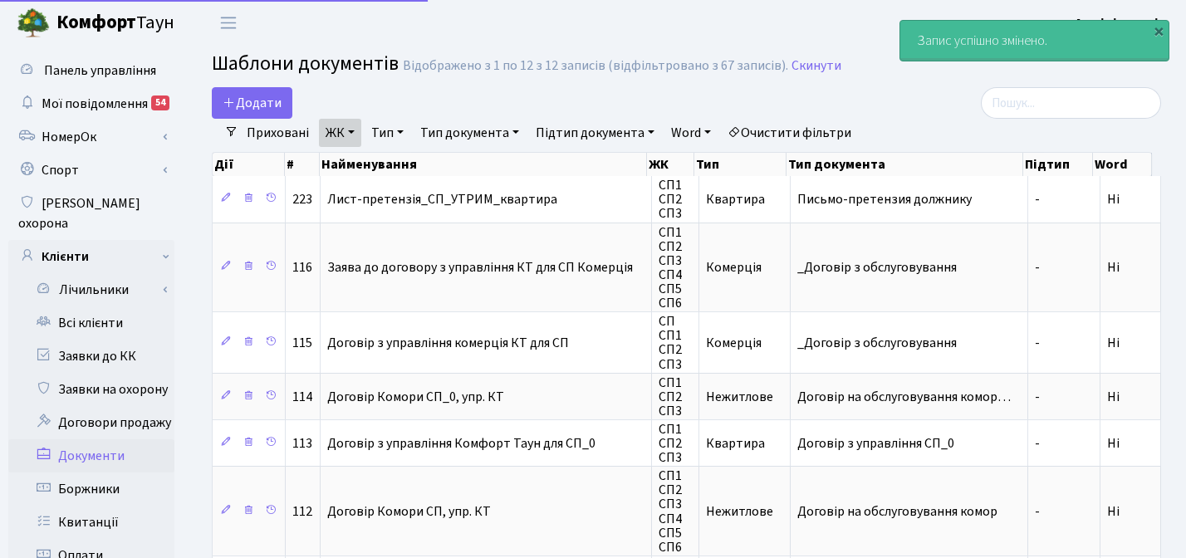
select select "25"
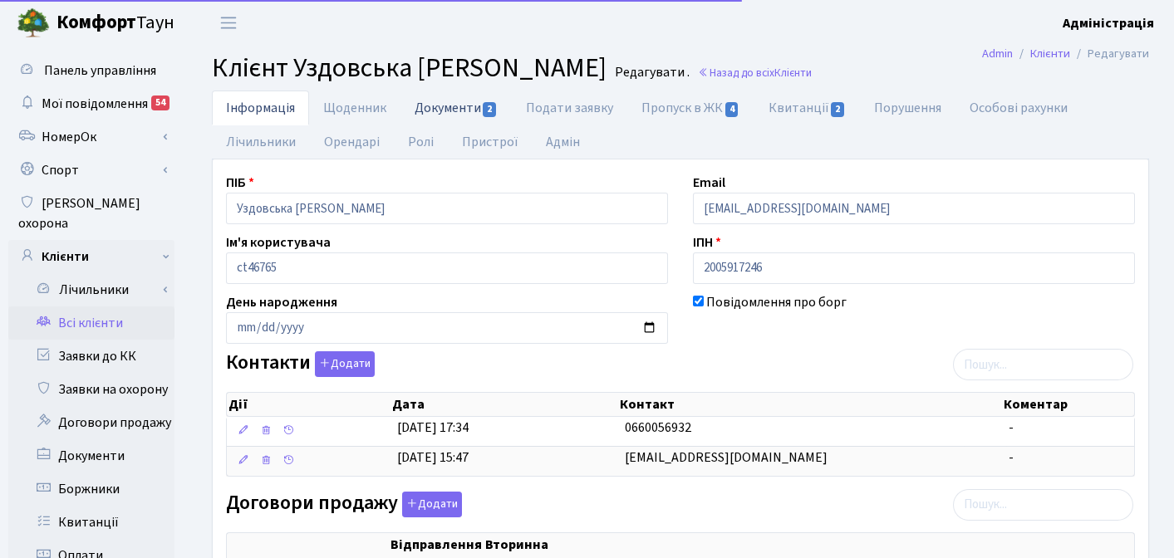
click at [453, 110] on link "Документи 2" at bounding box center [455, 108] width 111 height 34
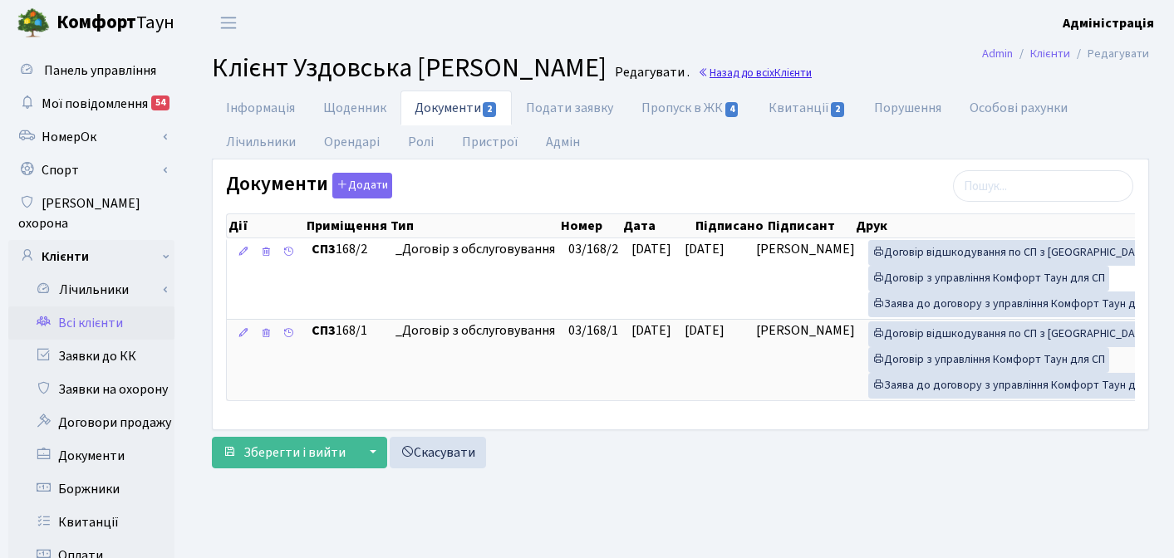
click at [812, 71] on link "Назад до всіх Клієнти" at bounding box center [755, 73] width 114 height 16
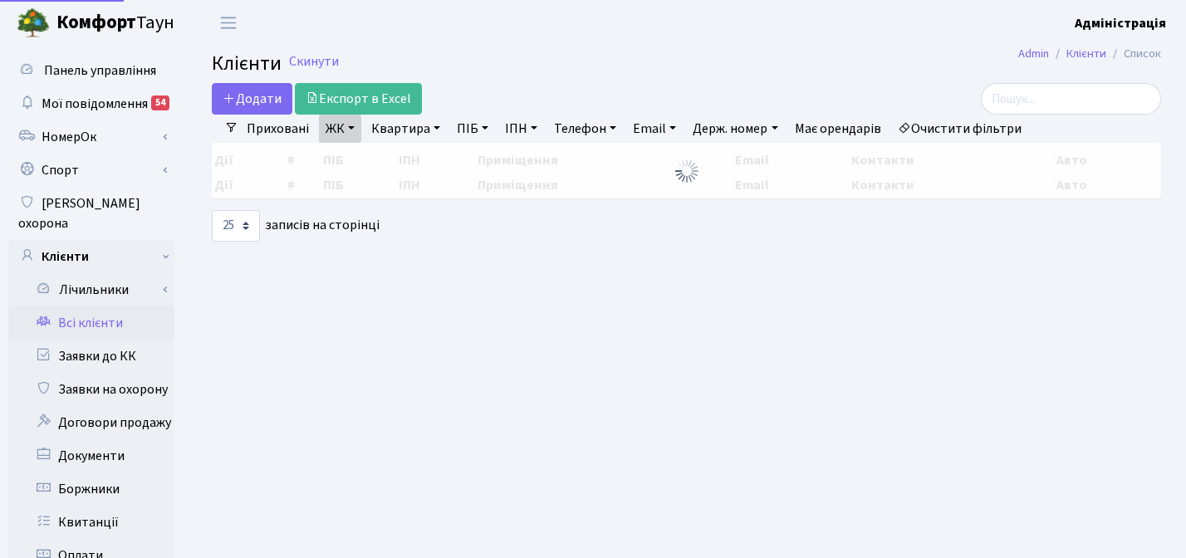
select select "25"
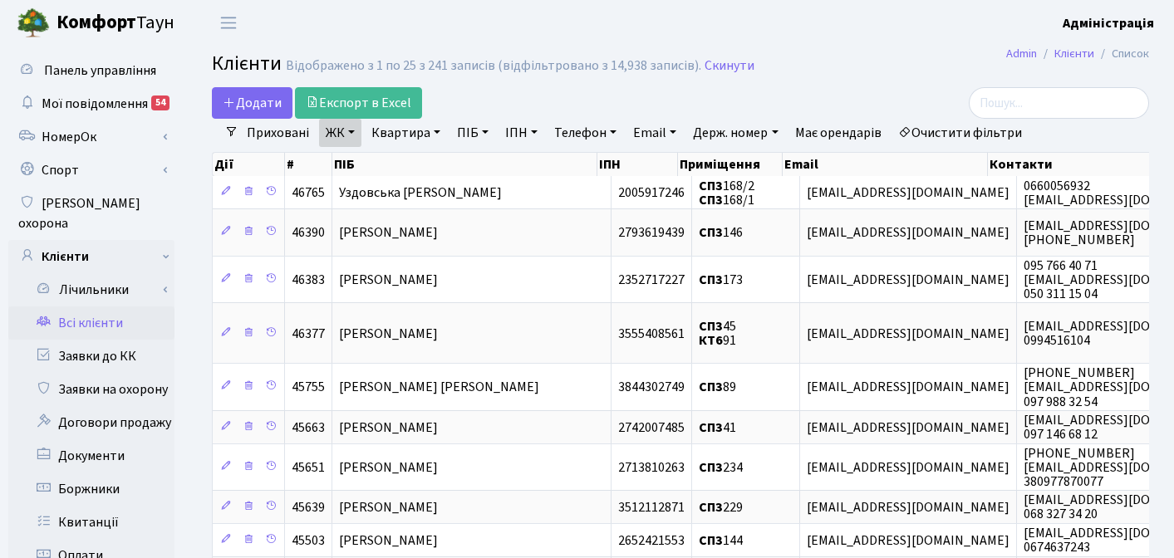
click at [410, 136] on link "Квартира" at bounding box center [406, 133] width 82 height 28
type input "п9"
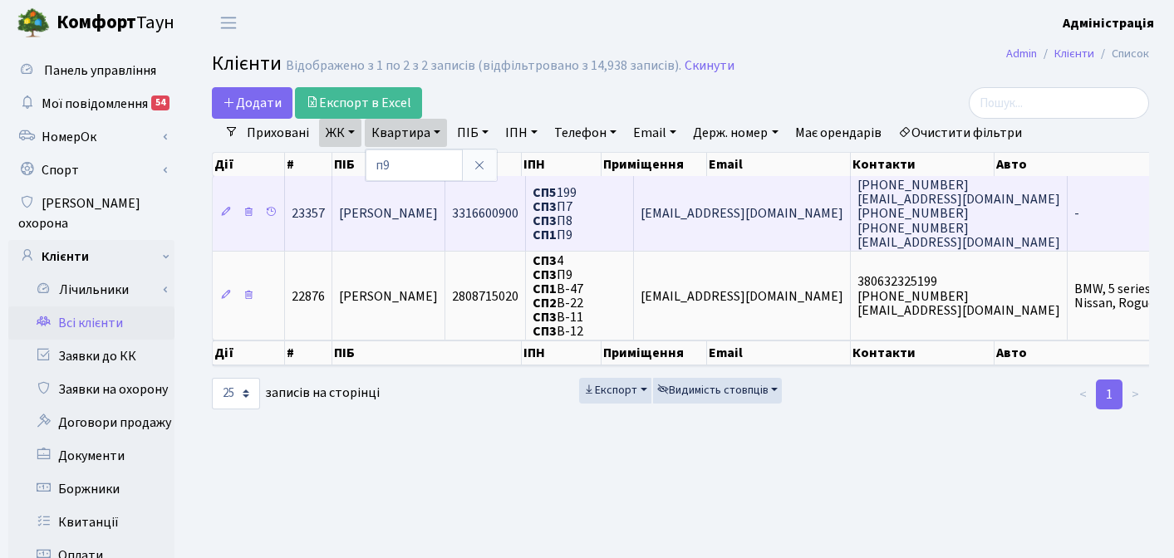
click at [438, 214] on span "[PERSON_NAME]" at bounding box center [388, 214] width 99 height 18
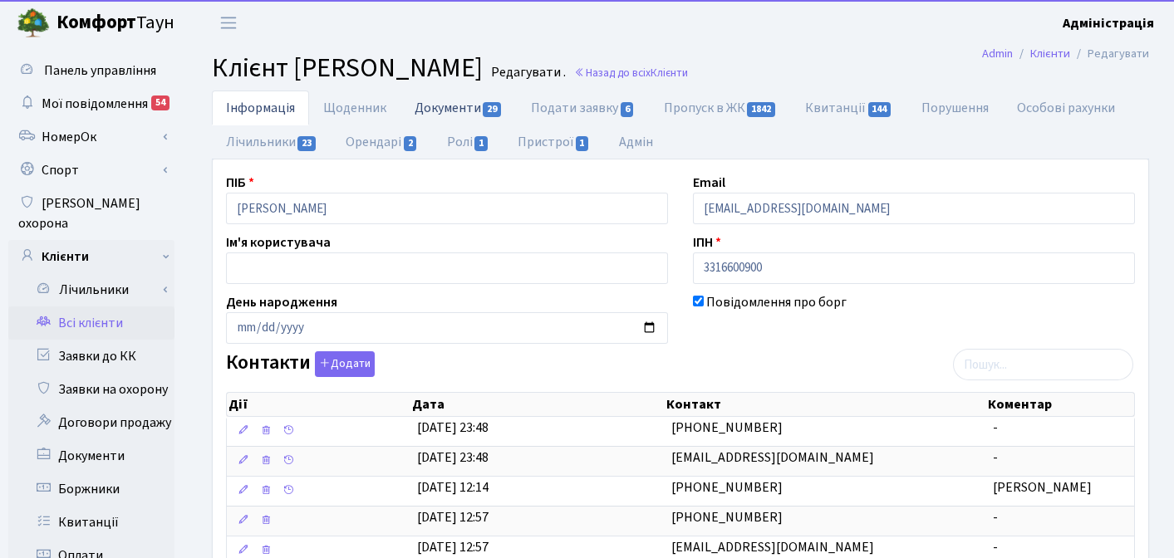
click at [453, 101] on link "Документи 29" at bounding box center [458, 108] width 116 height 34
select select "25"
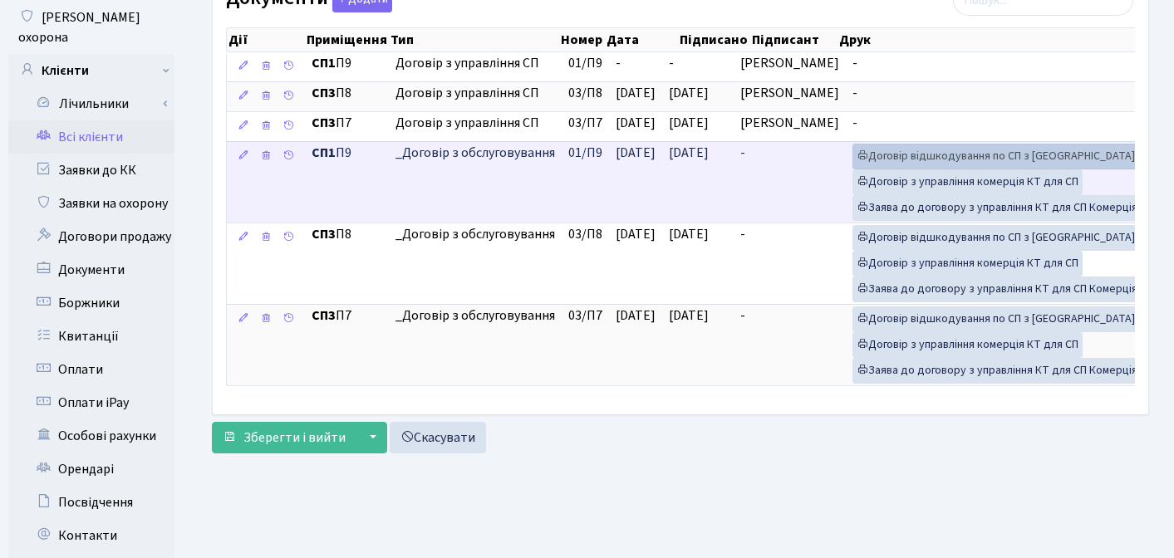
scroll to position [188, 0]
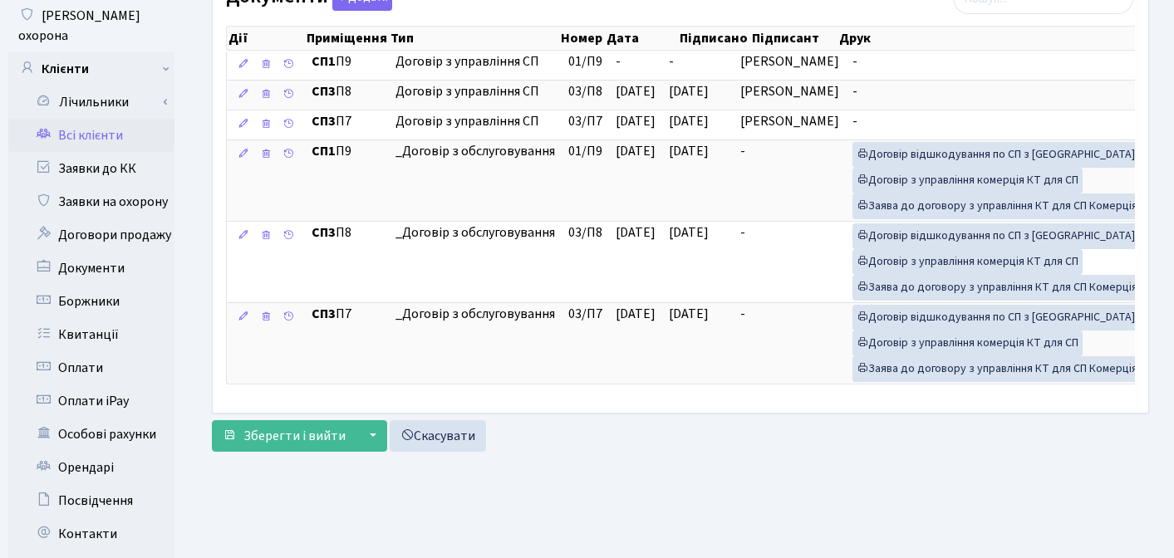
click at [824, 452] on div "Зберегти і вийти ▼ Зберегти та продовжити редагування Зберегти та створити Скас…" at bounding box center [680, 436] width 937 height 32
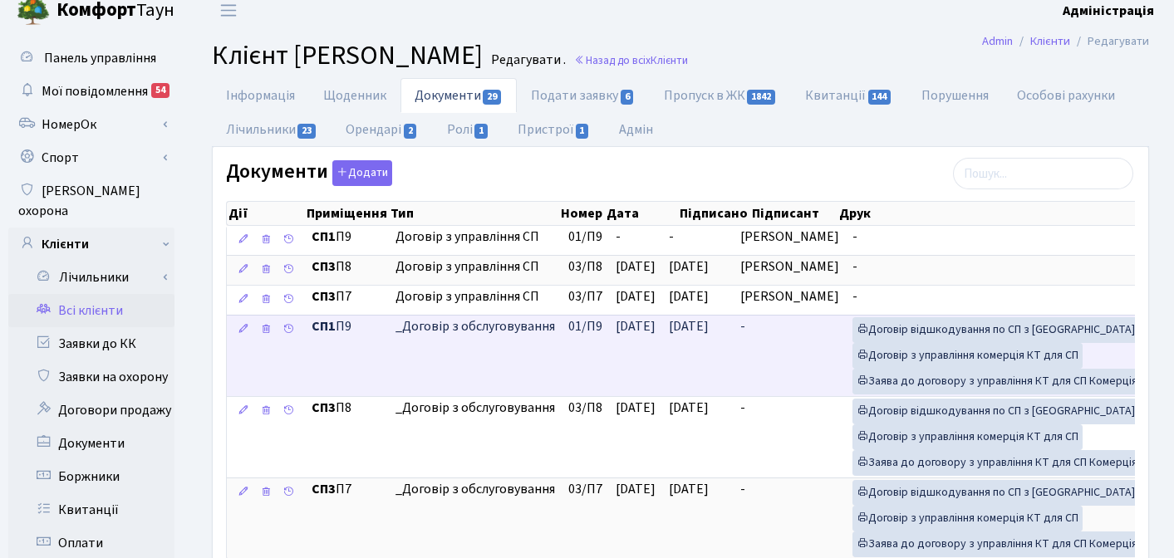
scroll to position [0, 0]
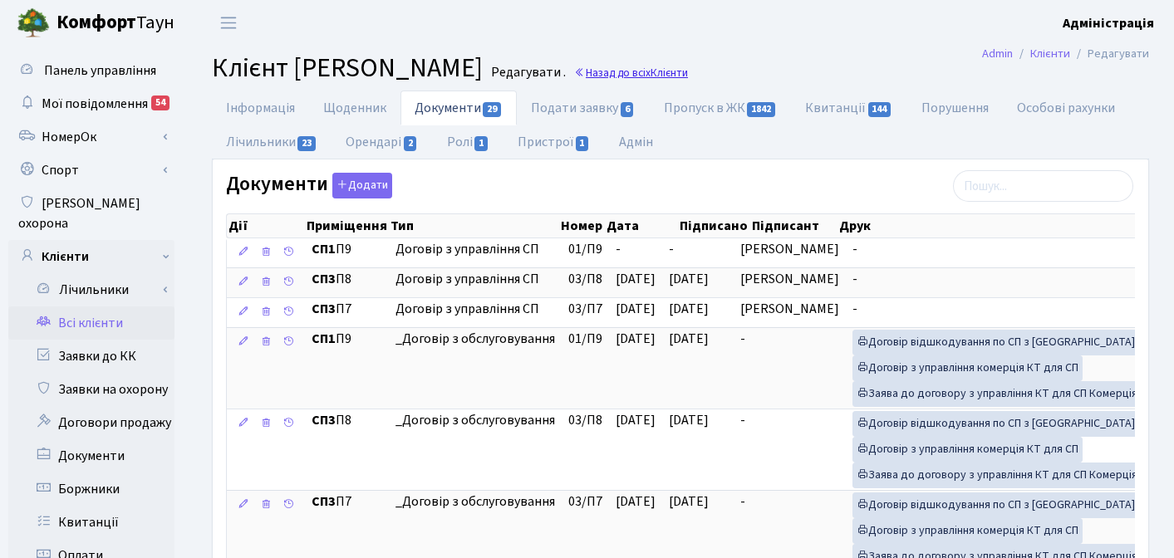
click at [688, 70] on link "Назад до всіх Клієнти" at bounding box center [631, 73] width 114 height 16
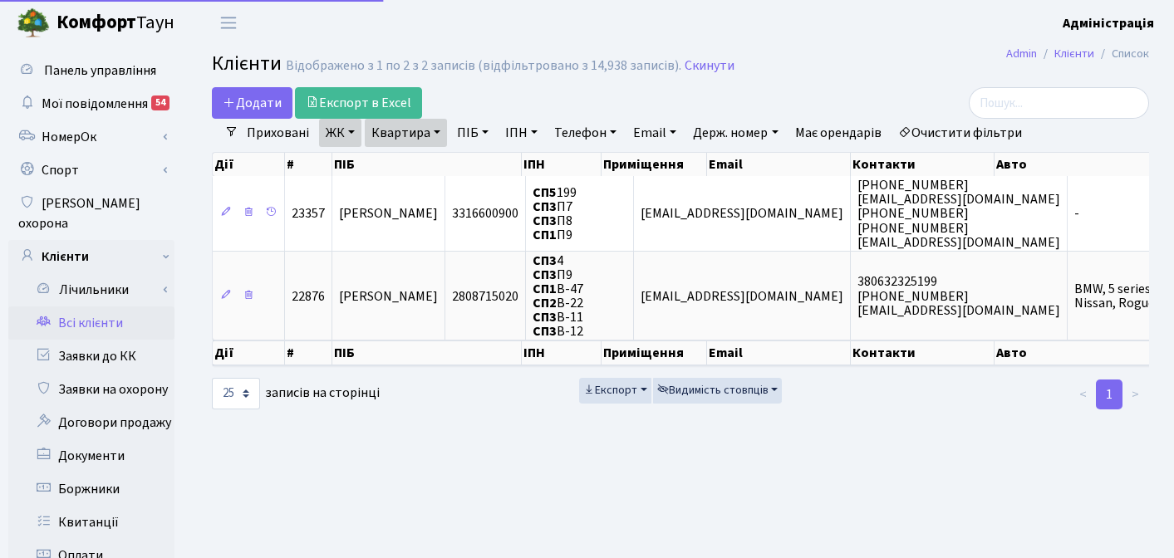
select select "25"
click at [854, 65] on h2 "Клієнти Відображено з 1 по 2 з 2 записів (відфільтровано з 14,938 записів). Ски…" at bounding box center [680, 66] width 937 height 28
click at [685, 65] on link "Скинути" at bounding box center [710, 66] width 50 height 16
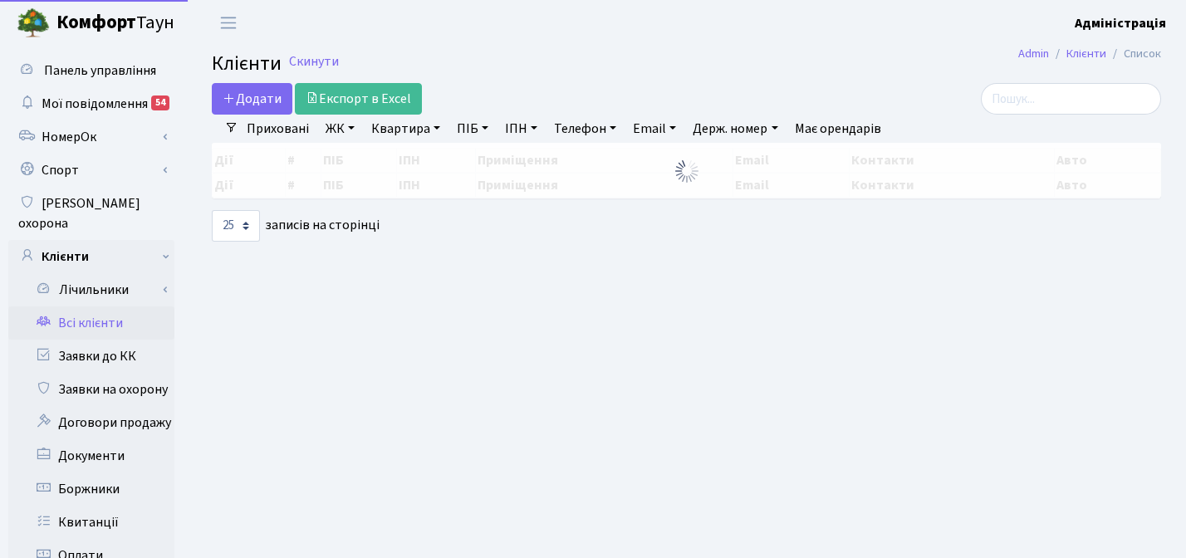
select select "25"
